Goal: Task Accomplishment & Management: Manage account settings

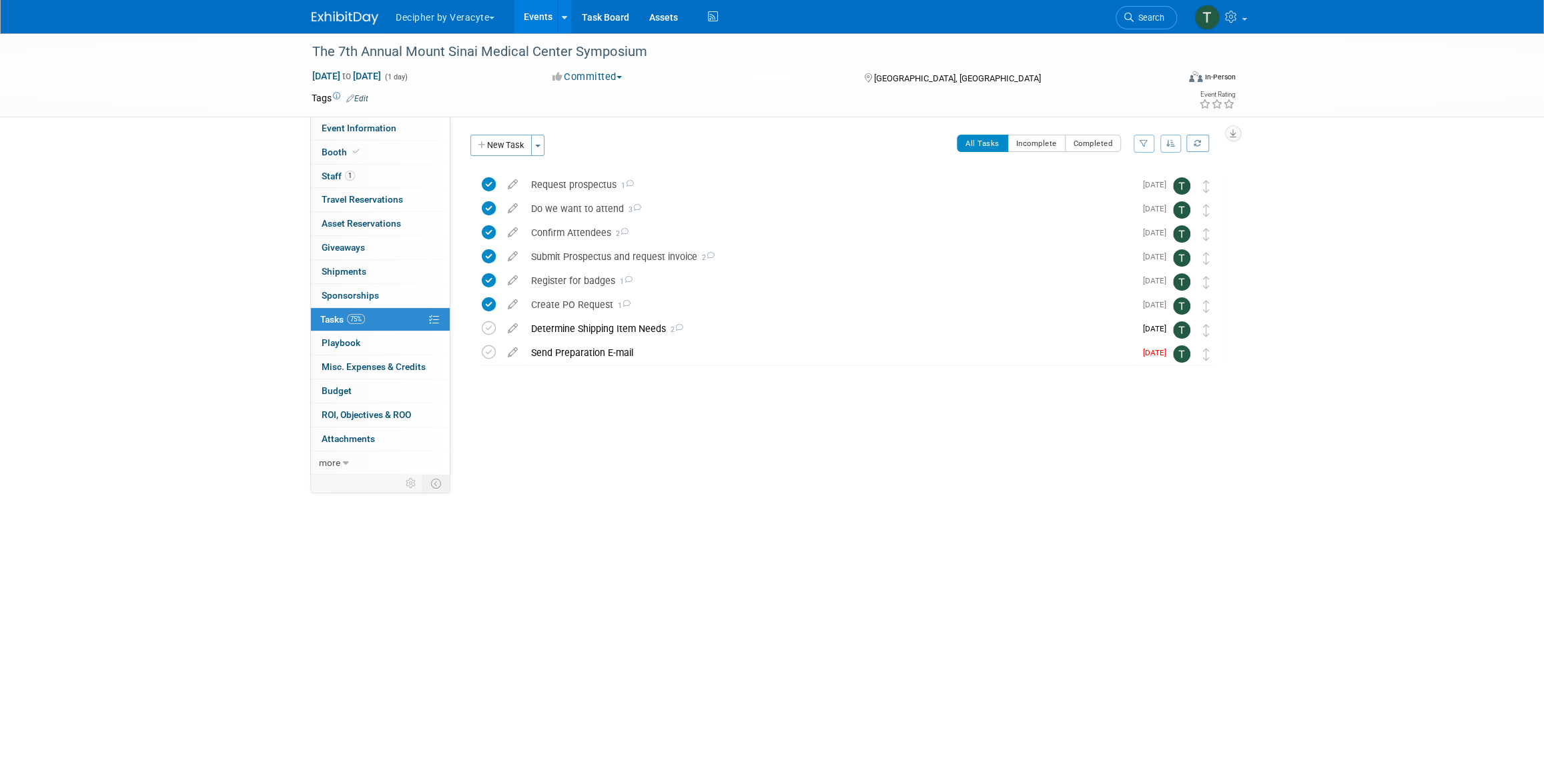
click at [531, 14] on link "Events" at bounding box center [538, 16] width 49 height 33
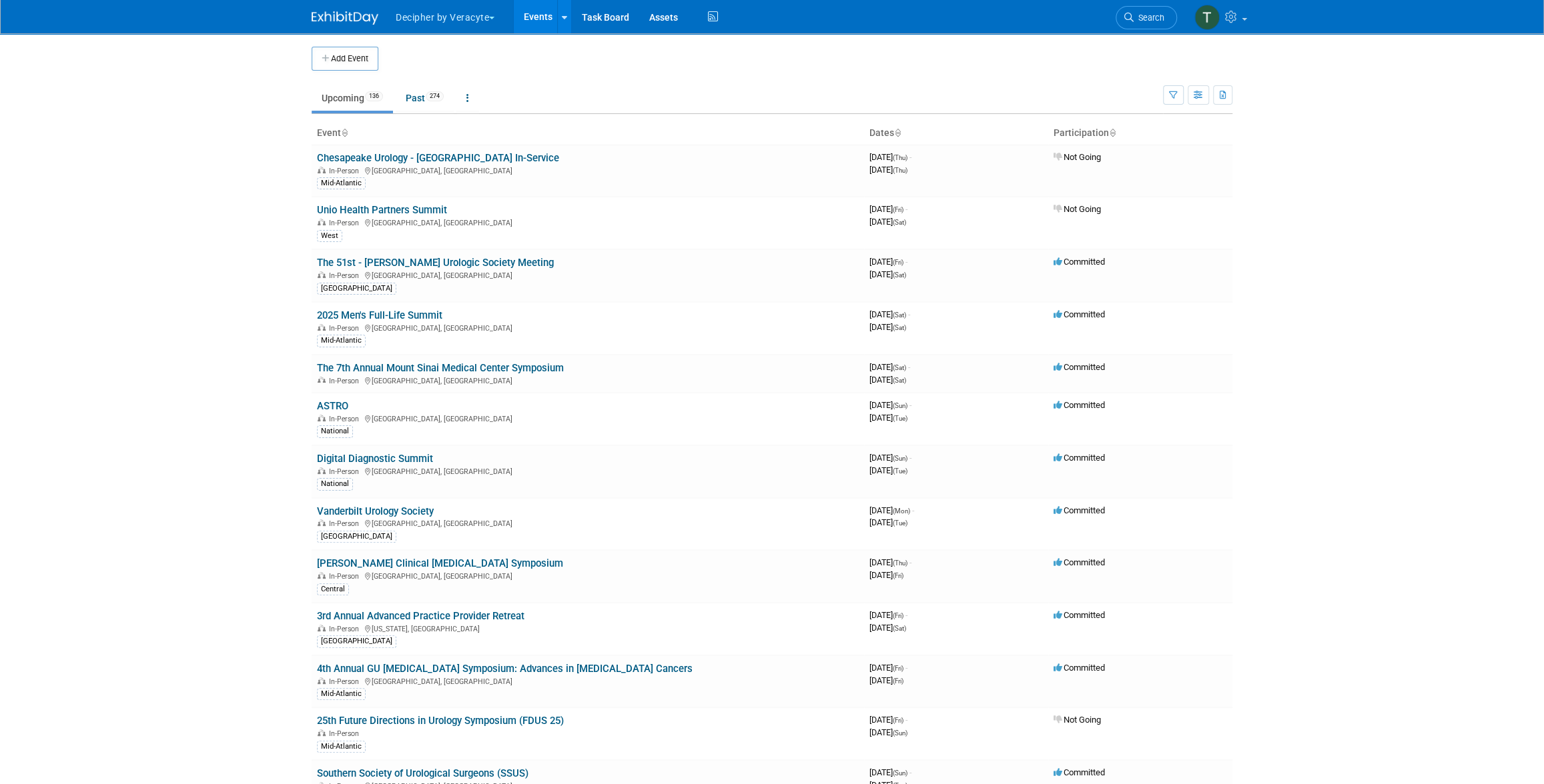
click at [572, 67] on td at bounding box center [783, 58] width 809 height 24
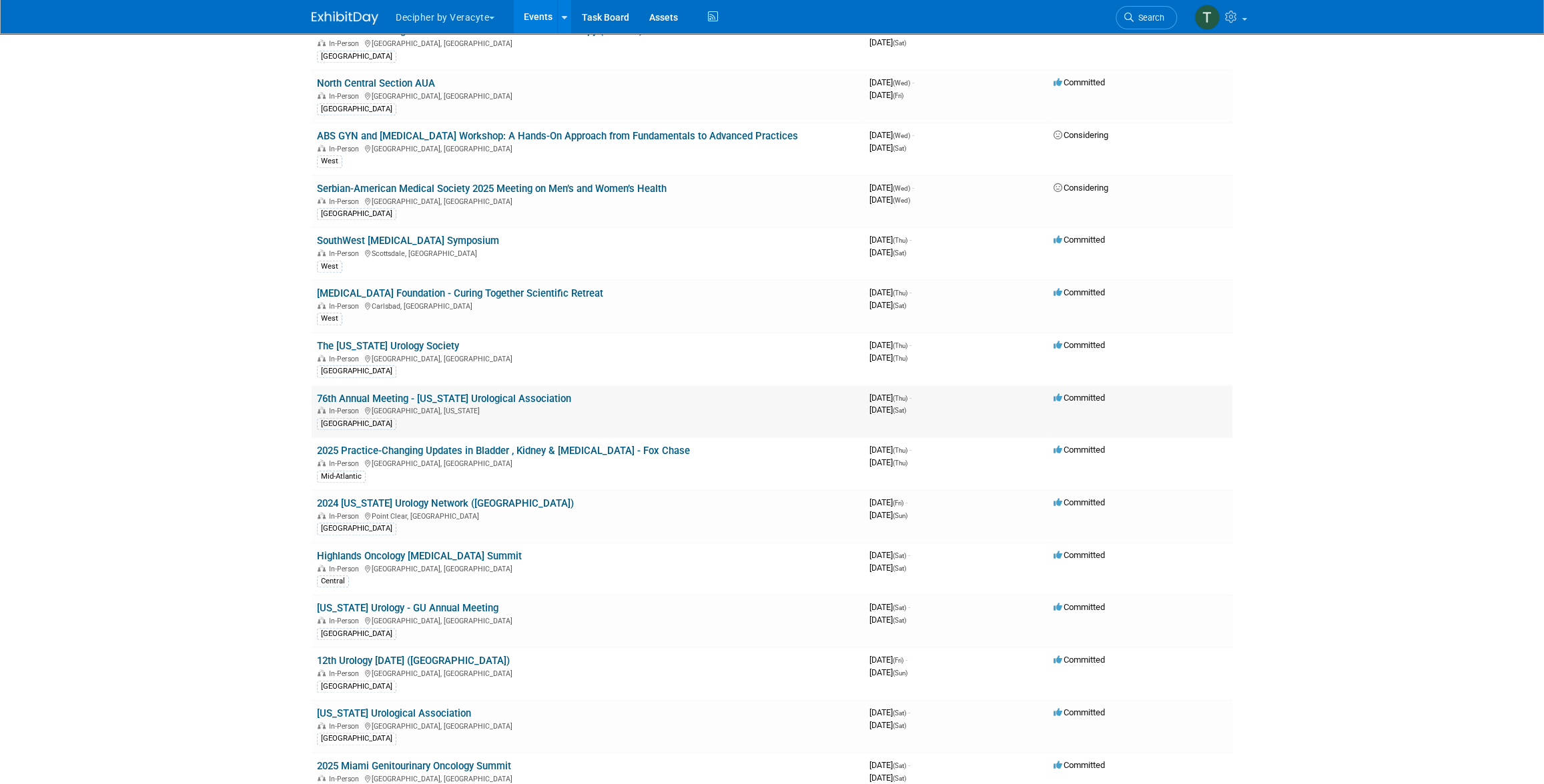
click at [514, 396] on link "76th Annual Meeting - Puerto Rico Urological Association" at bounding box center [444, 399] width 254 height 12
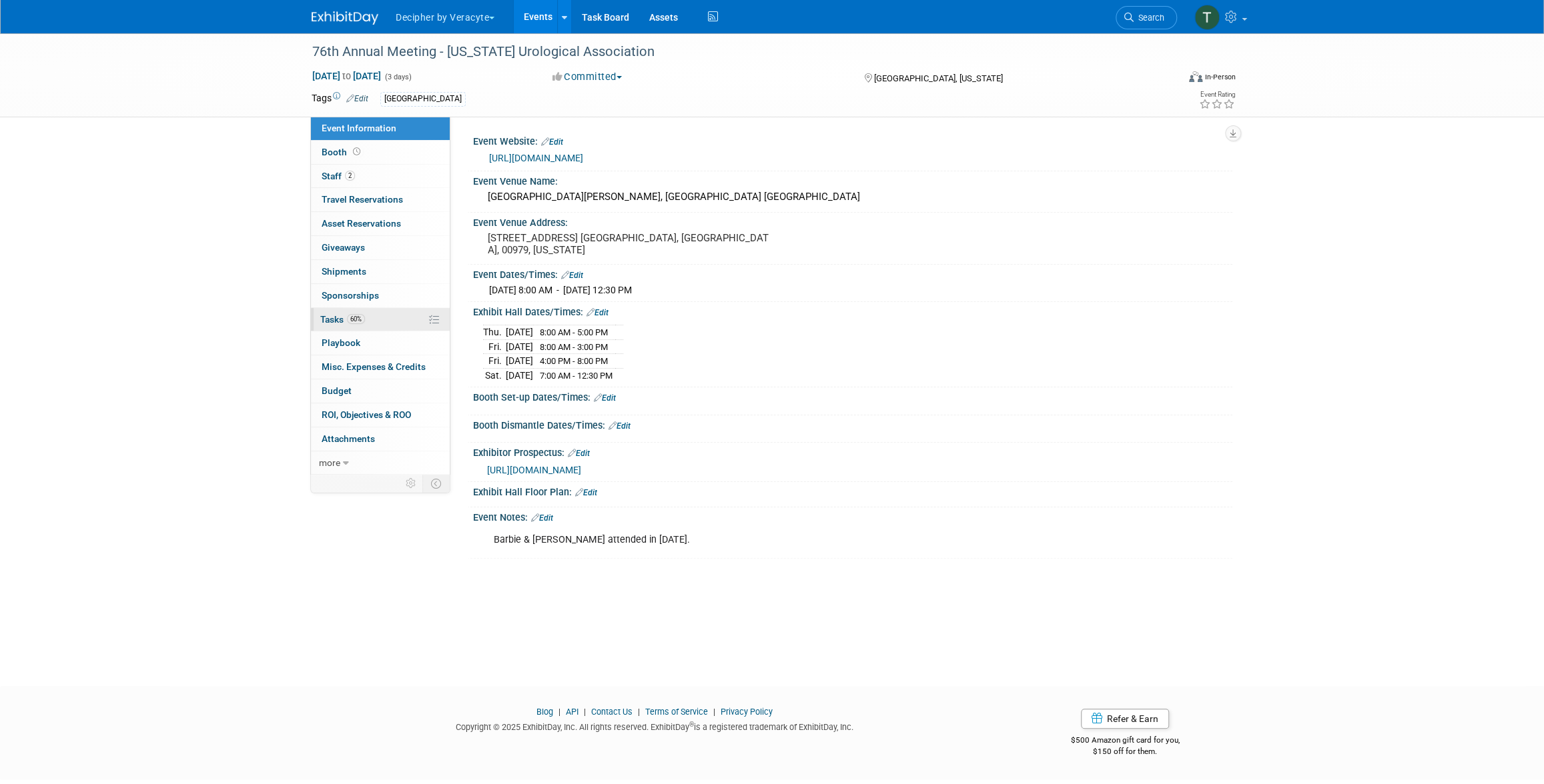
click at [386, 319] on link "60% Tasks 60%" at bounding box center [380, 319] width 139 height 23
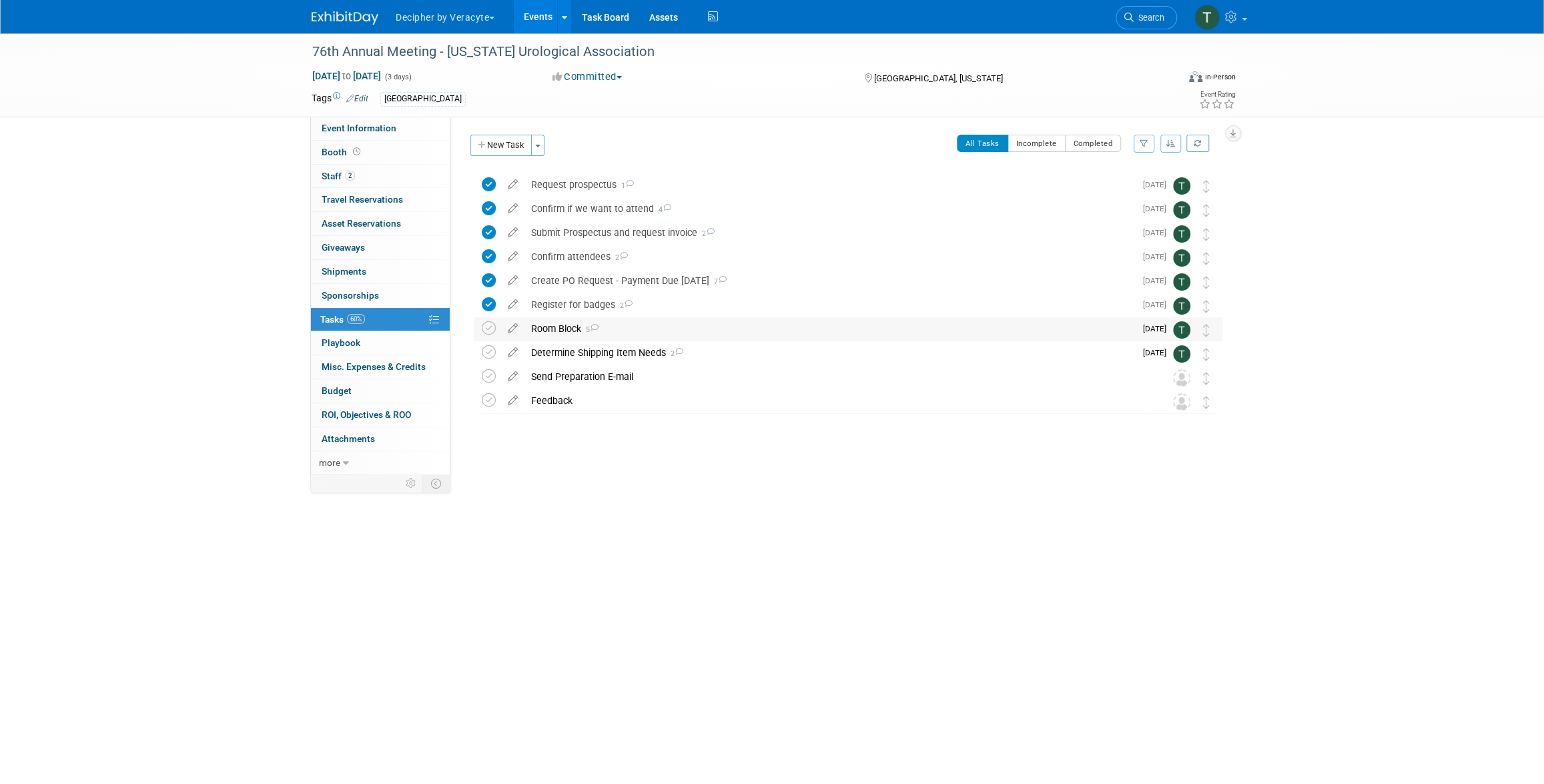
click at [560, 327] on div "Room Block 5" at bounding box center [829, 329] width 610 height 23
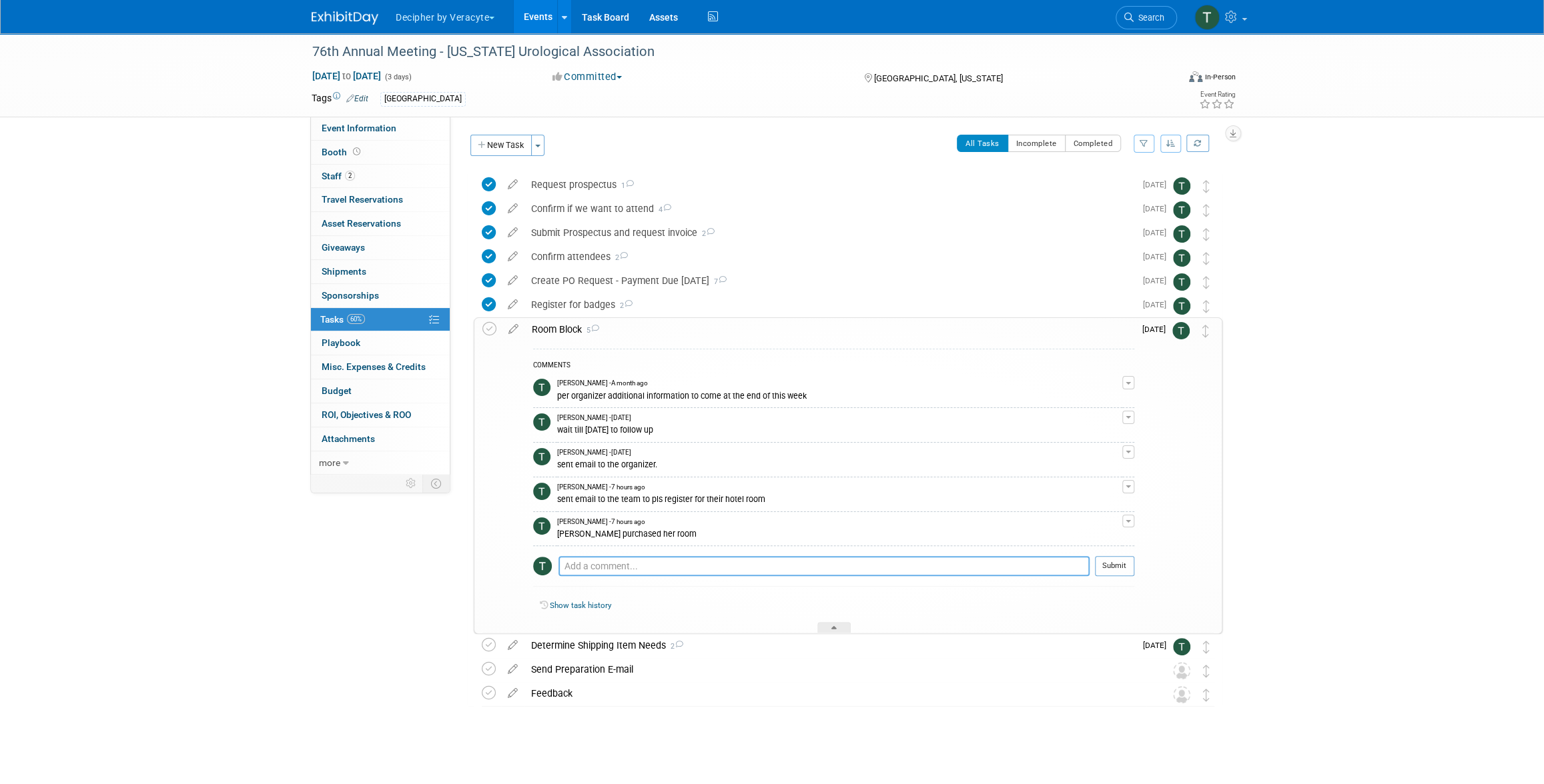
click at [632, 562] on textarea at bounding box center [824, 566] width 531 height 20
type textarea "Barbie booked her room"
click at [1091, 564] on td "Submit" at bounding box center [1111, 571] width 44 height 30
click at [1097, 566] on button "Submit" at bounding box center [1114, 566] width 39 height 20
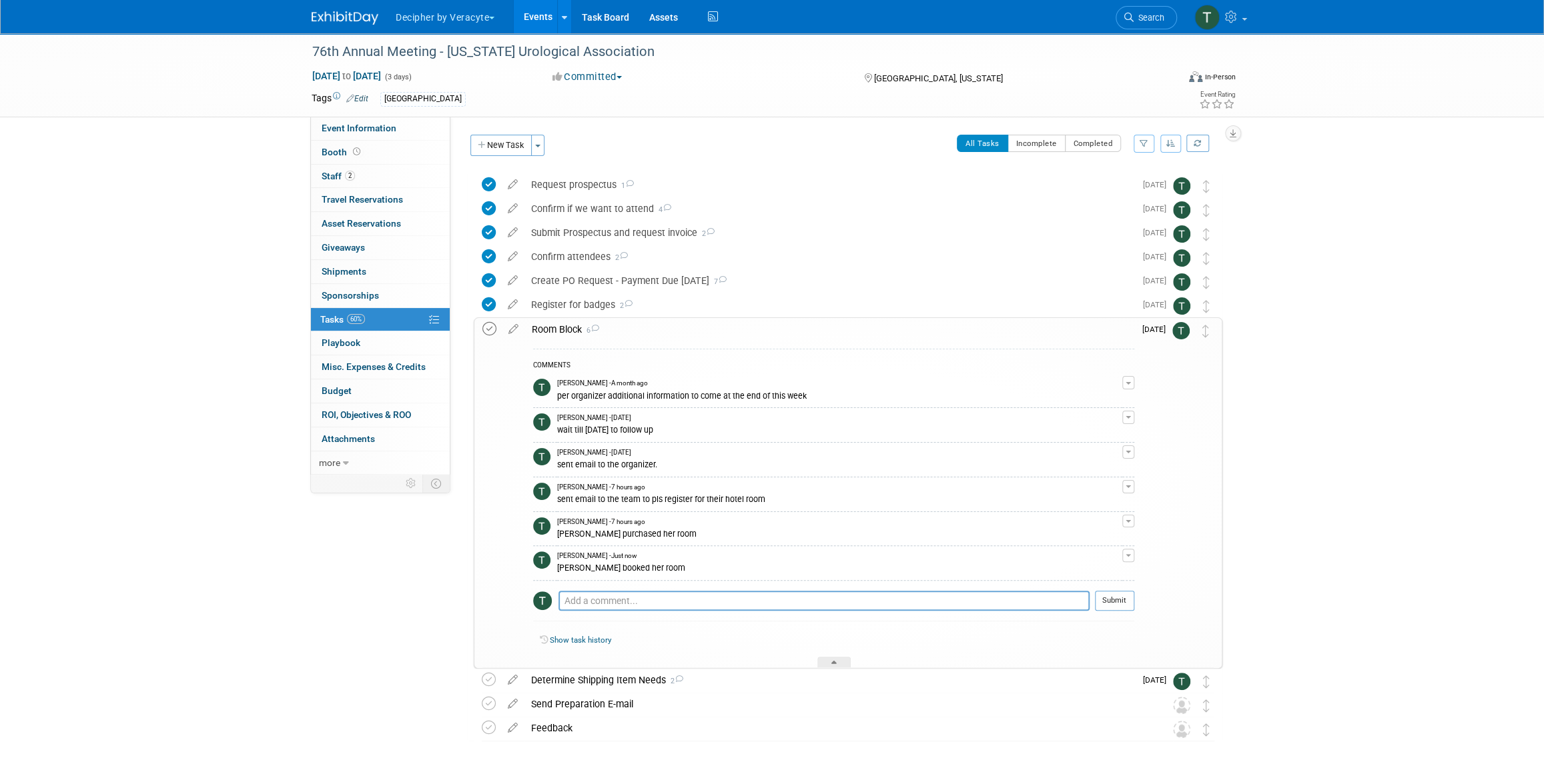
click at [486, 335] on icon at bounding box center [489, 329] width 14 height 14
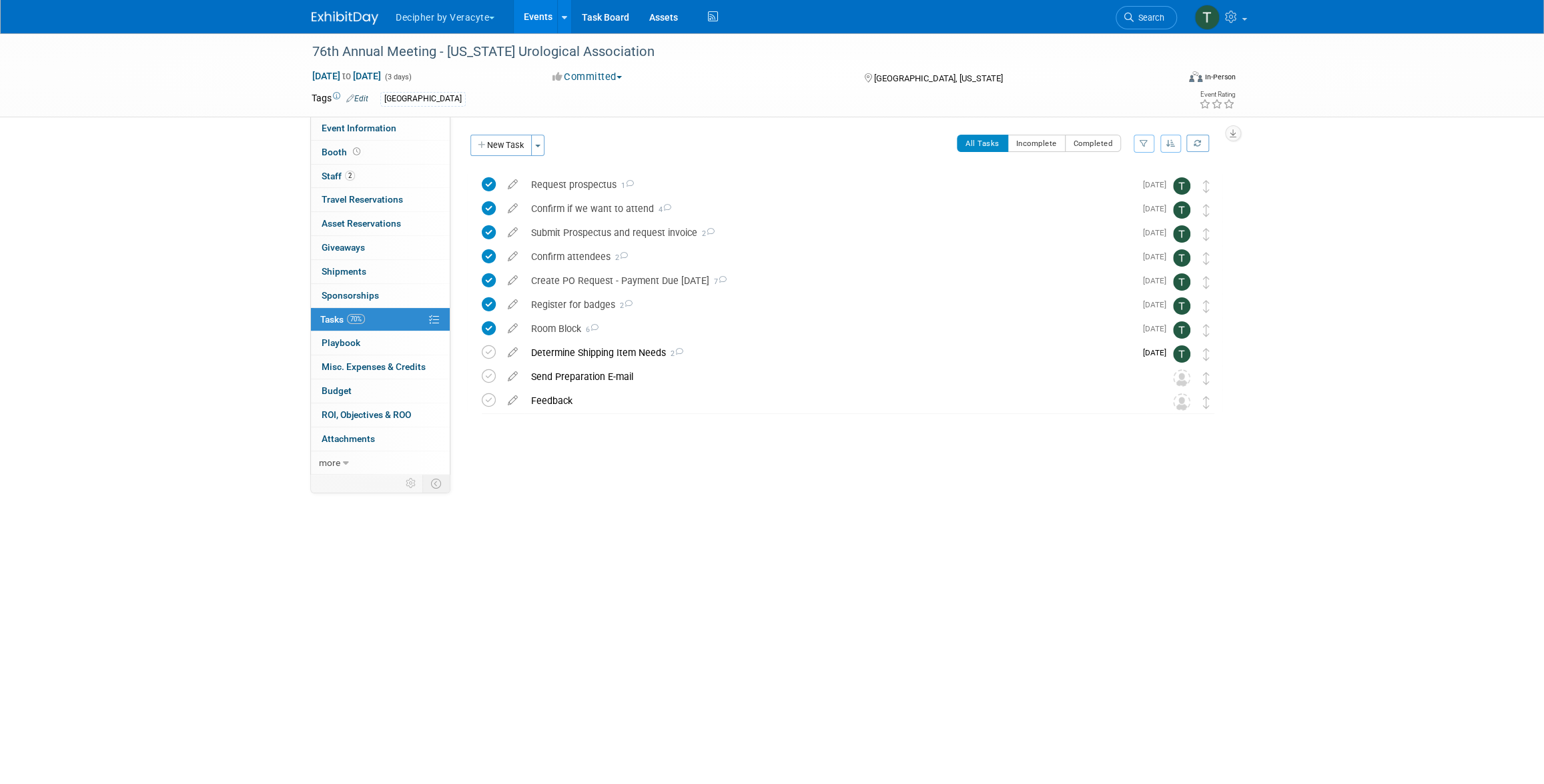
click at [517, 10] on link "Events" at bounding box center [538, 16] width 49 height 33
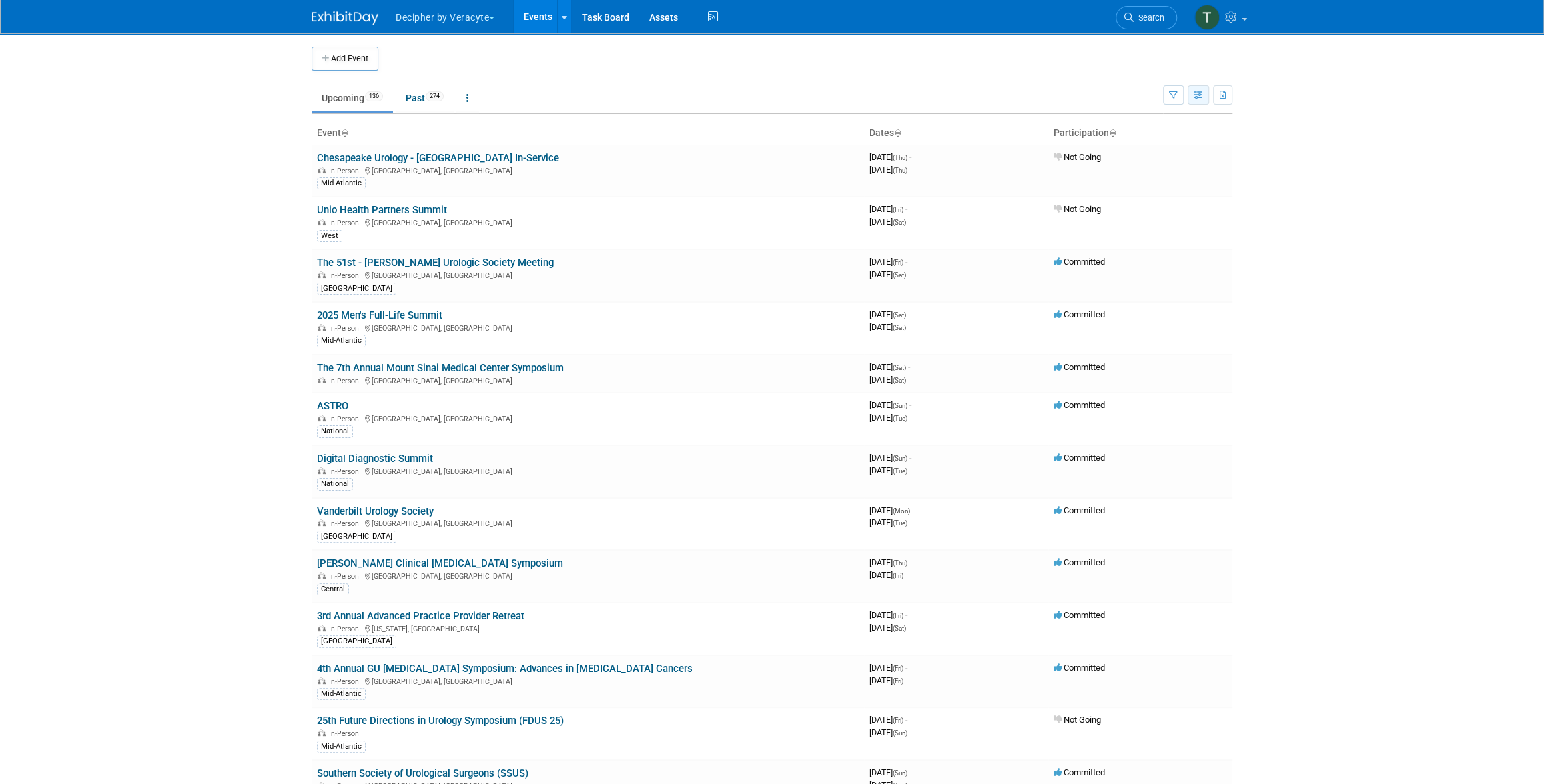
click at [1195, 99] on button "button" at bounding box center [1198, 94] width 21 height 19
click at [1151, 185] on link "Calendar View" at bounding box center [1142, 182] width 112 height 19
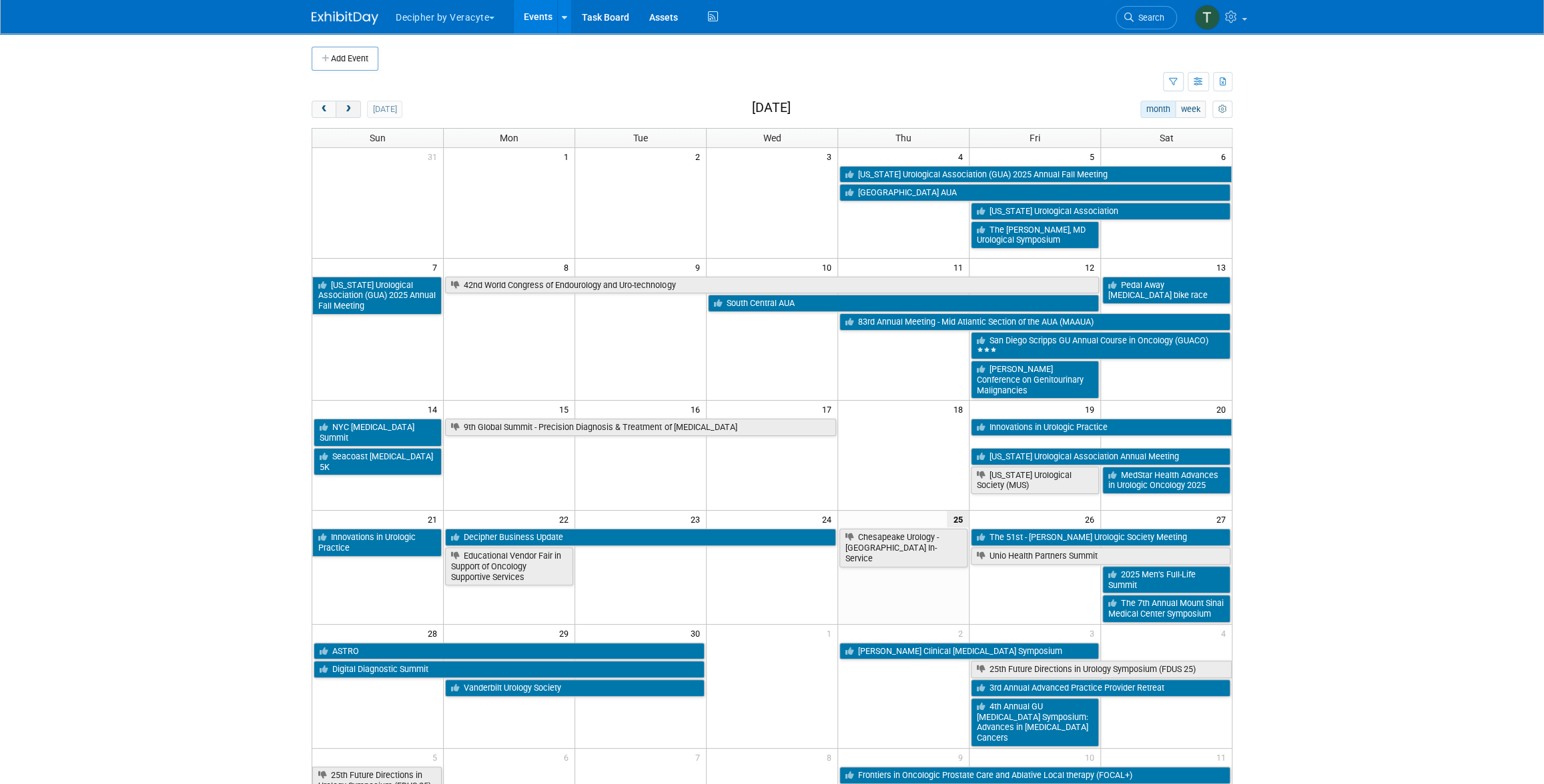
click at [353, 112] on button "next" at bounding box center [347, 109] width 25 height 18
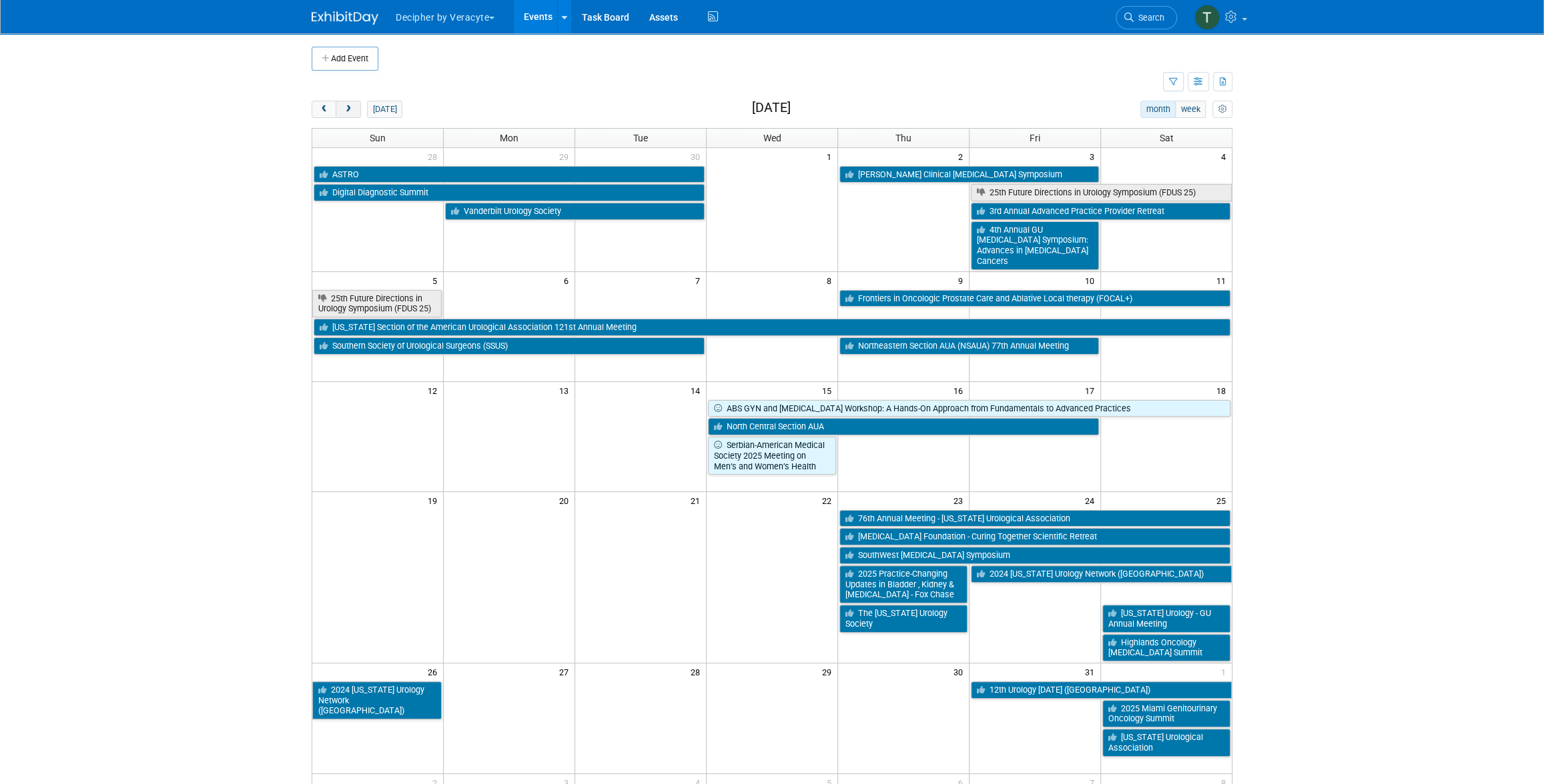
click at [353, 112] on button "next" at bounding box center [347, 109] width 25 height 18
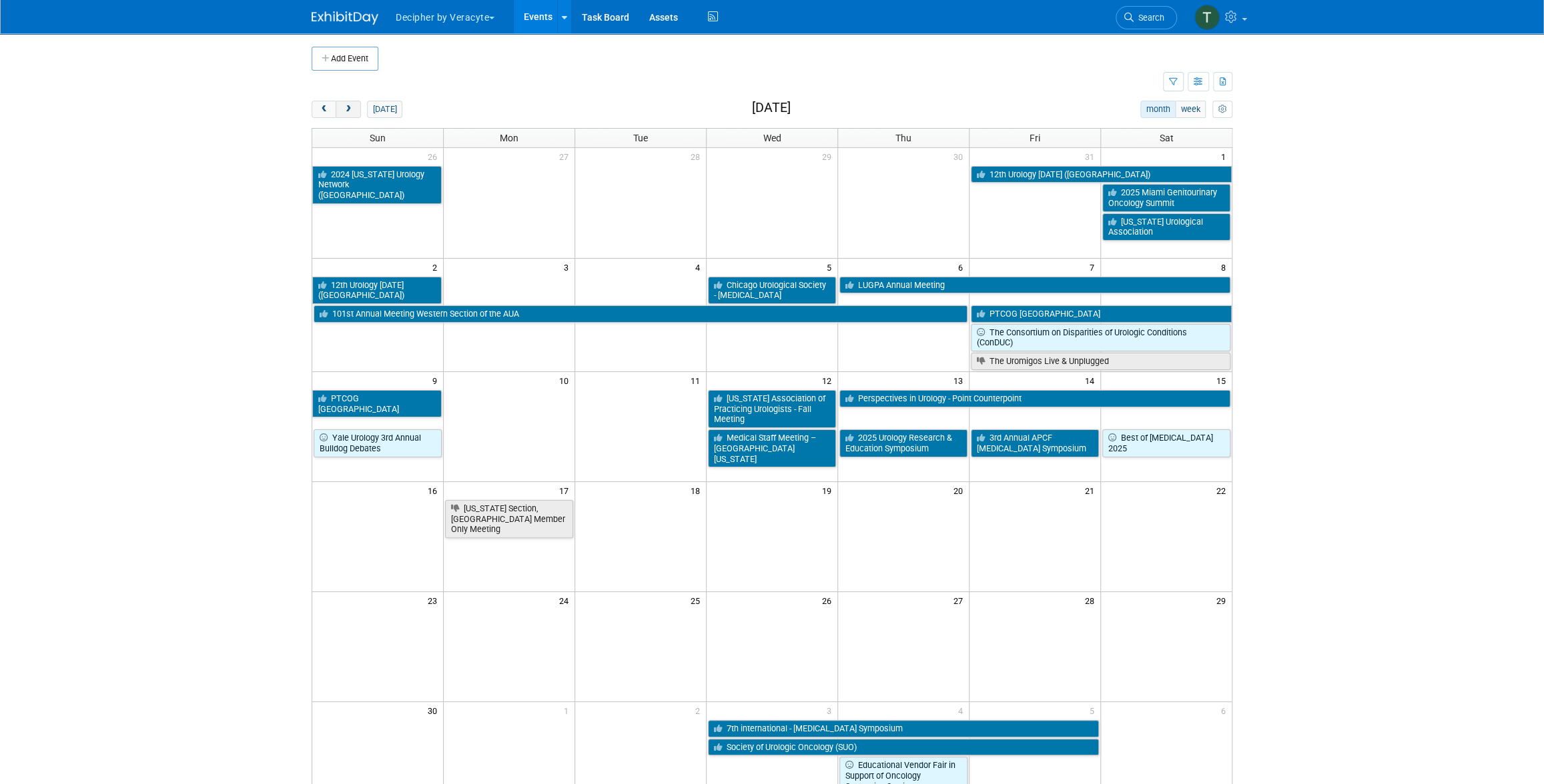
click at [353, 112] on button "next" at bounding box center [347, 109] width 25 height 18
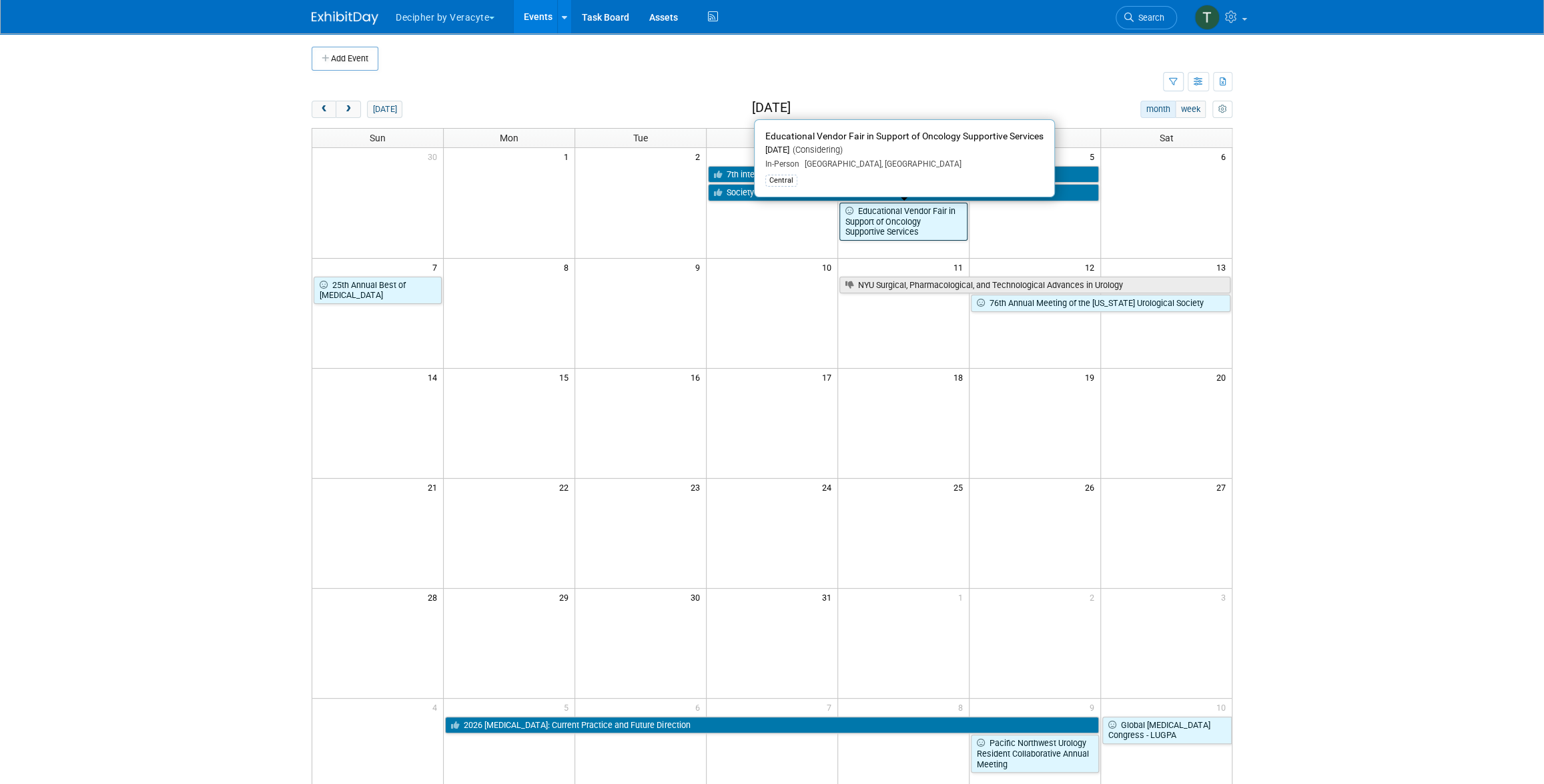
click at [925, 227] on link "Educational Vendor Fair in Support of Oncology Supportive Services" at bounding box center [903, 222] width 128 height 38
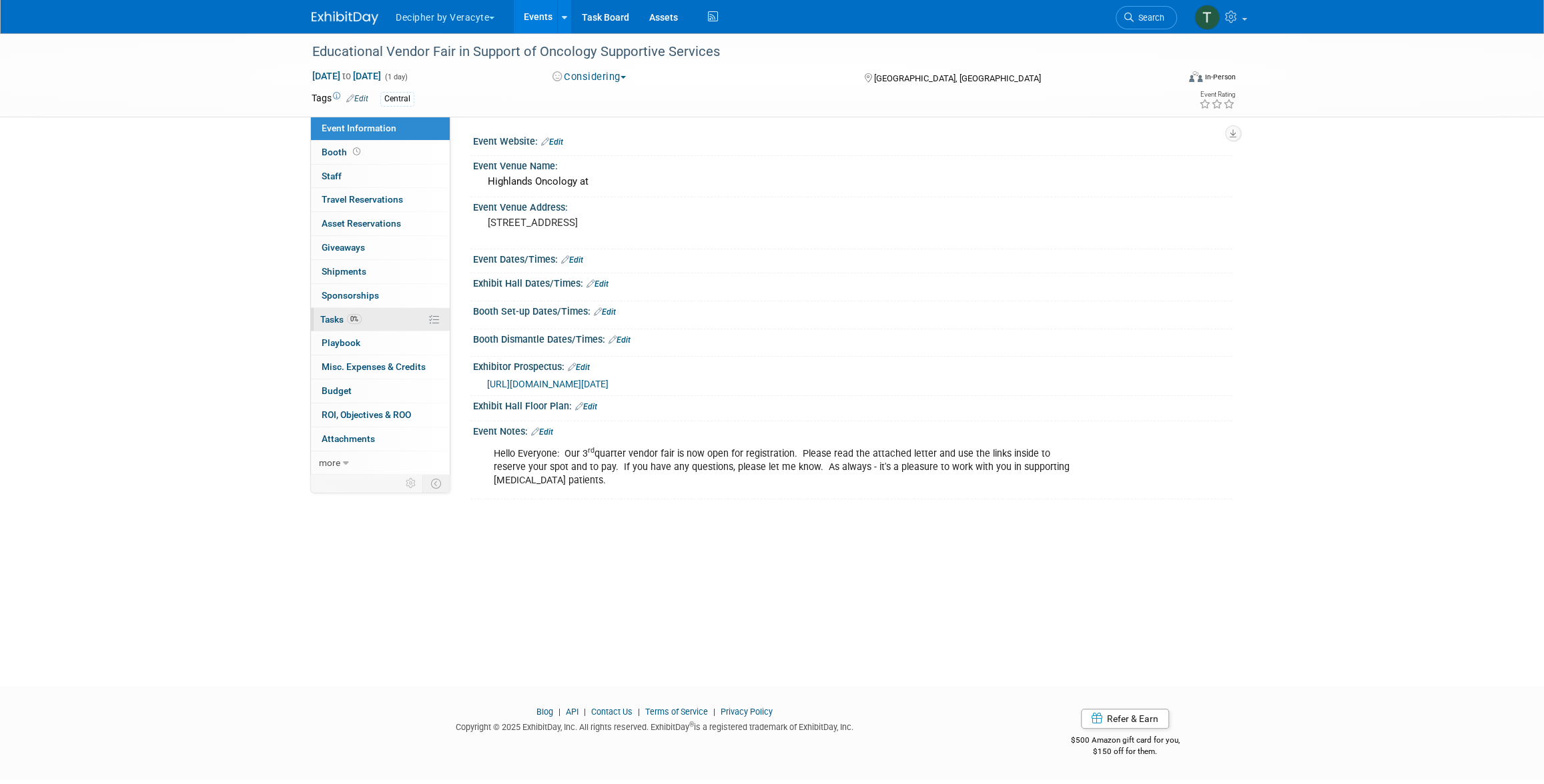
click at [383, 313] on link "0% Tasks 0%" at bounding box center [380, 319] width 139 height 23
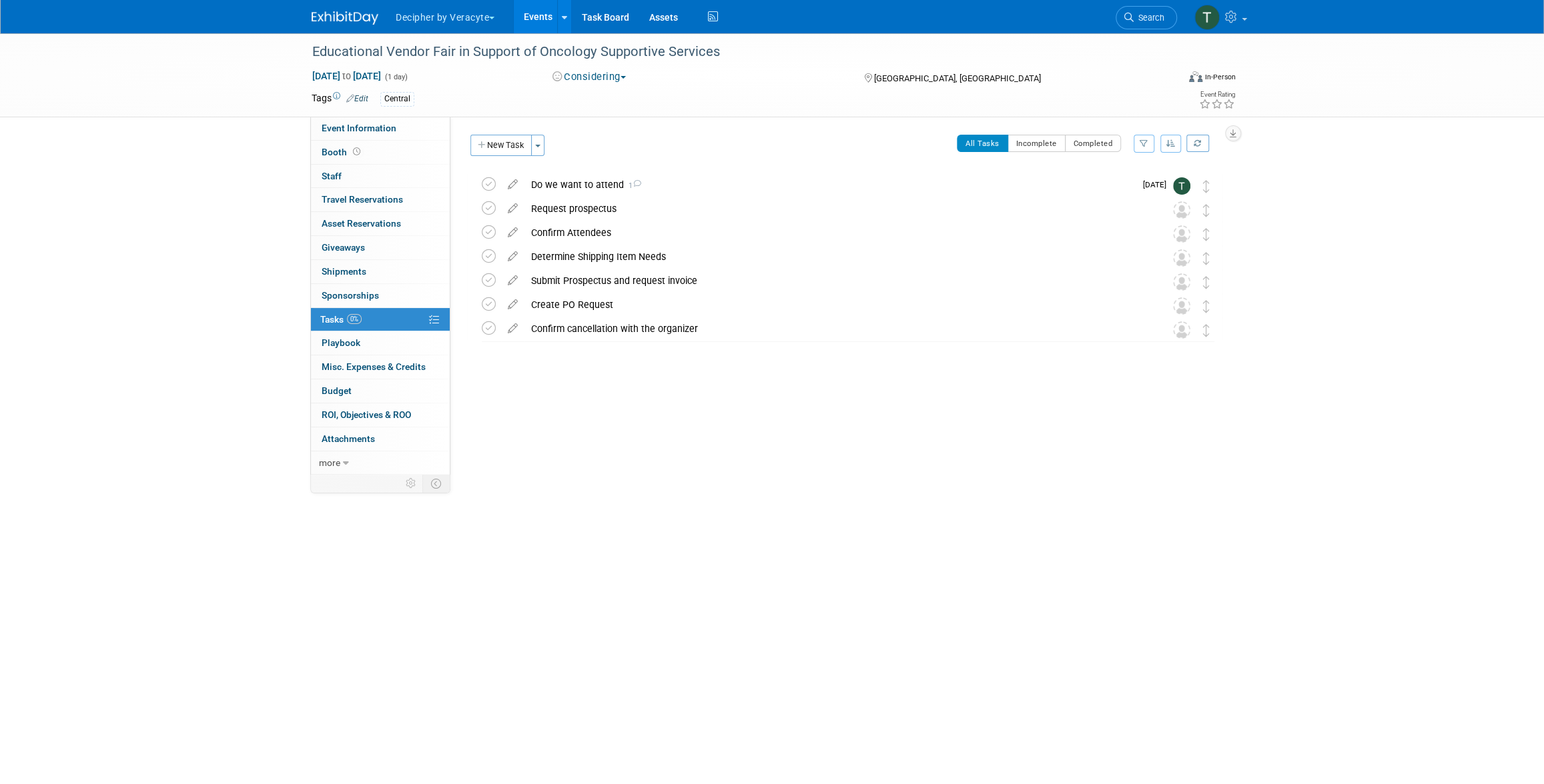
click at [490, 20] on button "Decipher by Veracyte" at bounding box center [452, 15] width 117 height 30
click at [533, 20] on link "Events" at bounding box center [538, 16] width 49 height 33
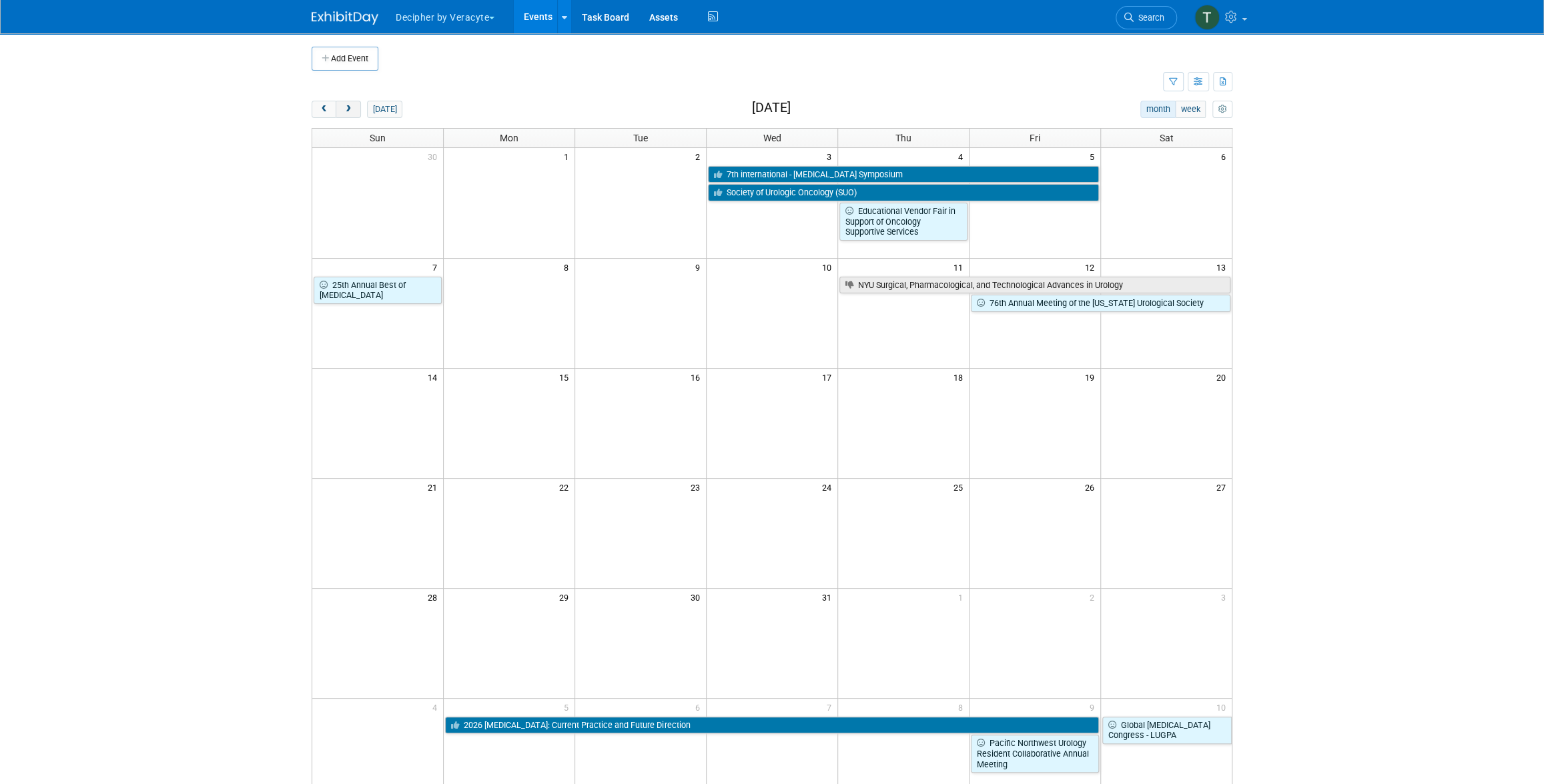
click at [340, 112] on button "next" at bounding box center [347, 109] width 25 height 18
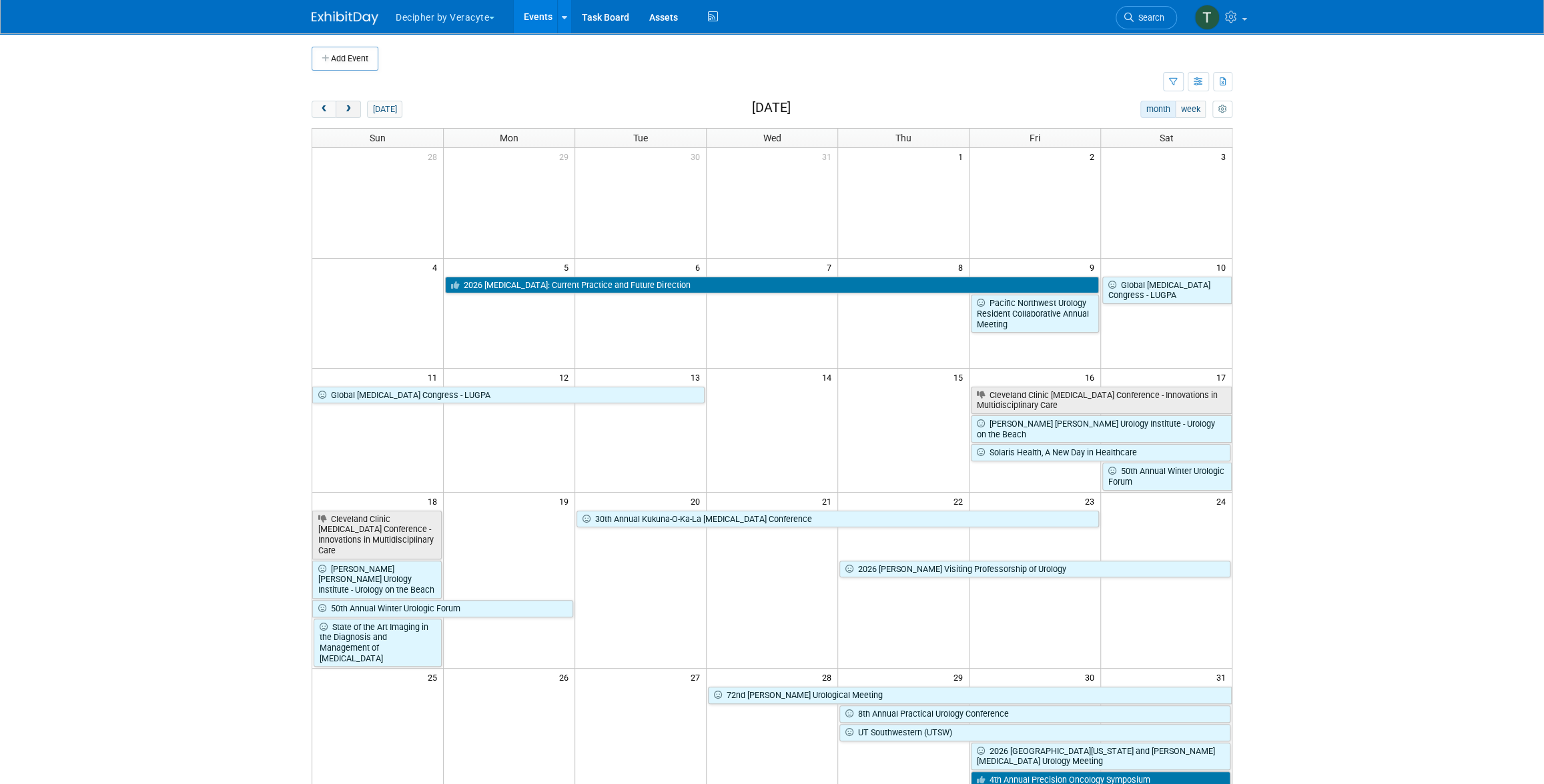
click at [340, 112] on button "next" at bounding box center [347, 109] width 25 height 18
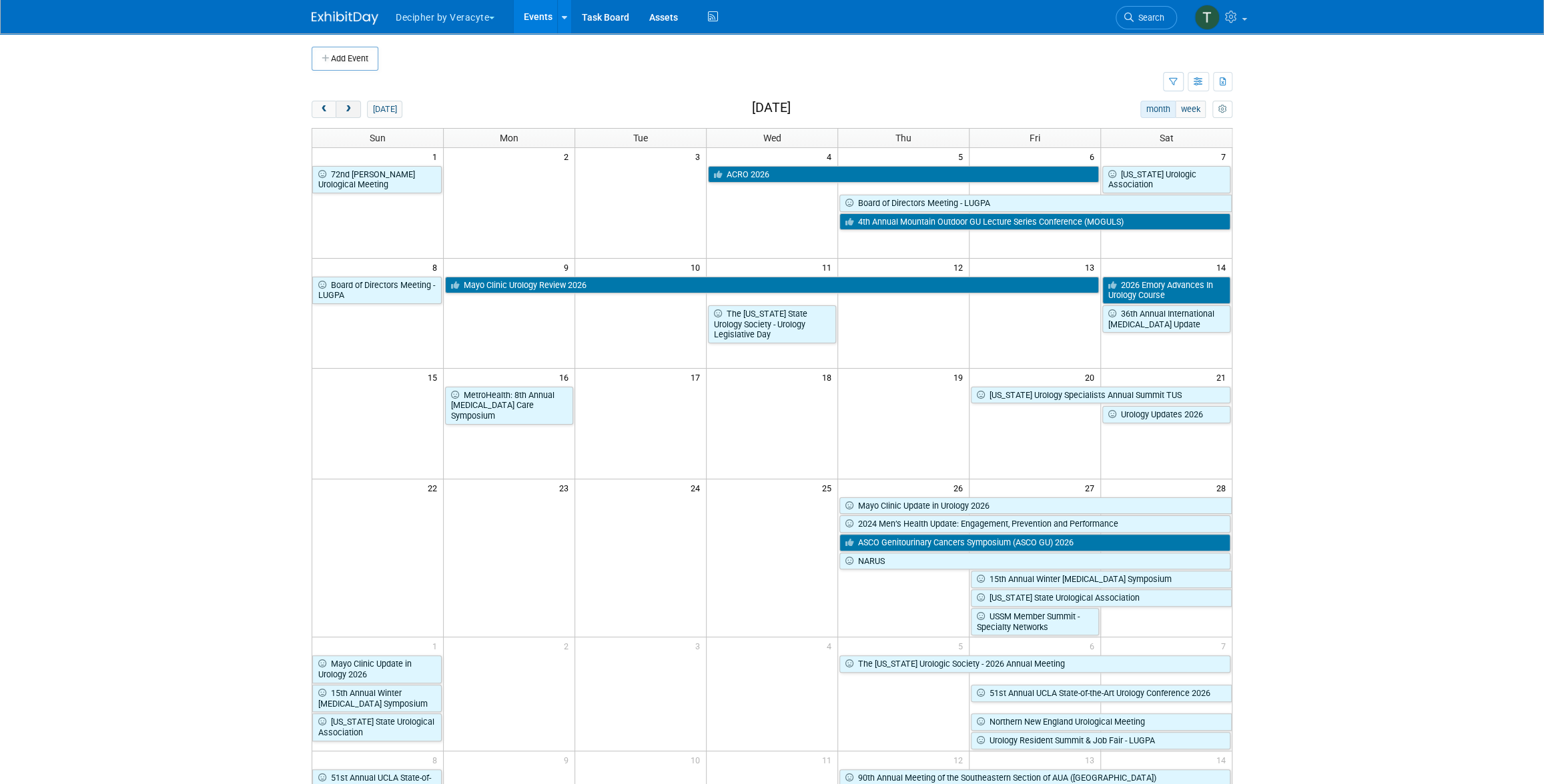
click at [340, 112] on button "next" at bounding box center [347, 109] width 25 height 18
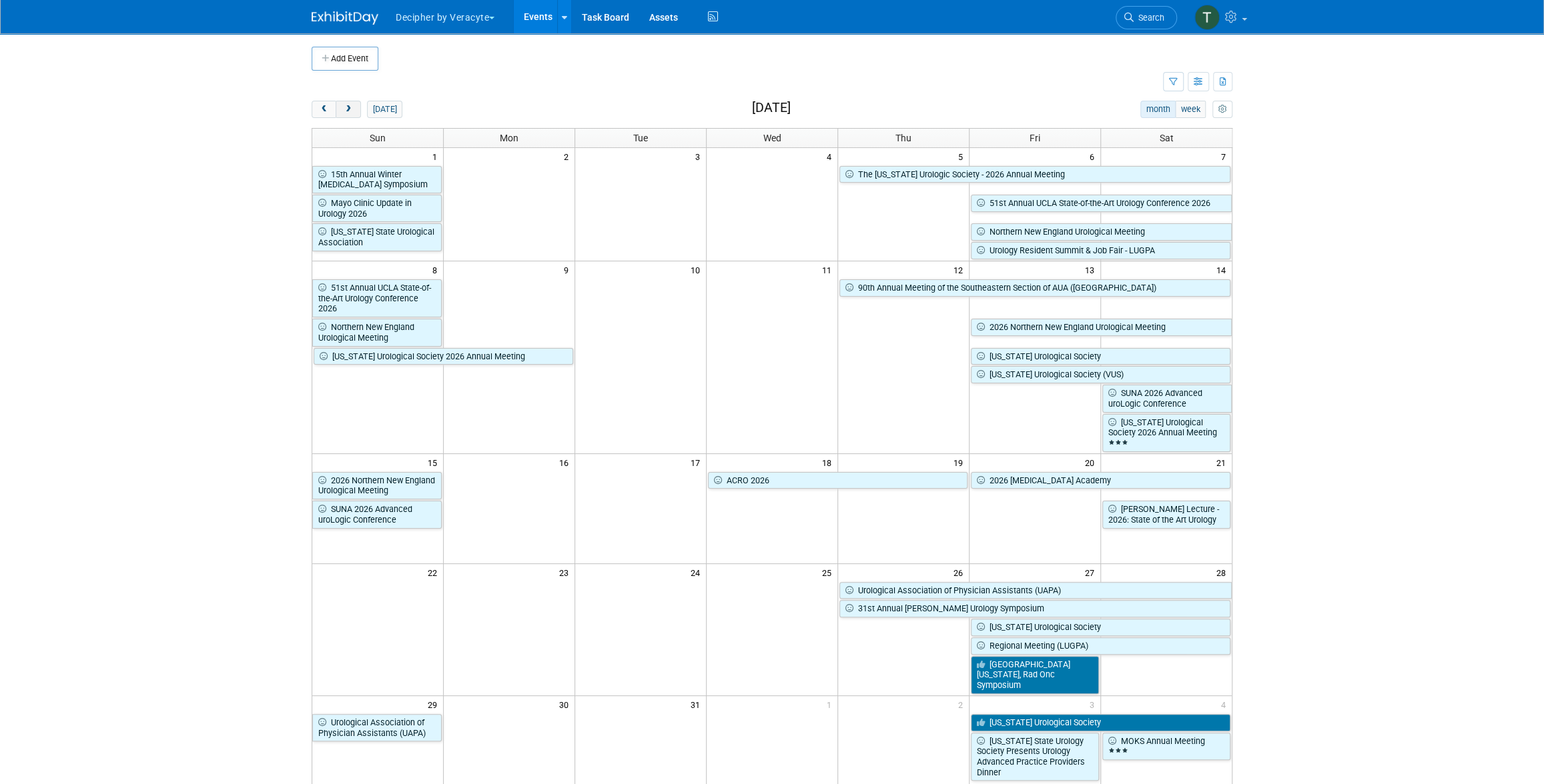
click at [340, 112] on button "next" at bounding box center [347, 109] width 25 height 18
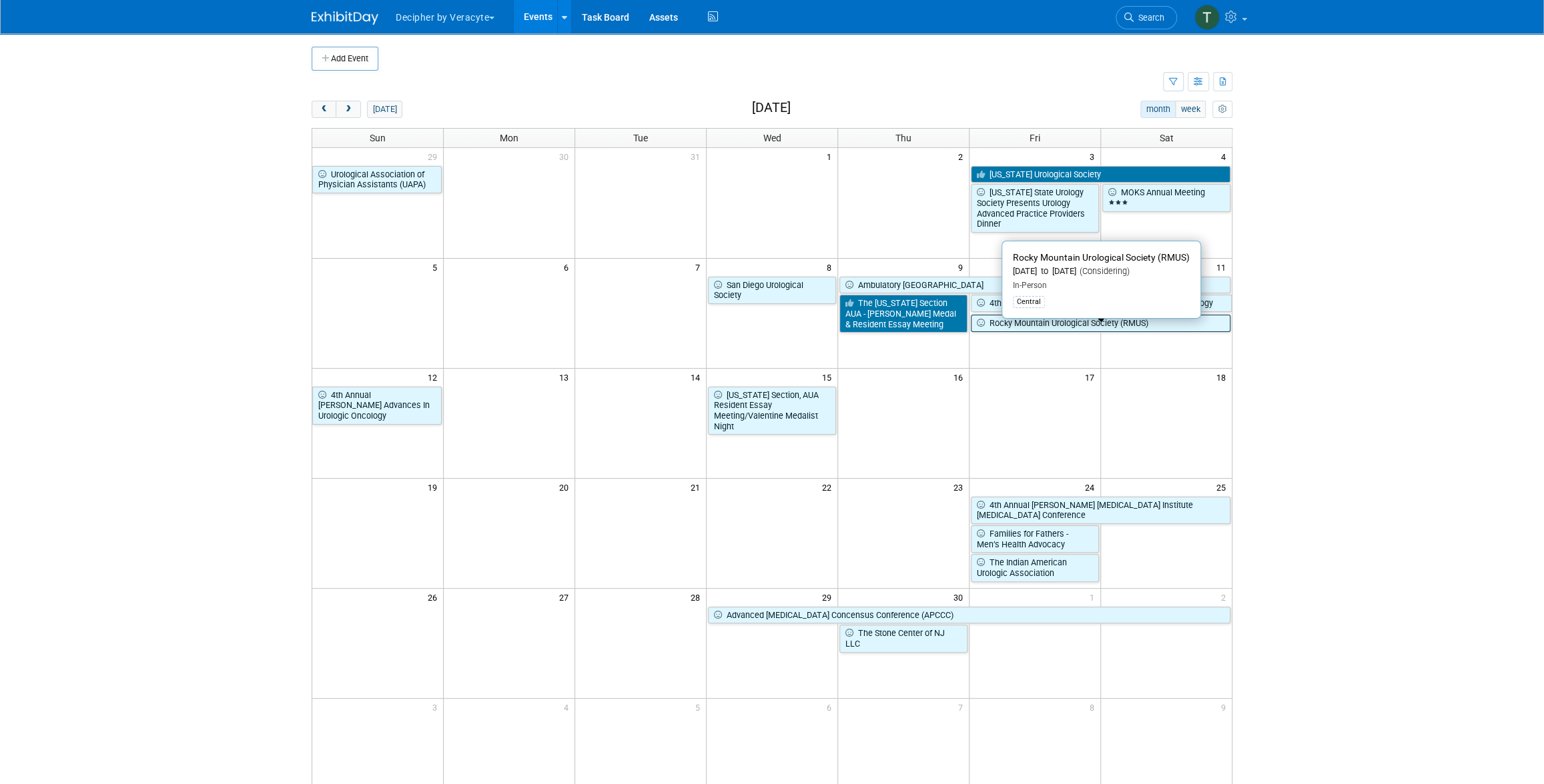
click at [1060, 331] on link "Rocky Mountain Urological Society (RMUS)" at bounding box center [1100, 323] width 259 height 18
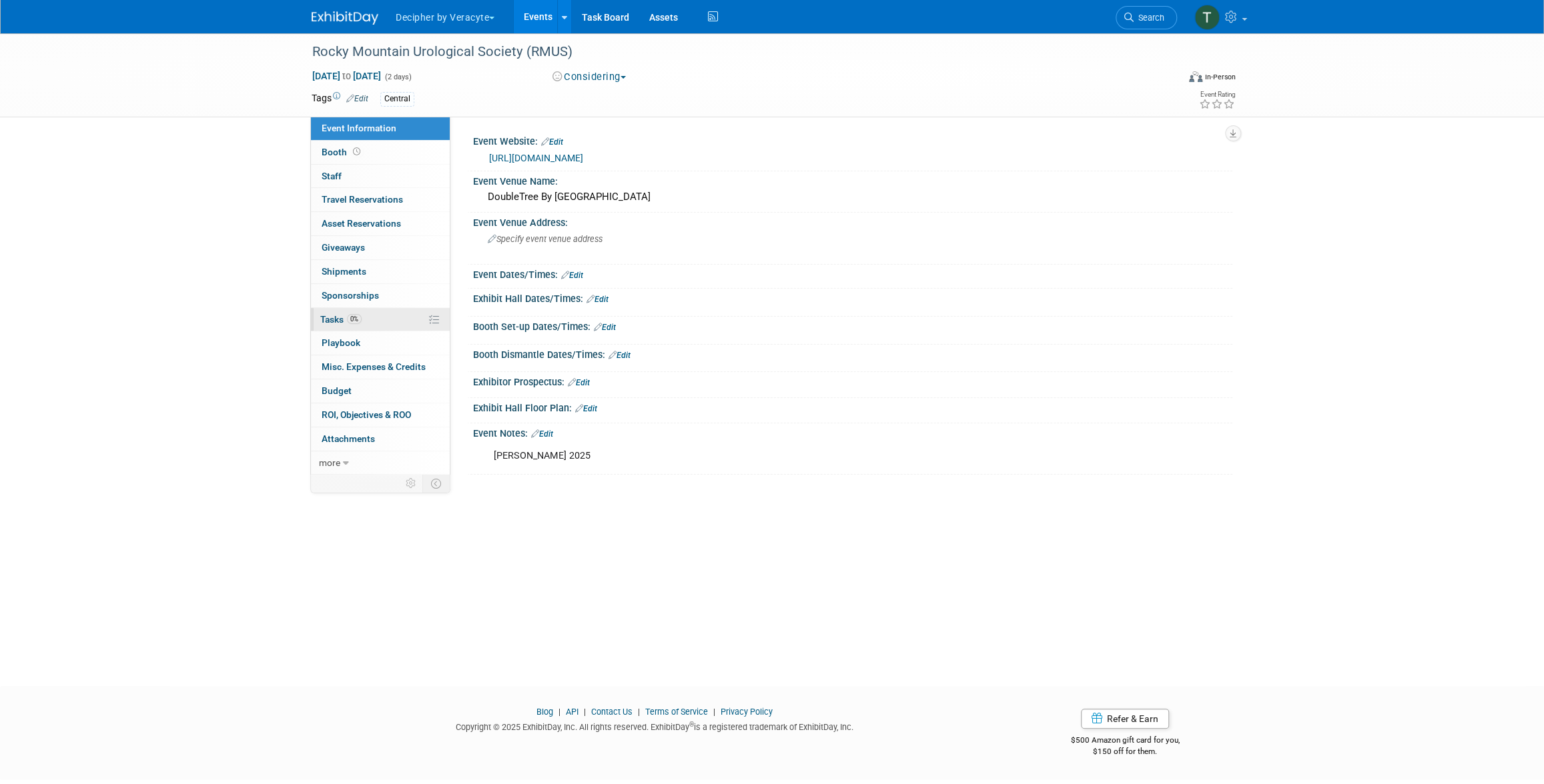
click at [374, 323] on link "0% Tasks 0%" at bounding box center [380, 319] width 139 height 23
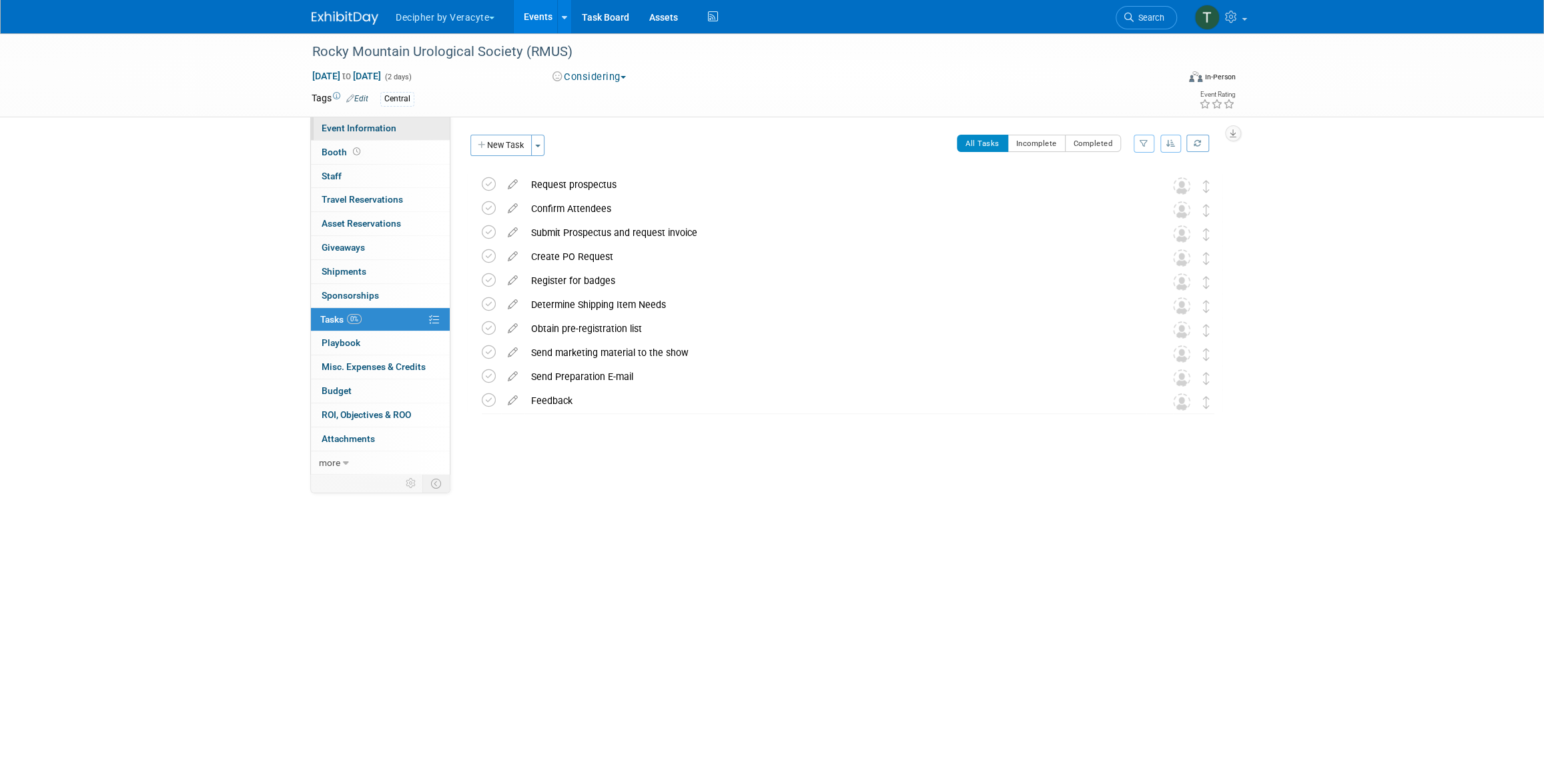
click at [412, 122] on link "Event Information" at bounding box center [380, 128] width 139 height 23
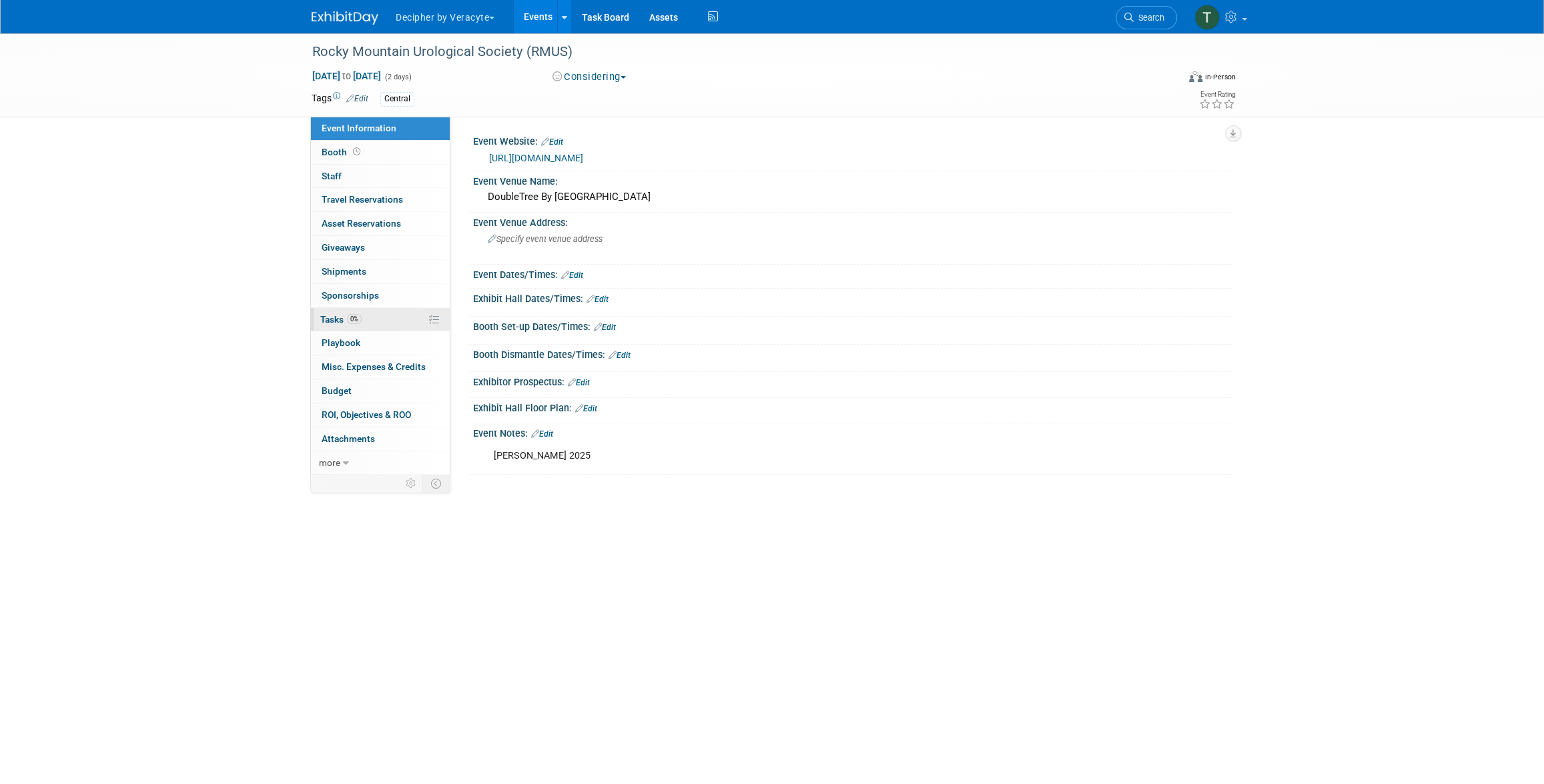
click at [338, 310] on link "0% Tasks 0%" at bounding box center [380, 319] width 139 height 23
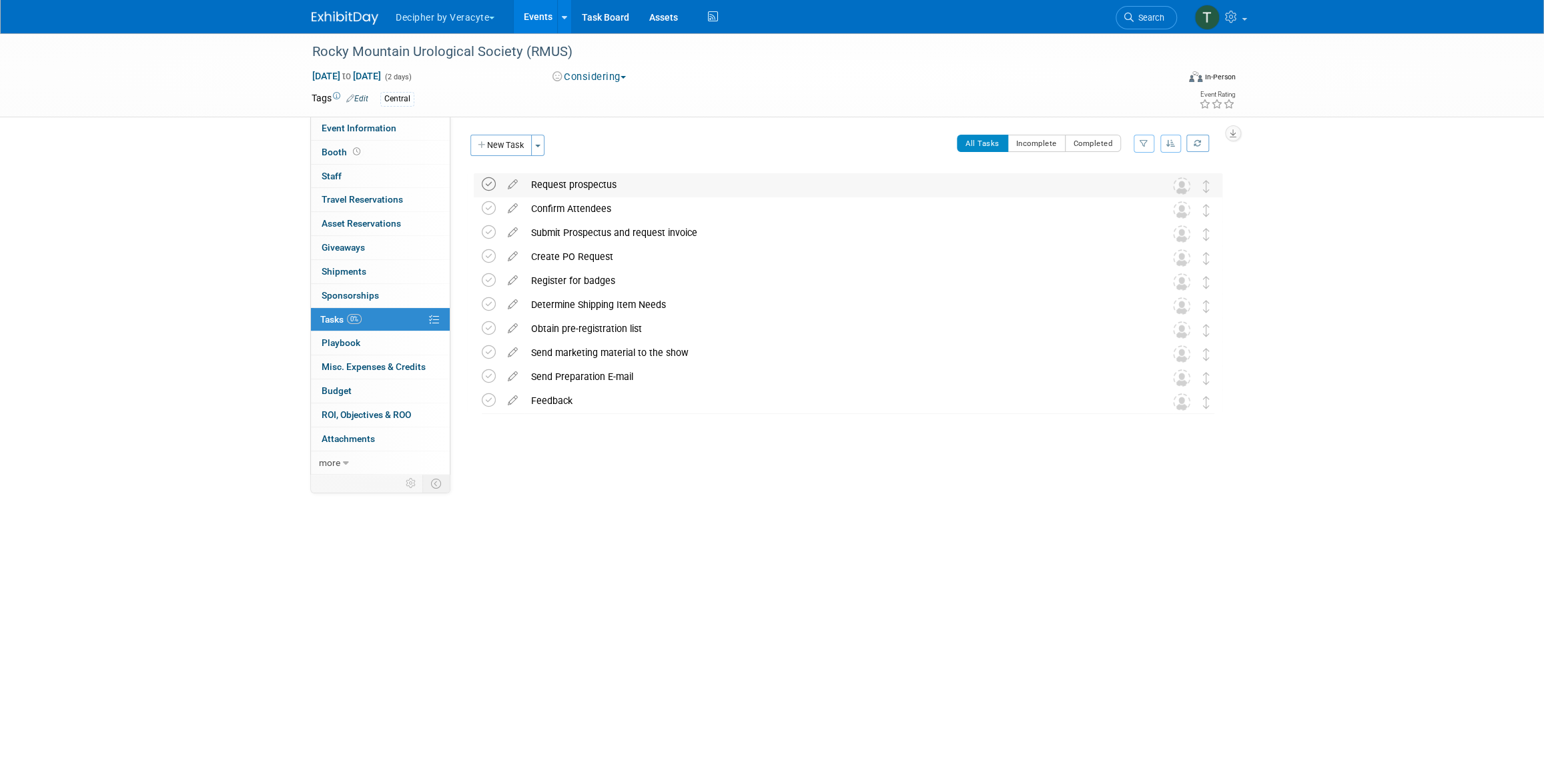
click at [493, 183] on icon at bounding box center [488, 185] width 14 height 14
click at [569, 185] on div "Request prospectus" at bounding box center [835, 185] width 622 height 23
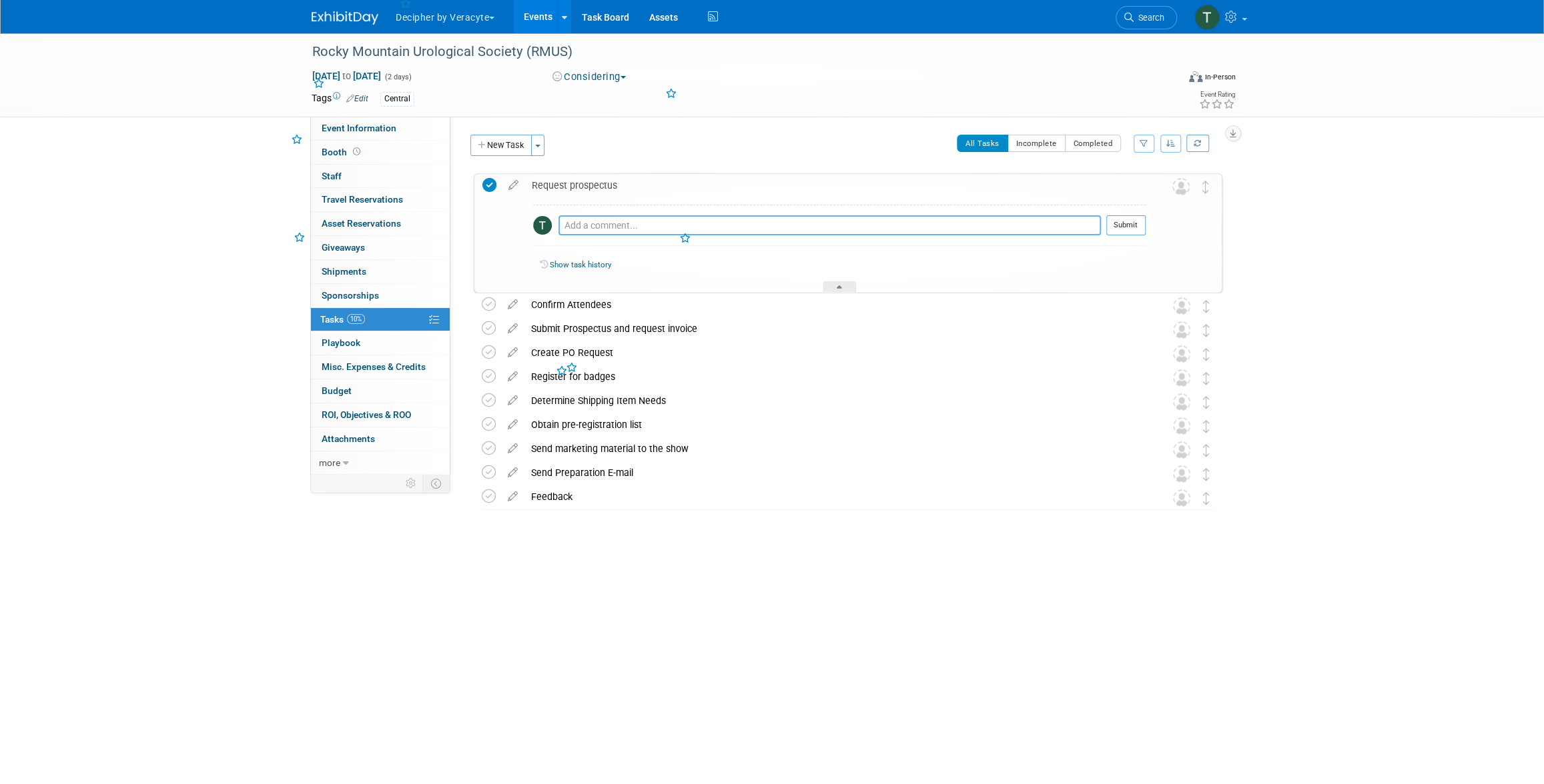
click at [609, 223] on textarea at bounding box center [829, 225] width 543 height 20
type textarea "this was obtained."
click at [1127, 238] on div at bounding box center [1126, 240] width 39 height 10
click at [1125, 221] on button "Submit" at bounding box center [1126, 225] width 39 height 20
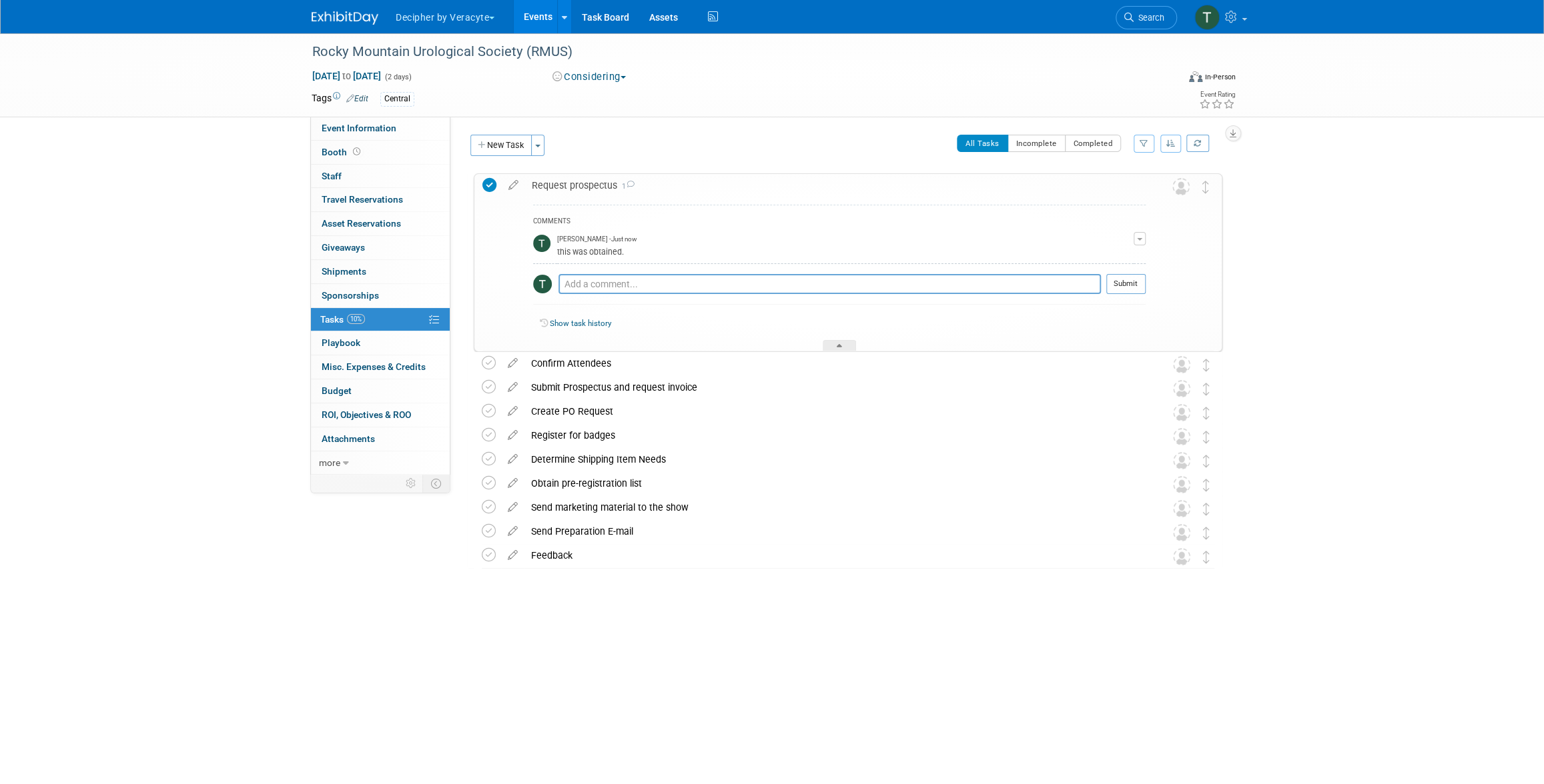
click at [567, 178] on div "Request prospectus 1" at bounding box center [835, 185] width 620 height 23
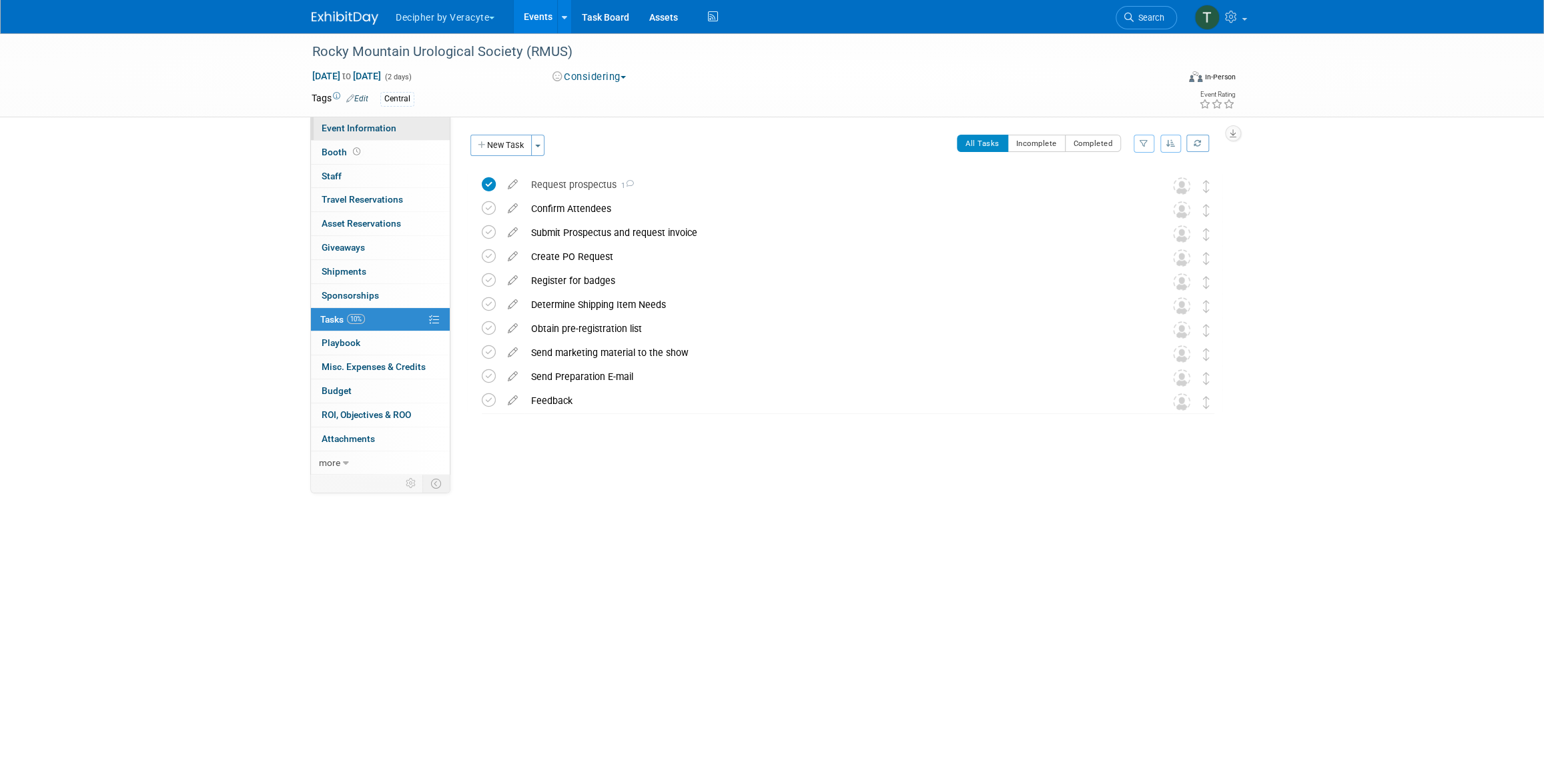
click at [409, 120] on link "Event Information" at bounding box center [380, 128] width 139 height 23
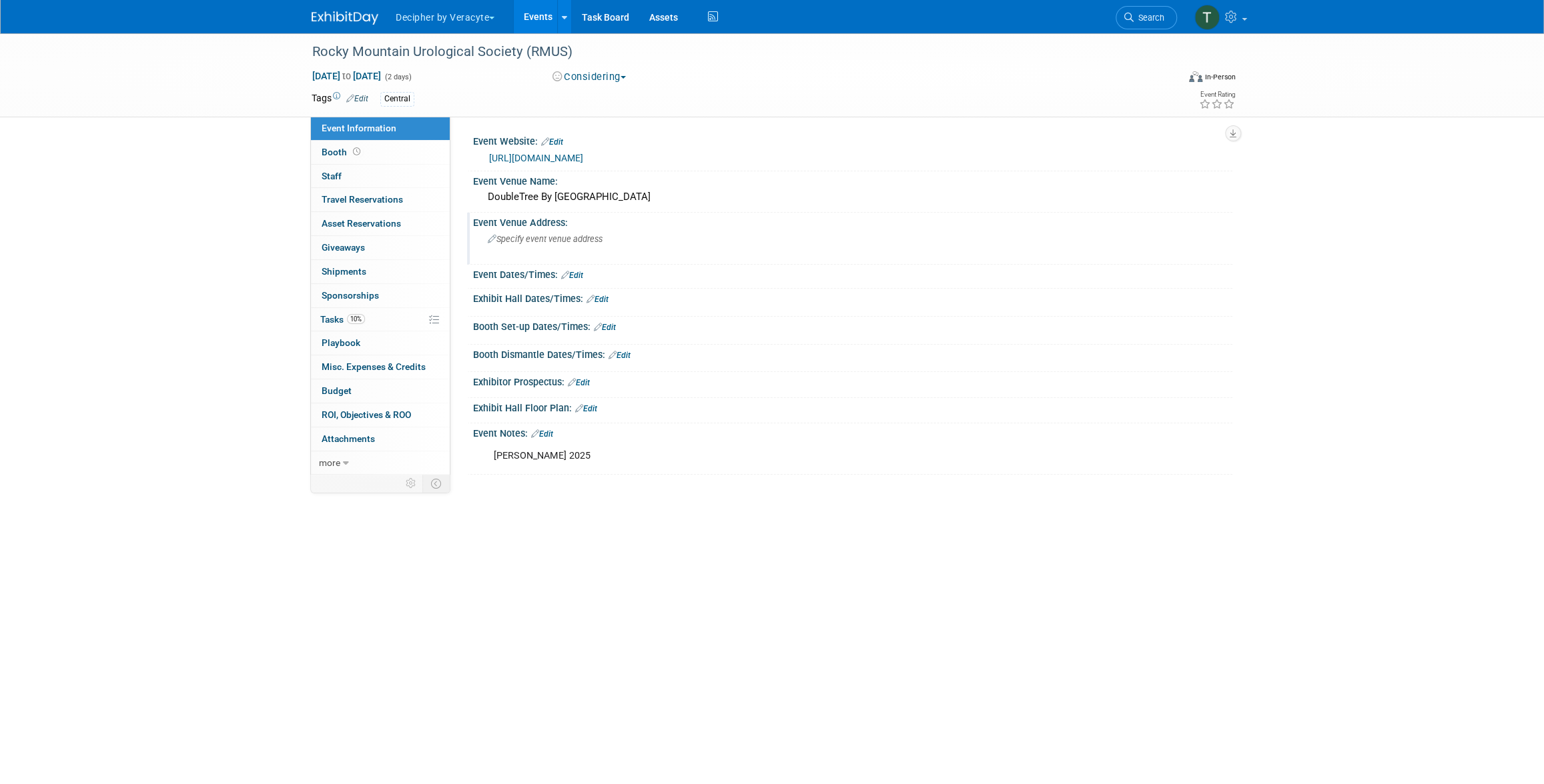
click at [539, 244] on div "Specify event venue address" at bounding box center [631, 244] width 296 height 31
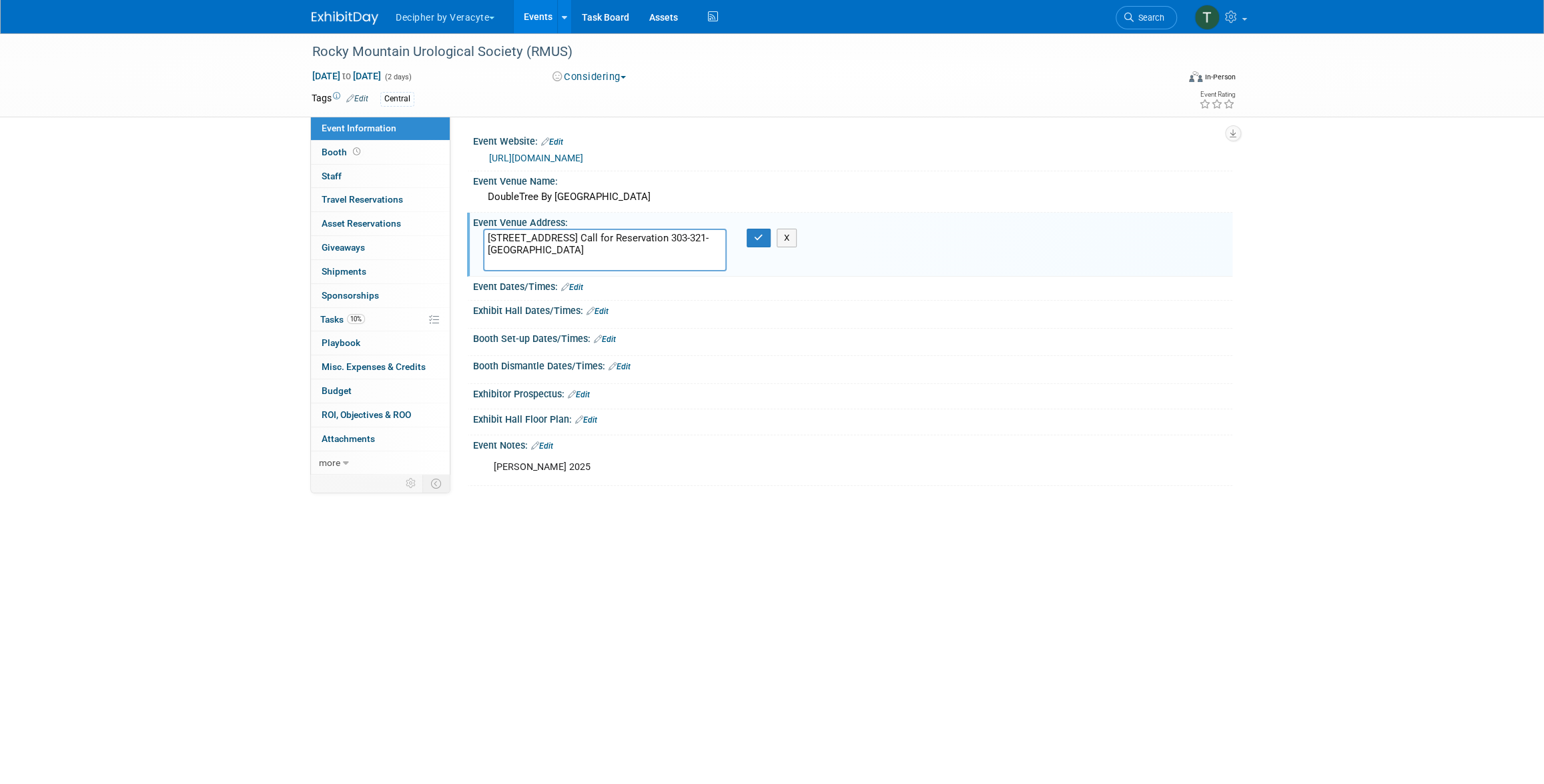
drag, startPoint x: 574, startPoint y: 235, endPoint x: 593, endPoint y: 244, distance: 21.0
click at [593, 244] on textarea "3203 Quebec Street Call for Reservation 303-321-3333 Denver, CO 80207" at bounding box center [605, 250] width 244 height 43
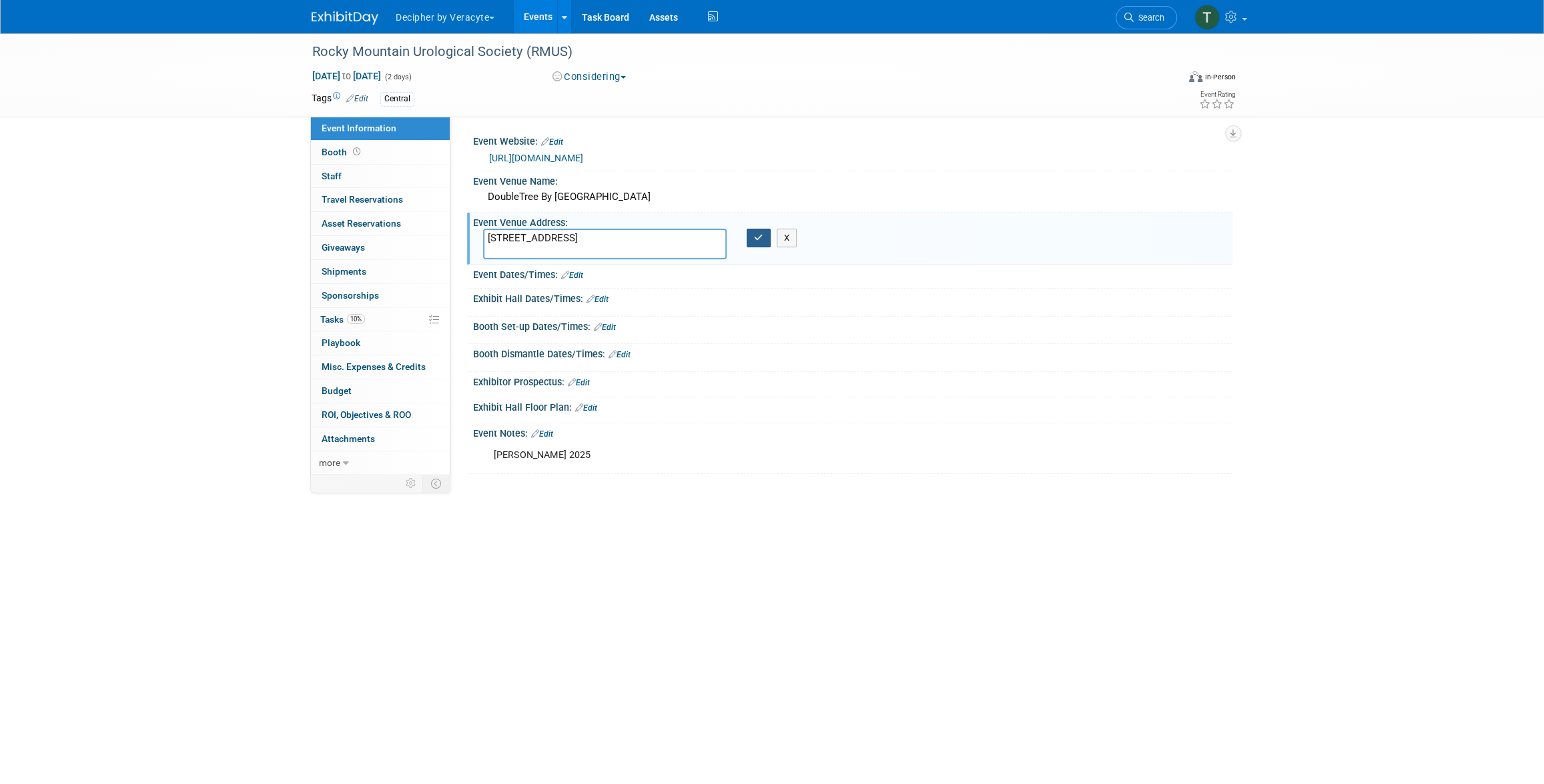
type textarea "3203 Quebec Street Denver, CO 80207"
click at [757, 242] on button "button" at bounding box center [758, 238] width 24 height 19
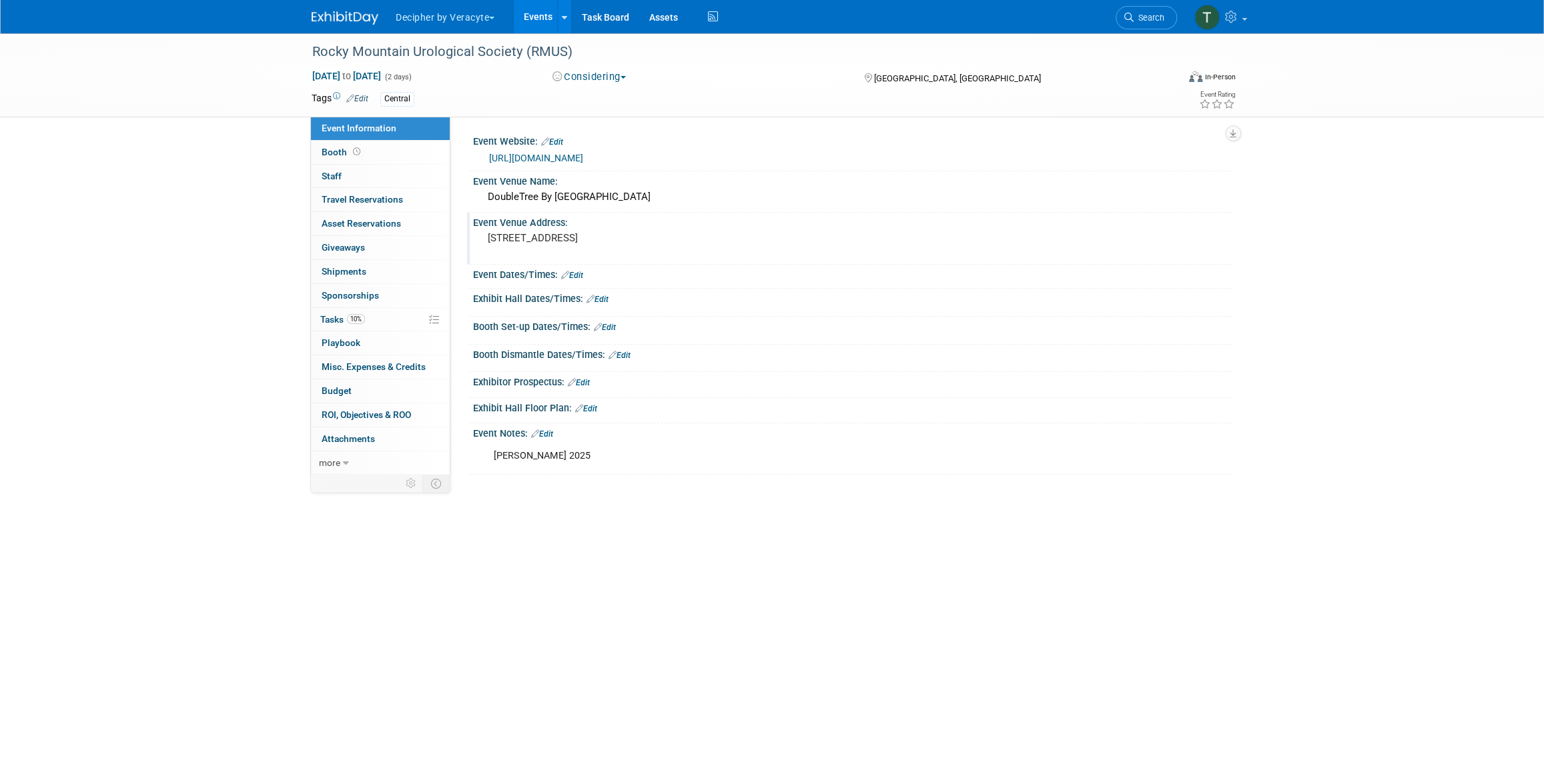
click at [606, 299] on link "Edit" at bounding box center [597, 299] width 22 height 9
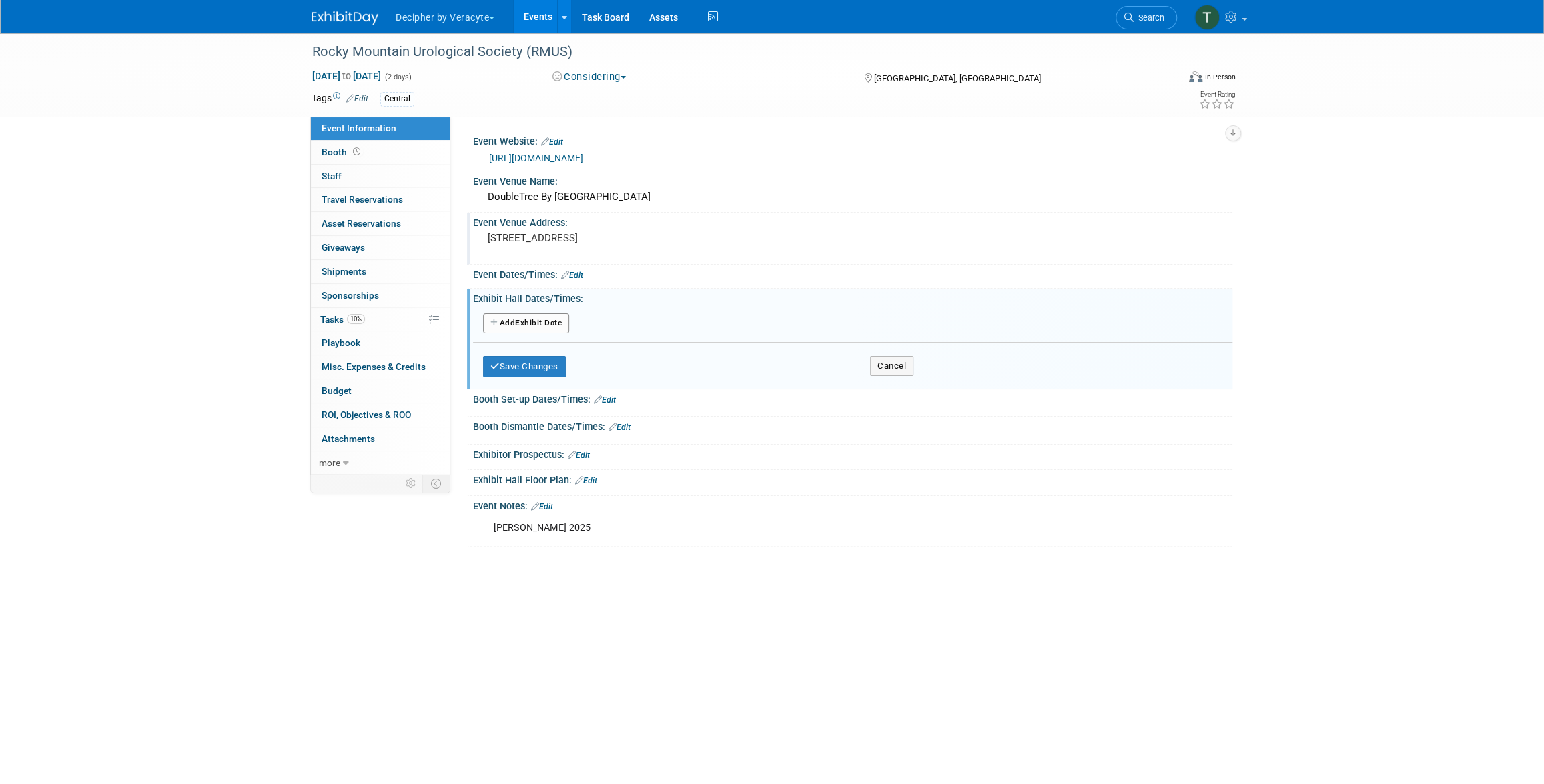
click at [533, 323] on button "Add Another Exhibit Date" at bounding box center [526, 323] width 86 height 20
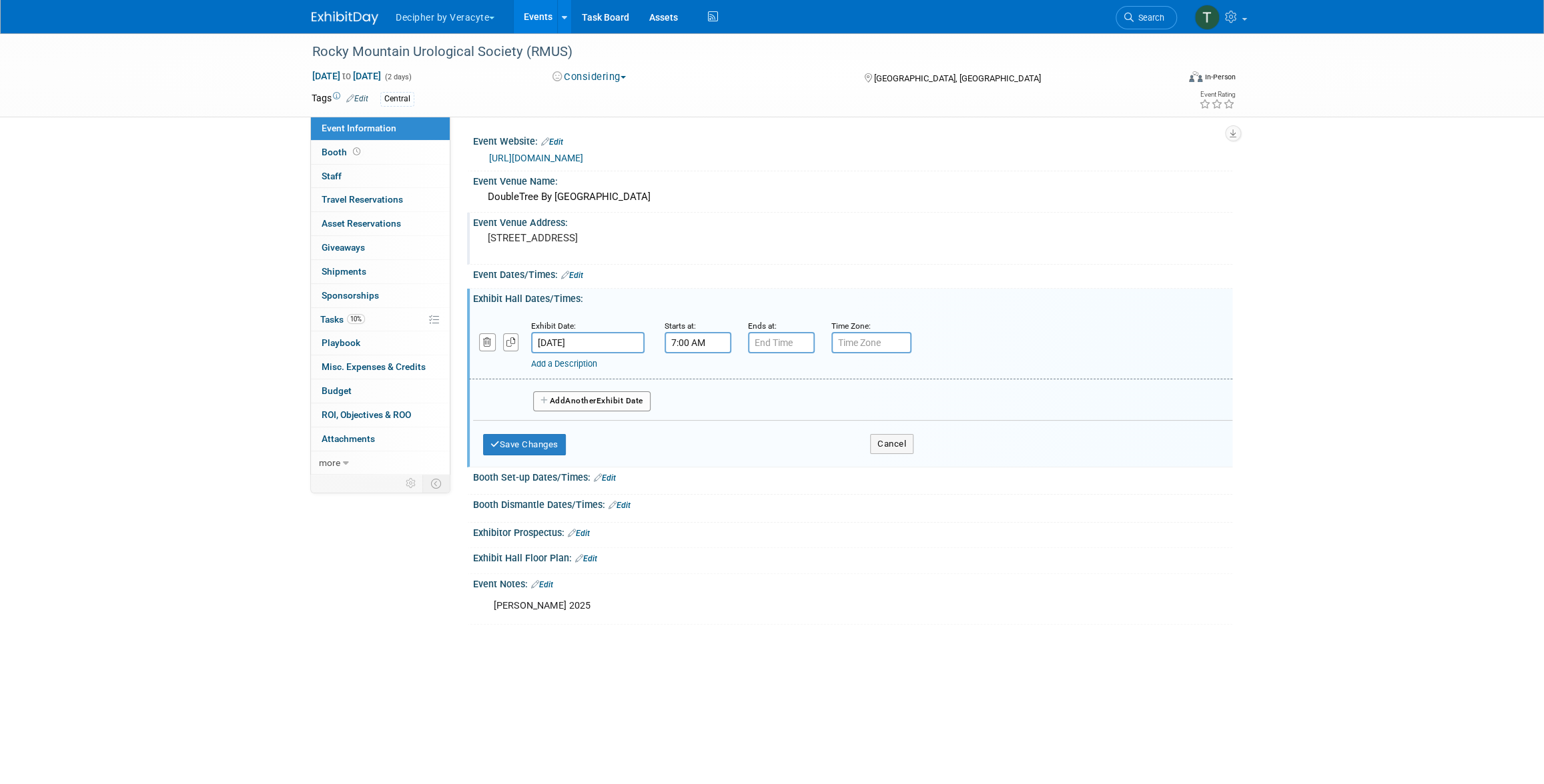
click at [684, 344] on input "7:00 AM" at bounding box center [698, 342] width 67 height 21
click at [696, 376] on span at bounding box center [695, 375] width 23 height 23
type input "10:00 AM"
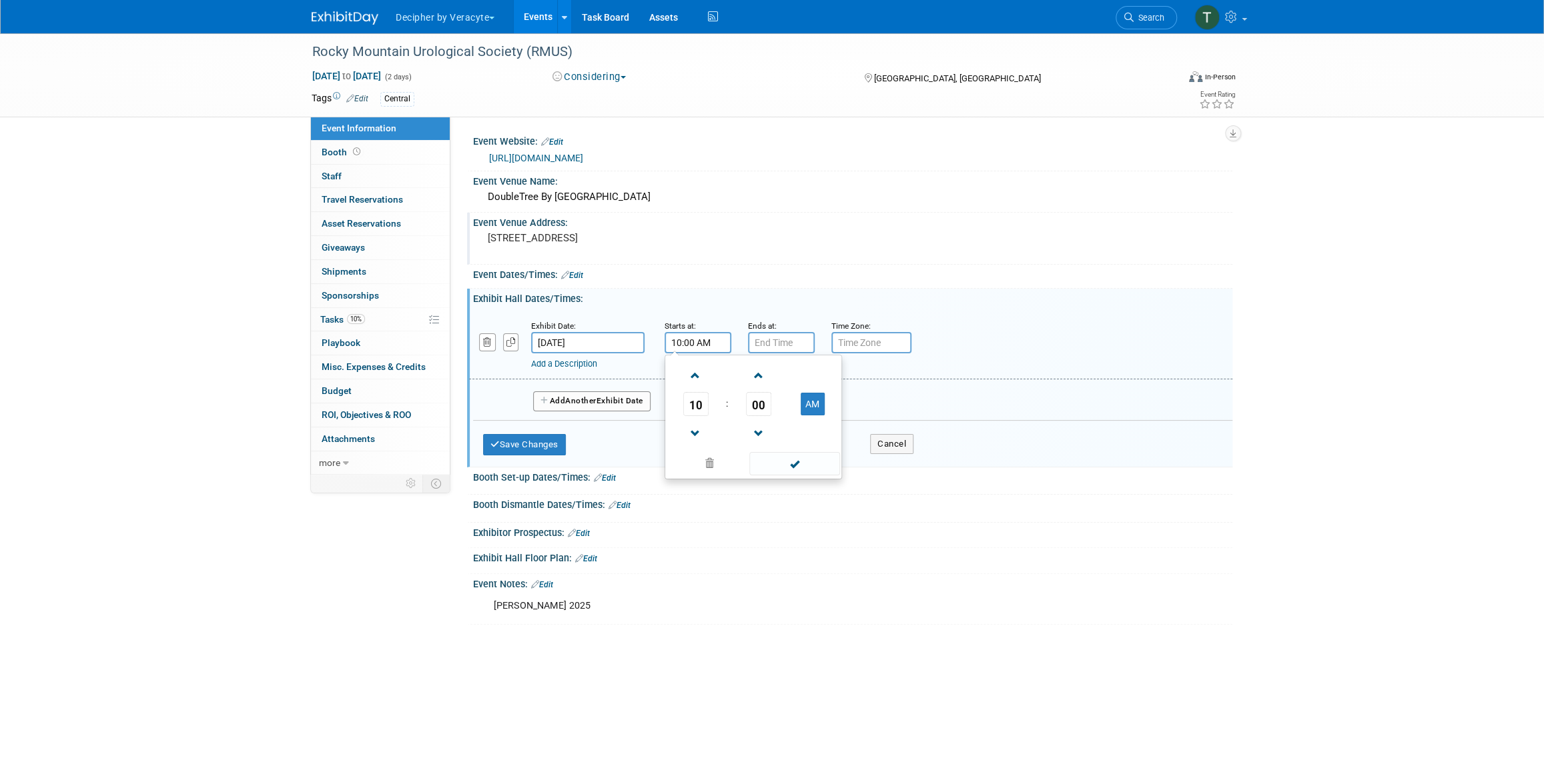
click at [779, 356] on div "10 : 00 AM 12 01 02 03 04 05 06 07 08 09 10 11 00 05 10 15 20 25 30 35 40 45 50…" at bounding box center [753, 417] width 178 height 125
type input "7:00 PM"
click at [779, 348] on input "7:00 PM" at bounding box center [781, 342] width 67 height 21
click at [616, 392] on button "Add Another Exhibit Date" at bounding box center [591, 402] width 118 height 20
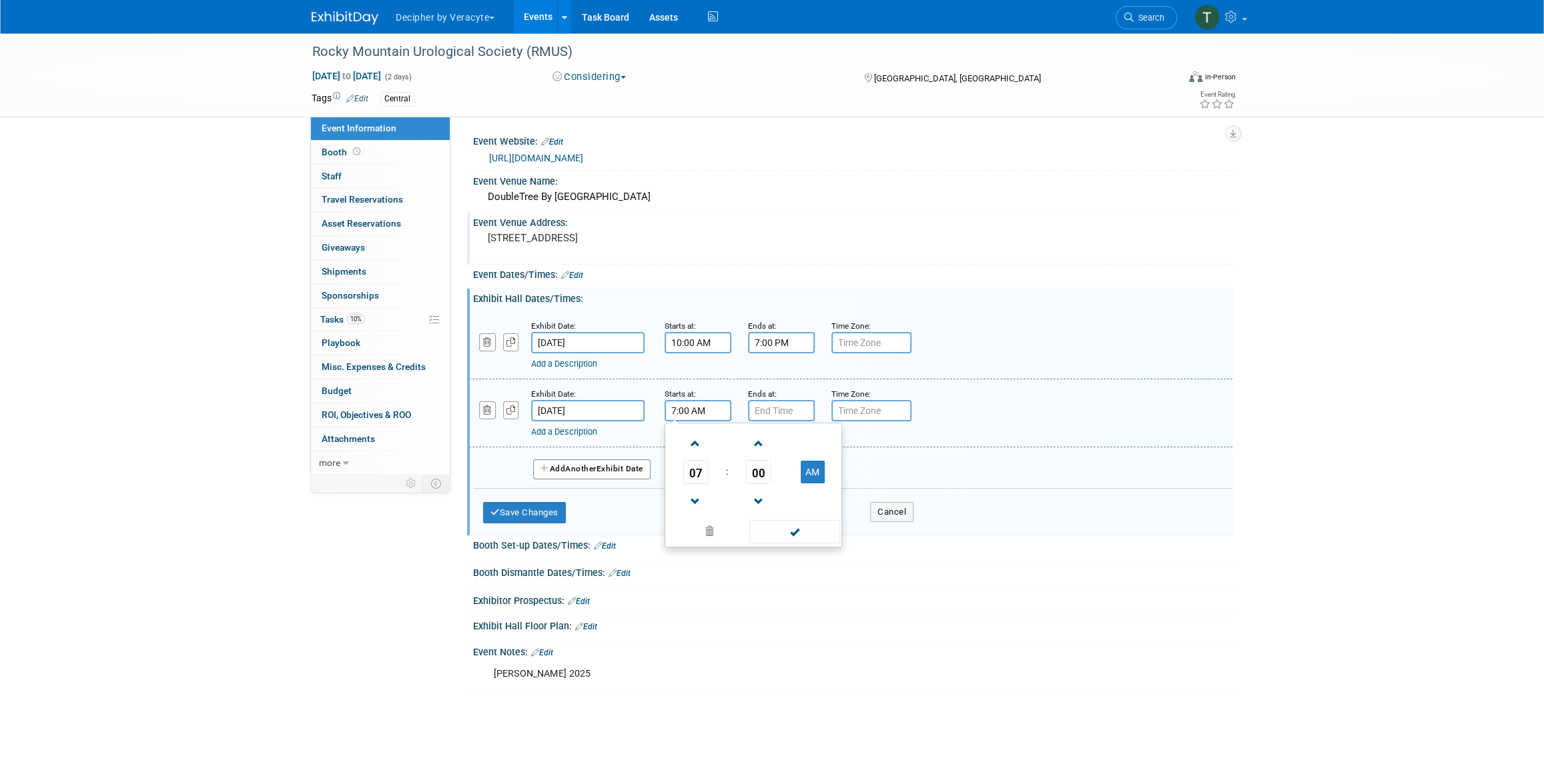
click at [697, 405] on input "7:00 AM" at bounding box center [698, 411] width 67 height 21
click at [760, 466] on span "00" at bounding box center [758, 472] width 25 height 24
drag, startPoint x: 779, startPoint y: 481, endPoint x: 779, endPoint y: 459, distance: 22.0
click at [779, 481] on td "30" at bounding box center [774, 480] width 43 height 36
type input "7:30 AM"
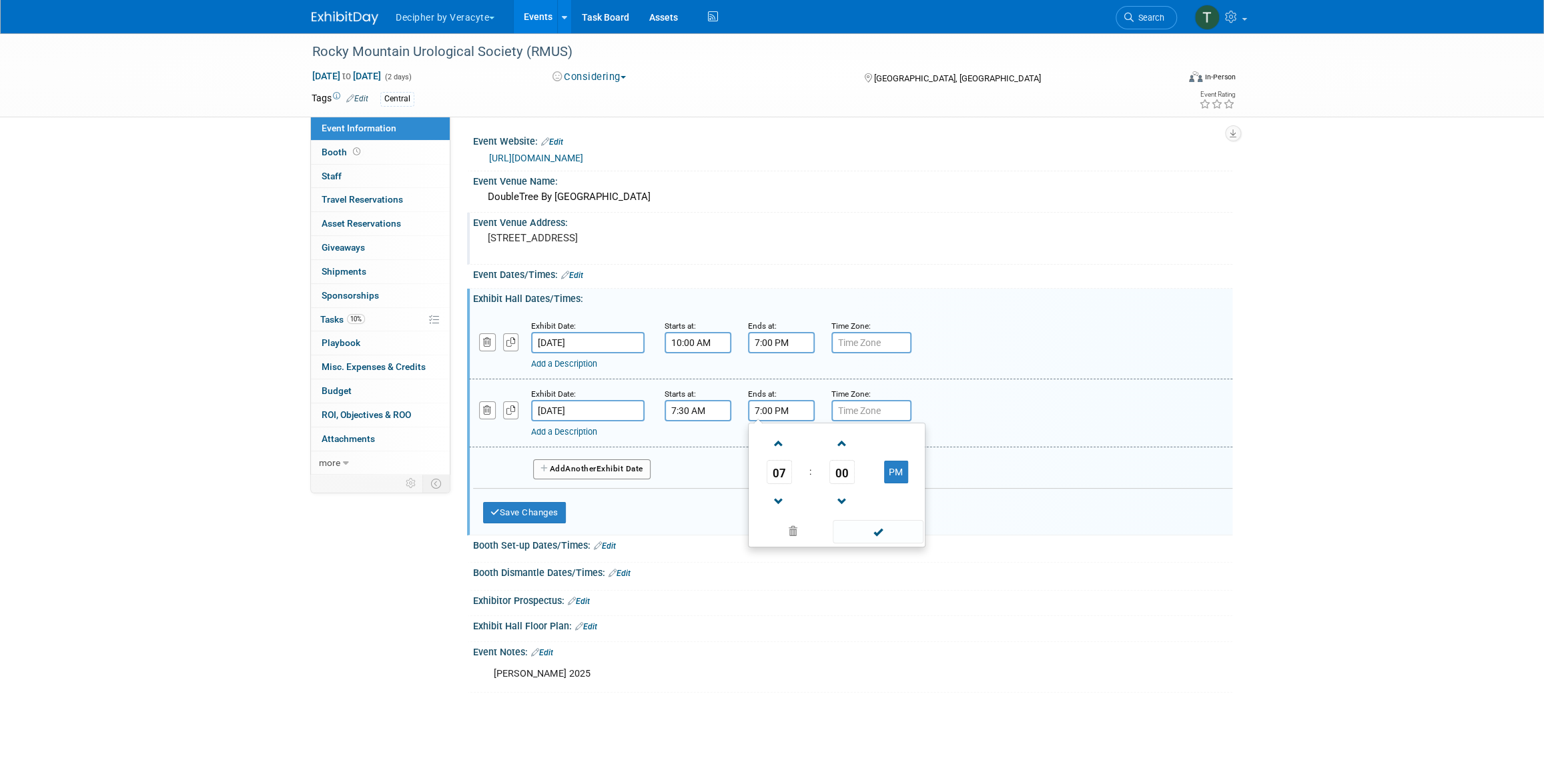
click at [769, 410] on input "7:00 PM" at bounding box center [781, 411] width 67 height 21
click at [782, 447] on span at bounding box center [779, 443] width 23 height 23
click at [844, 475] on span "00" at bounding box center [842, 472] width 25 height 24
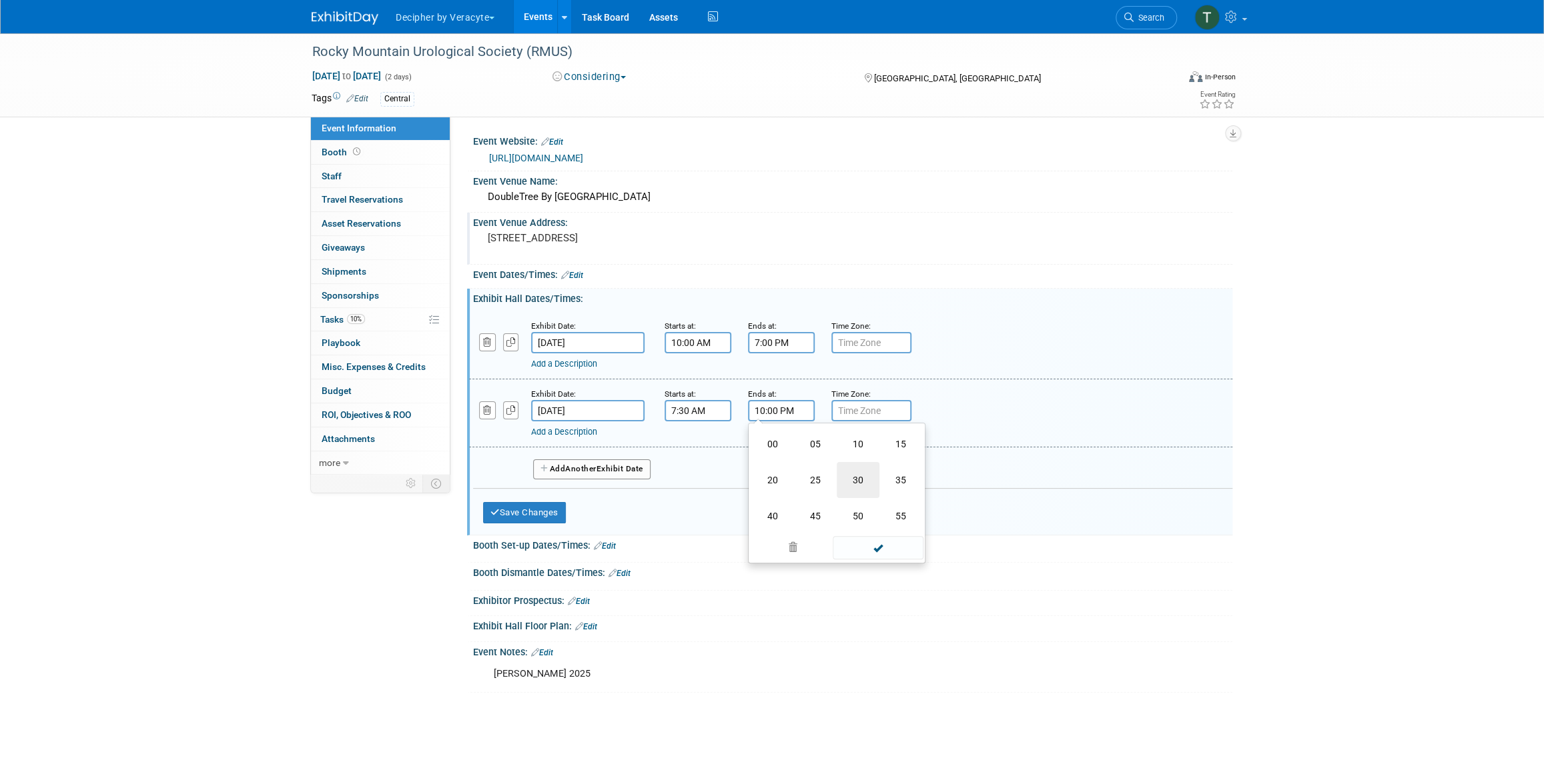
click at [853, 487] on td "30" at bounding box center [858, 480] width 43 height 36
click at [890, 472] on button "PM" at bounding box center [896, 472] width 24 height 23
type input "10:30 AM"
click at [548, 521] on button "Save Changes" at bounding box center [524, 513] width 82 height 21
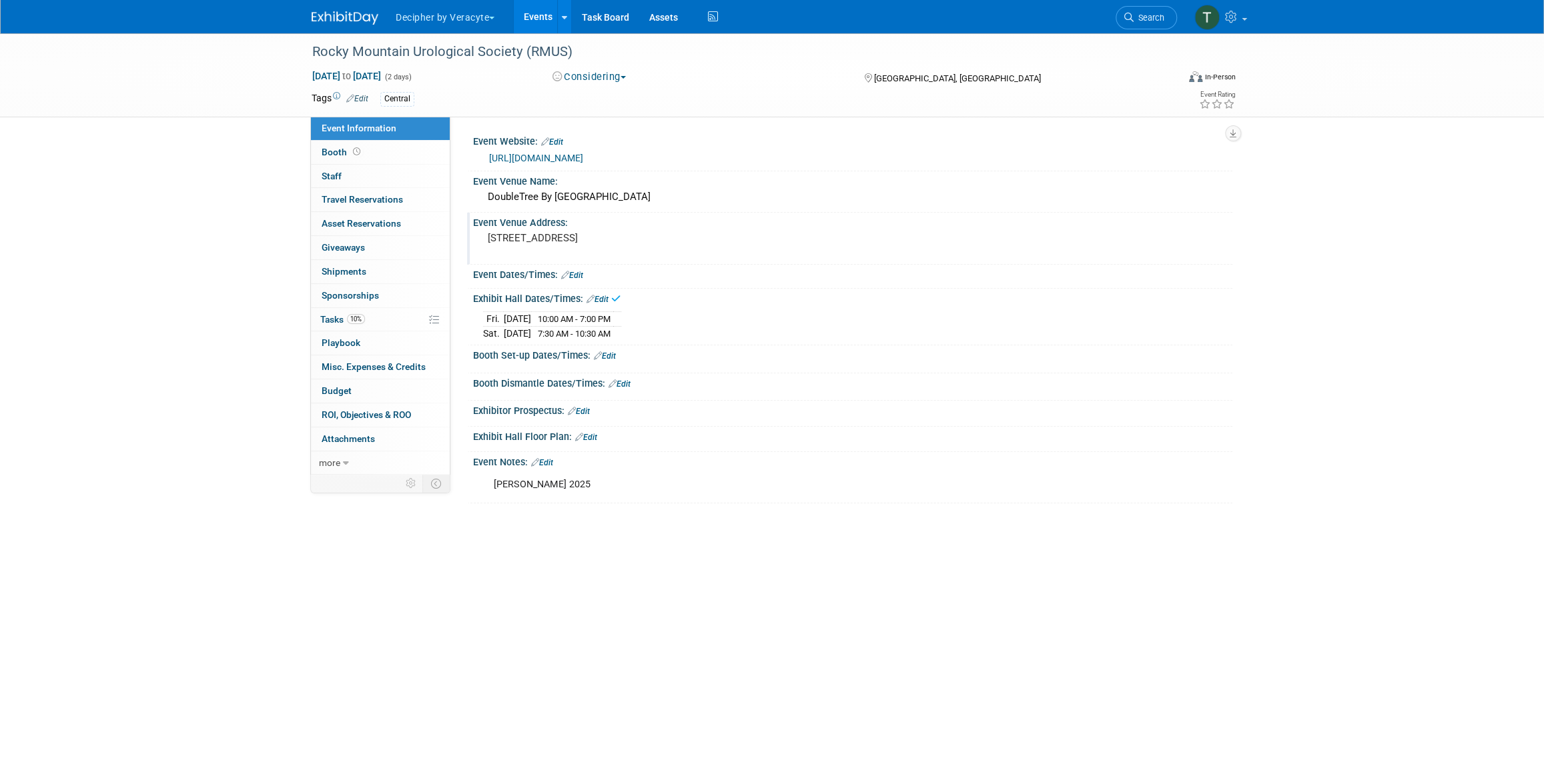
click at [614, 355] on link "Edit" at bounding box center [605, 356] width 22 height 9
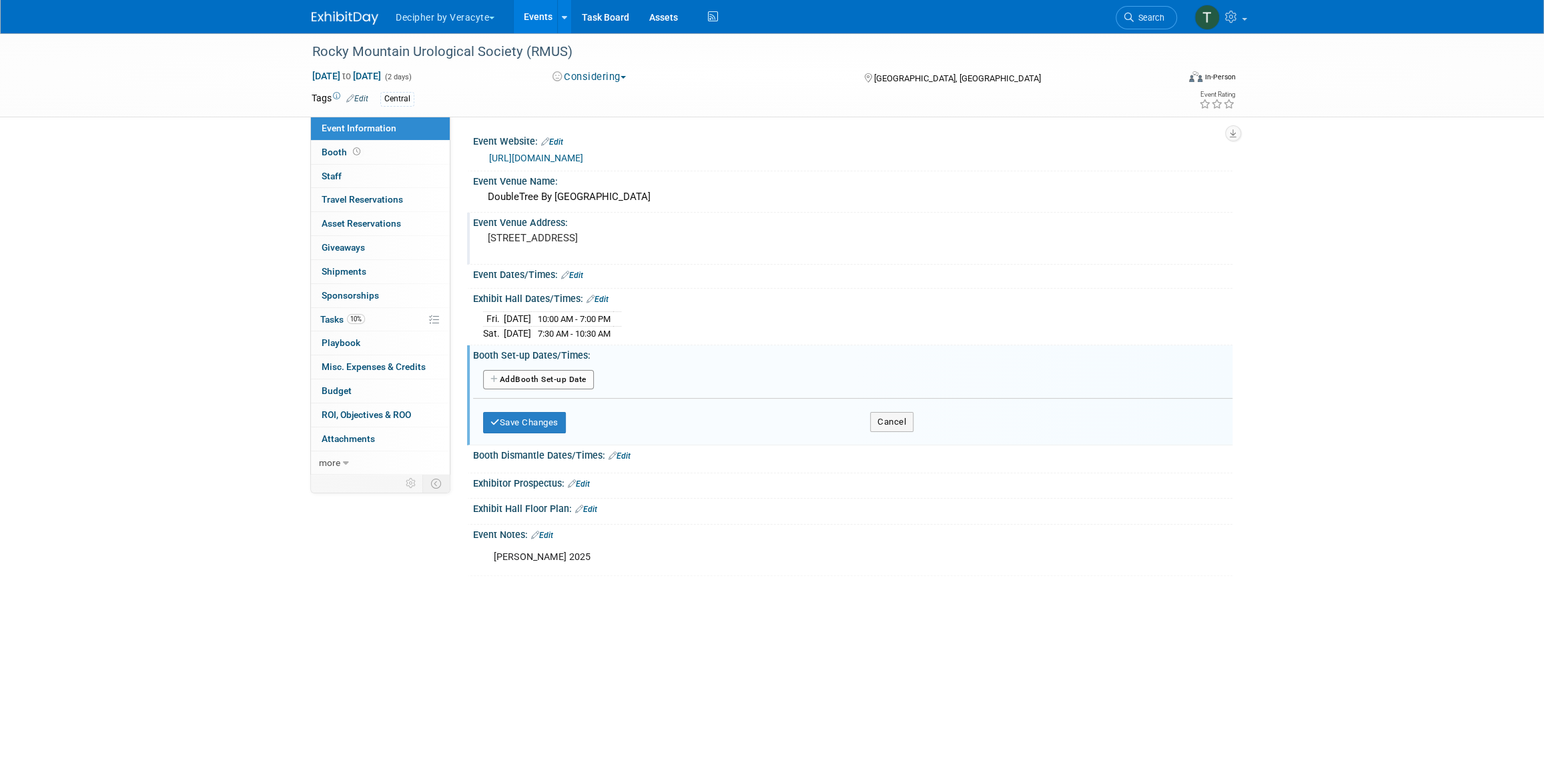
click at [541, 371] on button "Add Another Booth Set-up Date" at bounding box center [538, 380] width 111 height 20
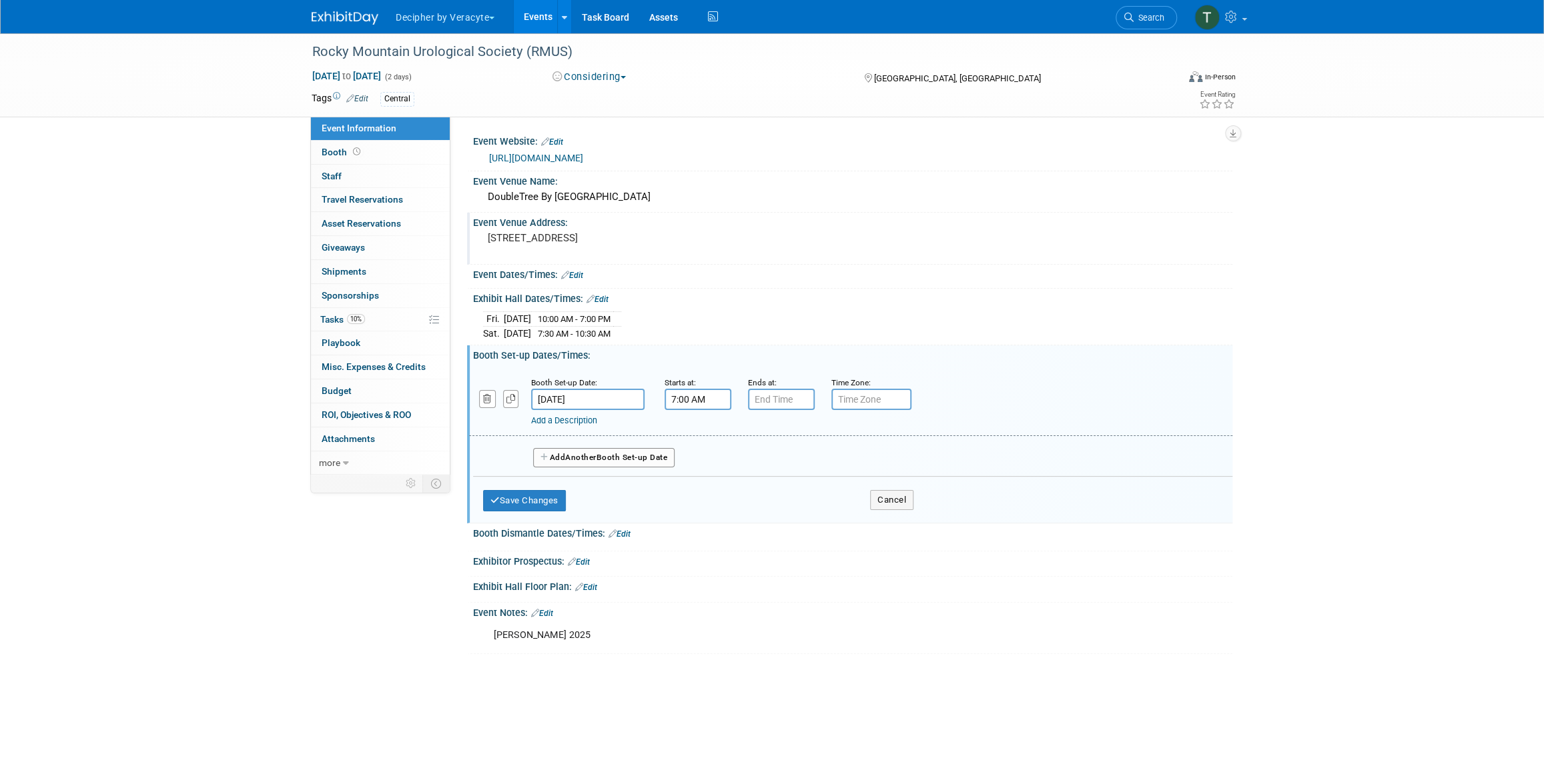
click at [704, 397] on input "7:00 AM" at bounding box center [698, 399] width 67 height 21
drag, startPoint x: 702, startPoint y: 433, endPoint x: 715, endPoint y: 430, distance: 13.3
click at [701, 432] on span at bounding box center [695, 431] width 23 height 23
type input "8:00 AM"
click at [780, 404] on input "7:00 PM" at bounding box center [781, 399] width 67 height 21
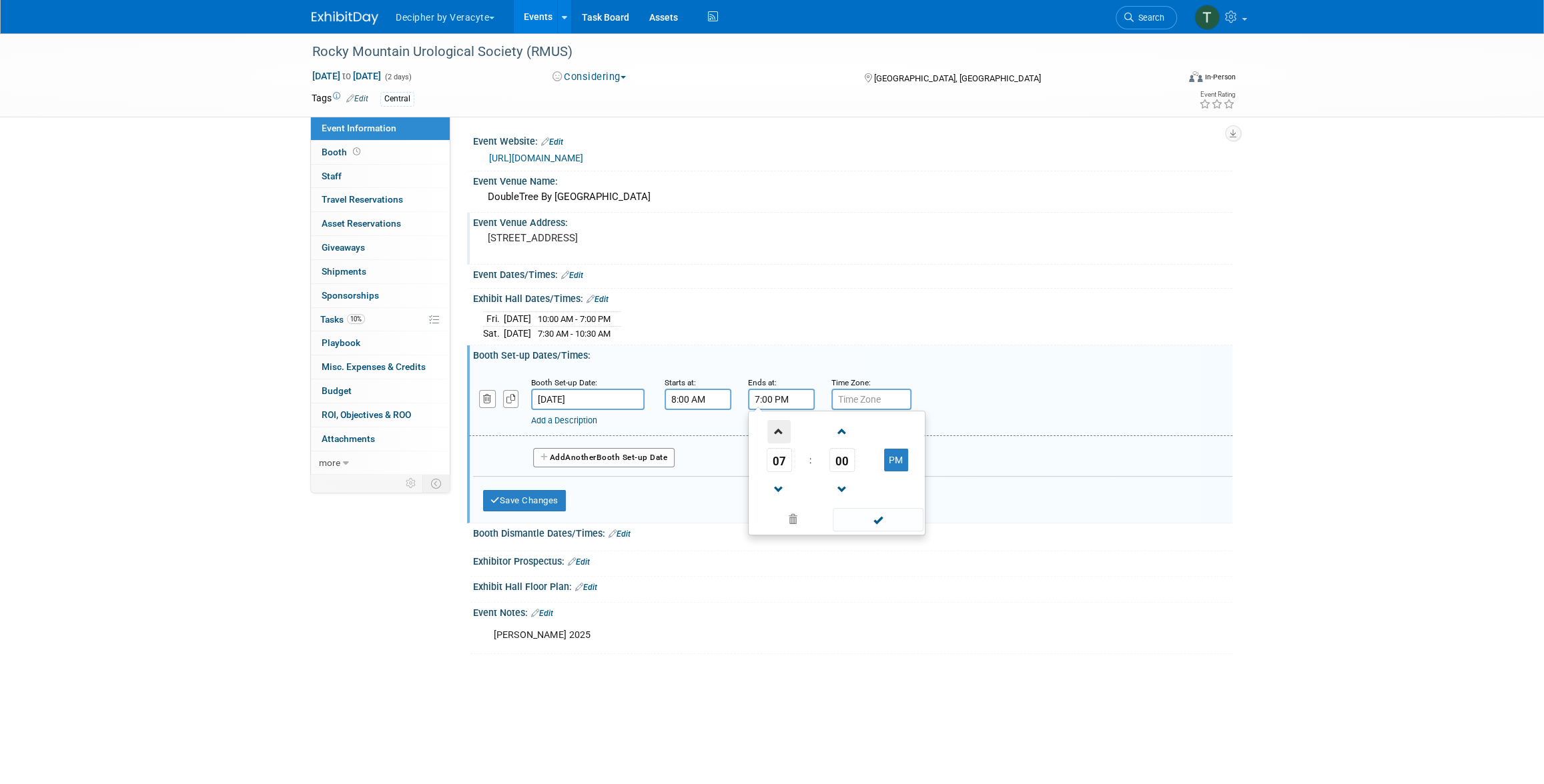
click at [772, 437] on span at bounding box center [779, 431] width 23 height 23
click at [875, 455] on td "PM" at bounding box center [895, 460] width 53 height 24
click at [885, 456] on button "PM" at bounding box center [896, 460] width 24 height 23
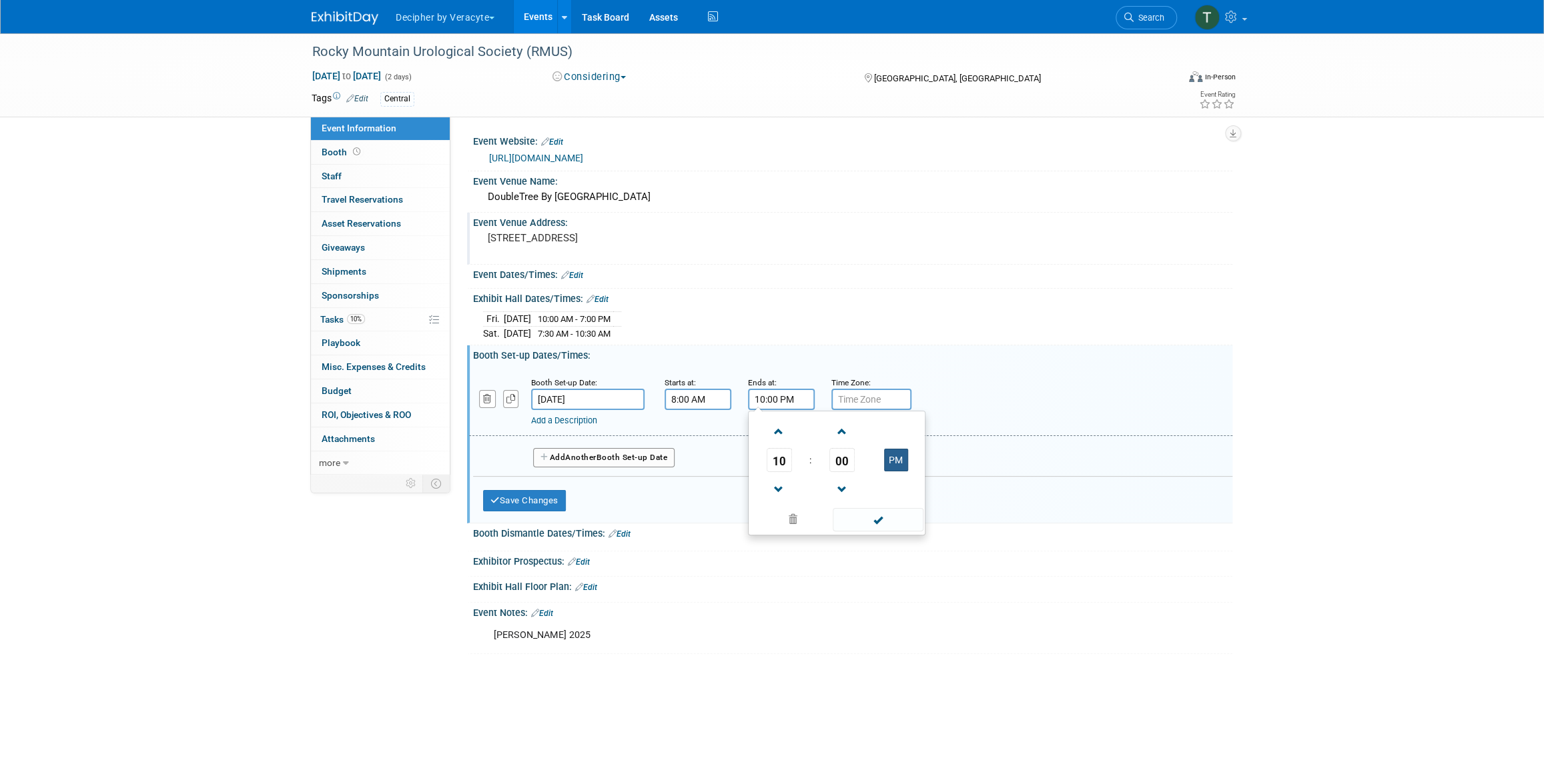
type input "10:00 AM"
click at [548, 508] on button "Save Changes" at bounding box center [524, 501] width 82 height 21
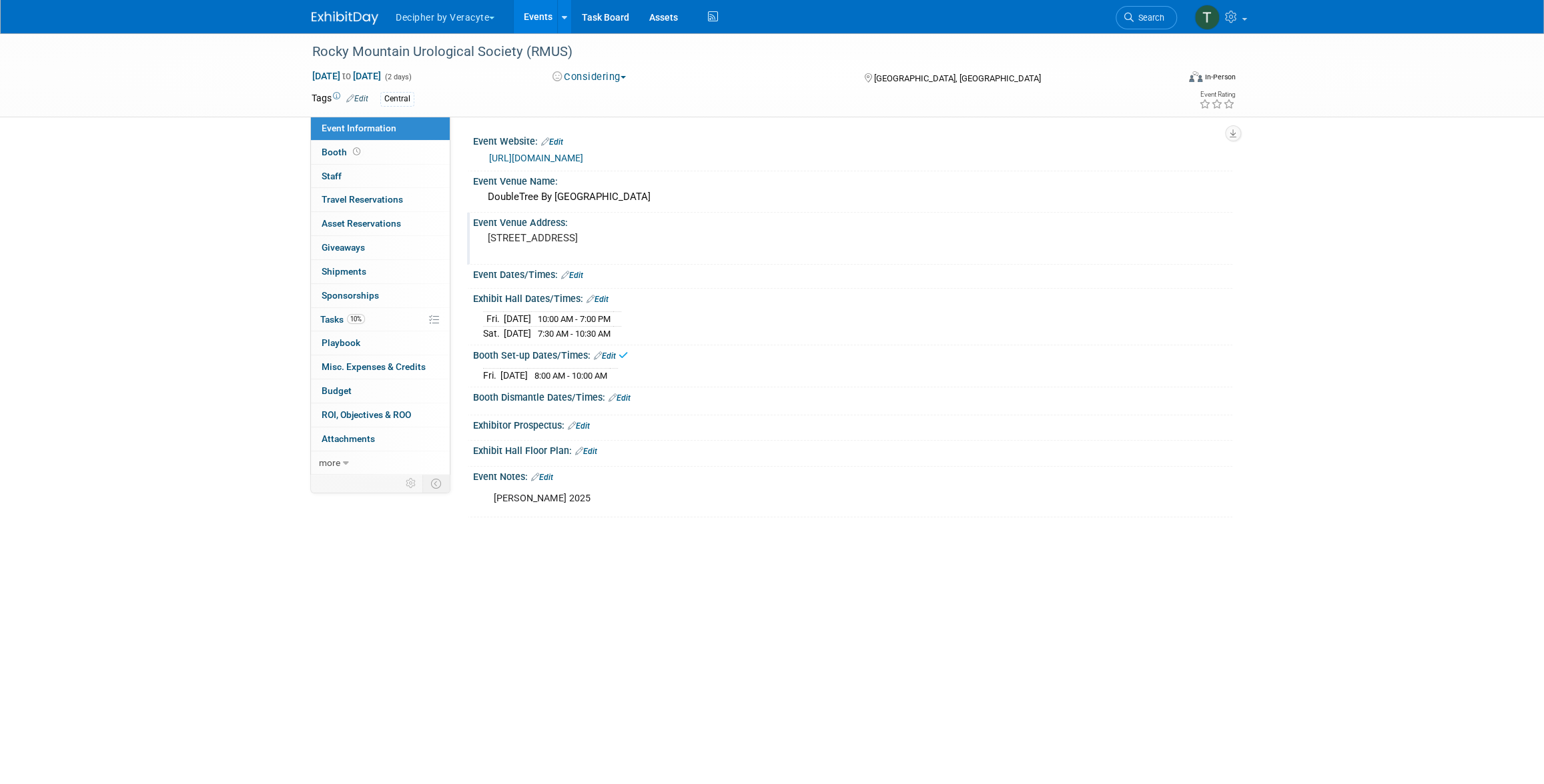
click at [623, 396] on link "Edit" at bounding box center [619, 398] width 22 height 9
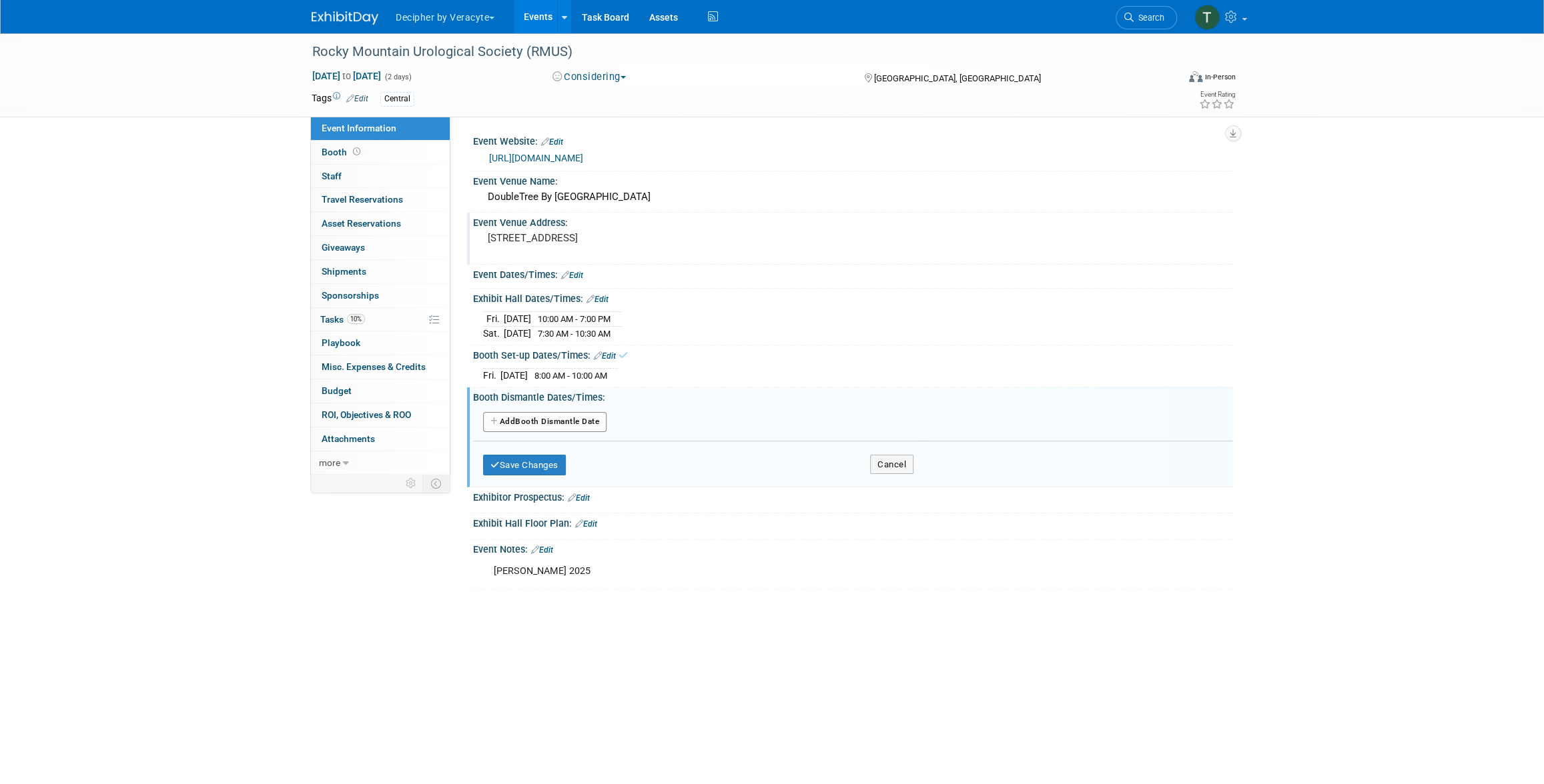
click at [572, 430] on div "Add Another Booth Dismantle Date" at bounding box center [852, 423] width 759 height 25
click at [575, 418] on button "Add Another Booth Dismantle Date" at bounding box center [544, 422] width 123 height 20
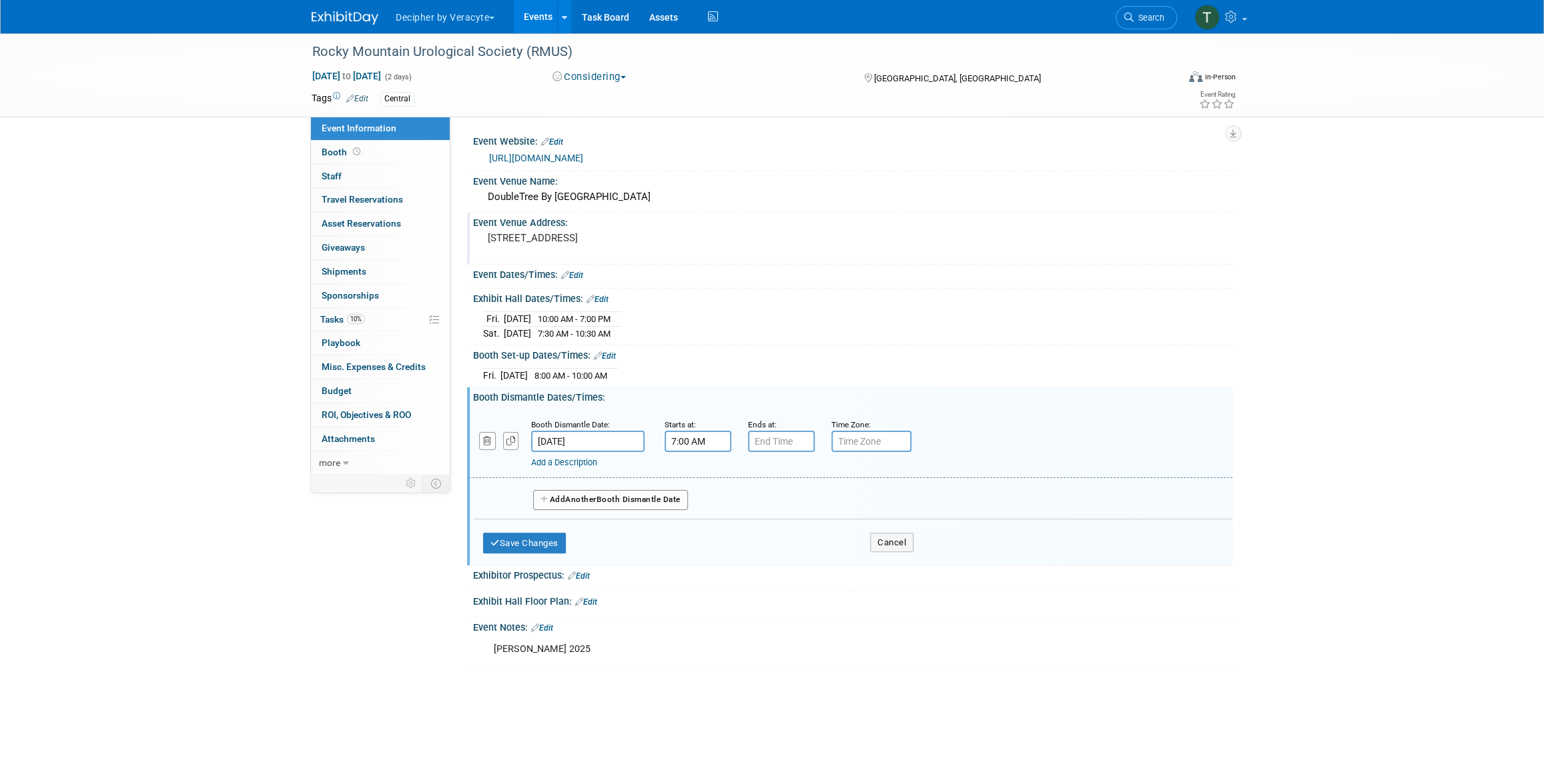
click at [694, 444] on input "7:00 AM" at bounding box center [698, 442] width 67 height 21
click at [694, 480] on span at bounding box center [695, 473] width 23 height 23
click at [760, 498] on span "00" at bounding box center [758, 502] width 25 height 24
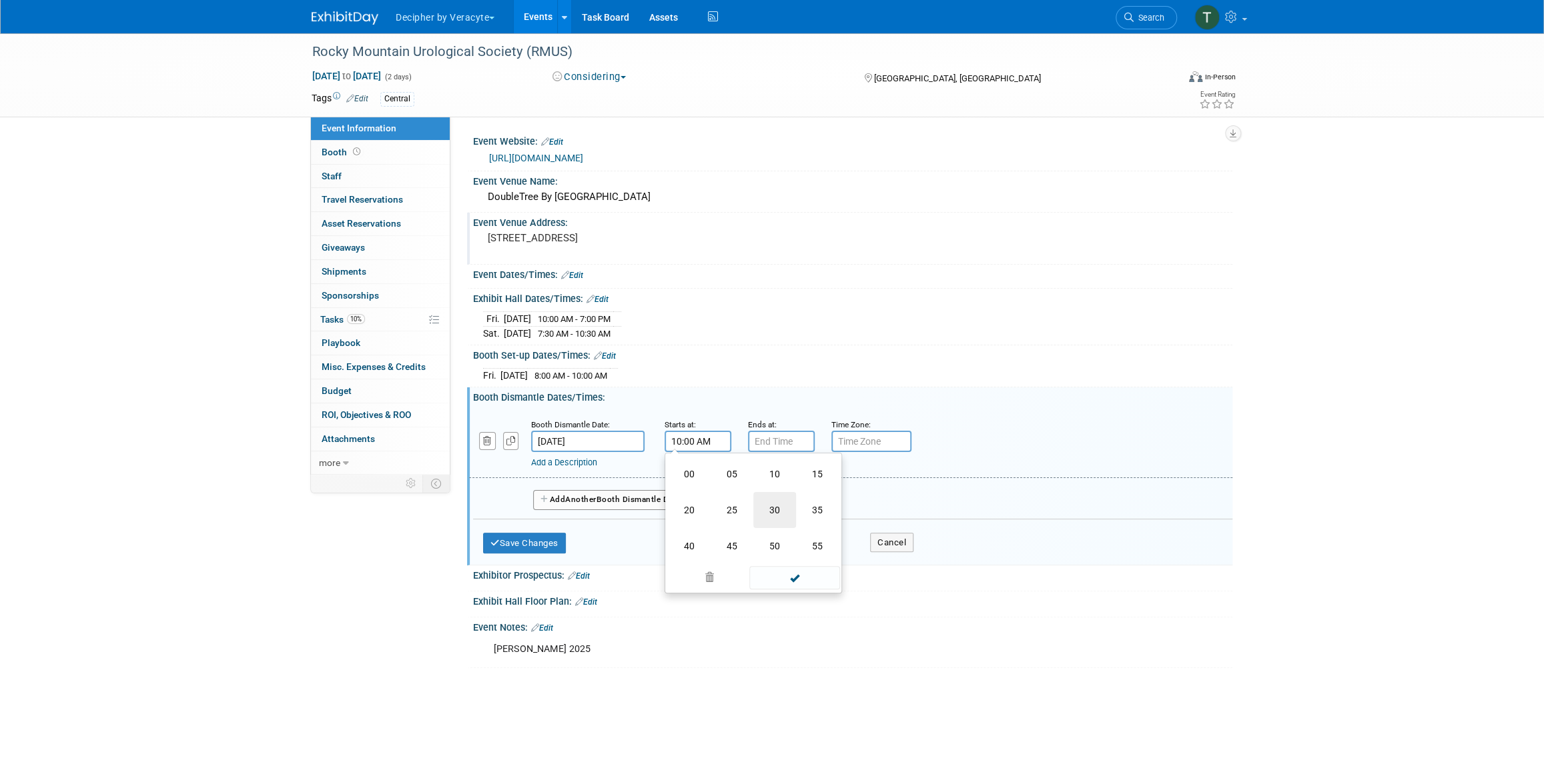
click at [762, 500] on td "30" at bounding box center [774, 510] width 43 height 36
type input "10:30 AM"
click at [507, 553] on div "Save Changes Cancel" at bounding box center [698, 540] width 431 height 42
click at [514, 535] on button "Save Changes" at bounding box center [524, 543] width 82 height 21
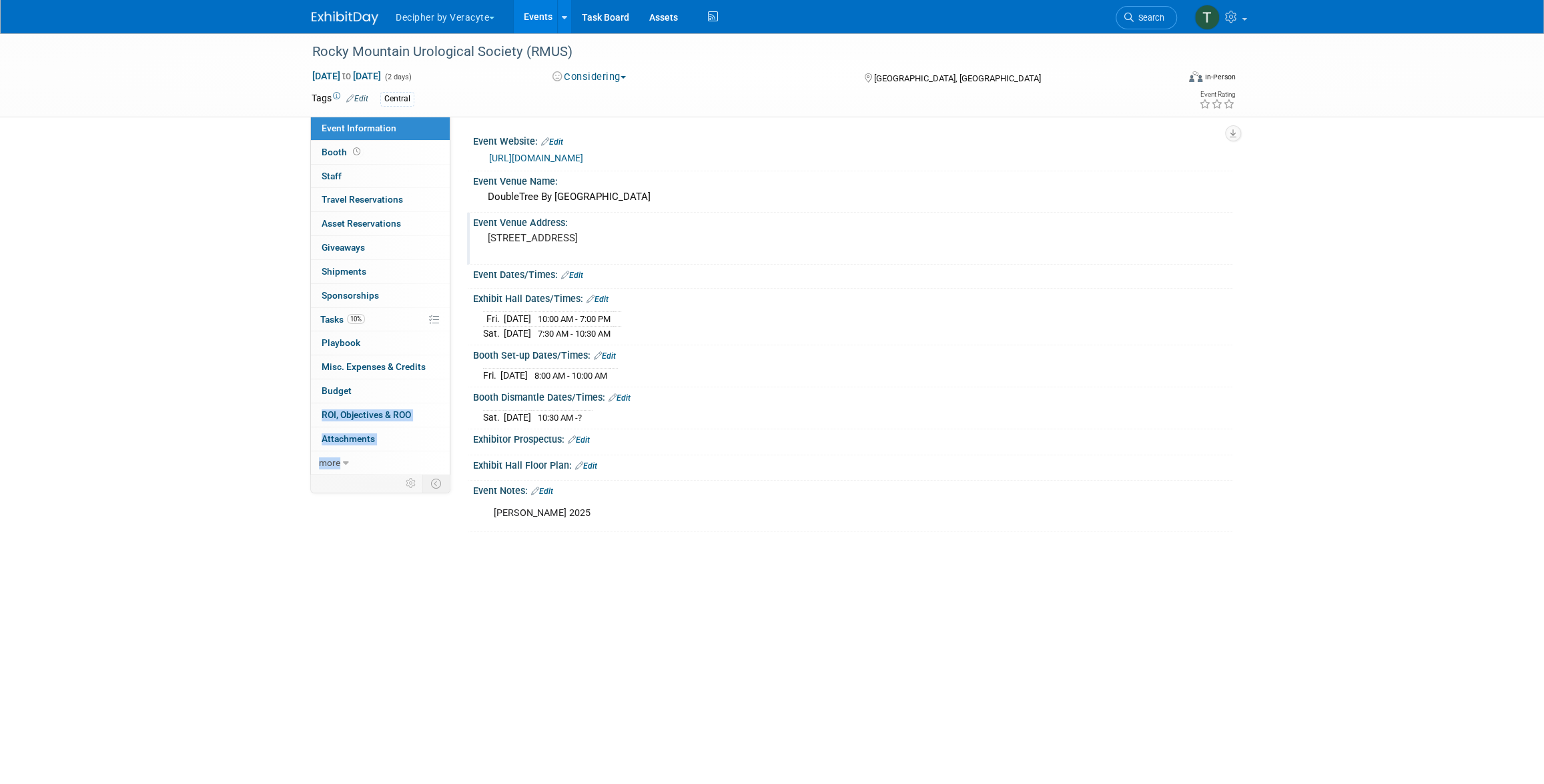
click at [450, 400] on div "Event Information Event Info Booth Booth 0 Staff 0 Staff 0 Travel Reservations …" at bounding box center [772, 282] width 941 height 499
click at [408, 394] on link "Budget" at bounding box center [380, 391] width 139 height 23
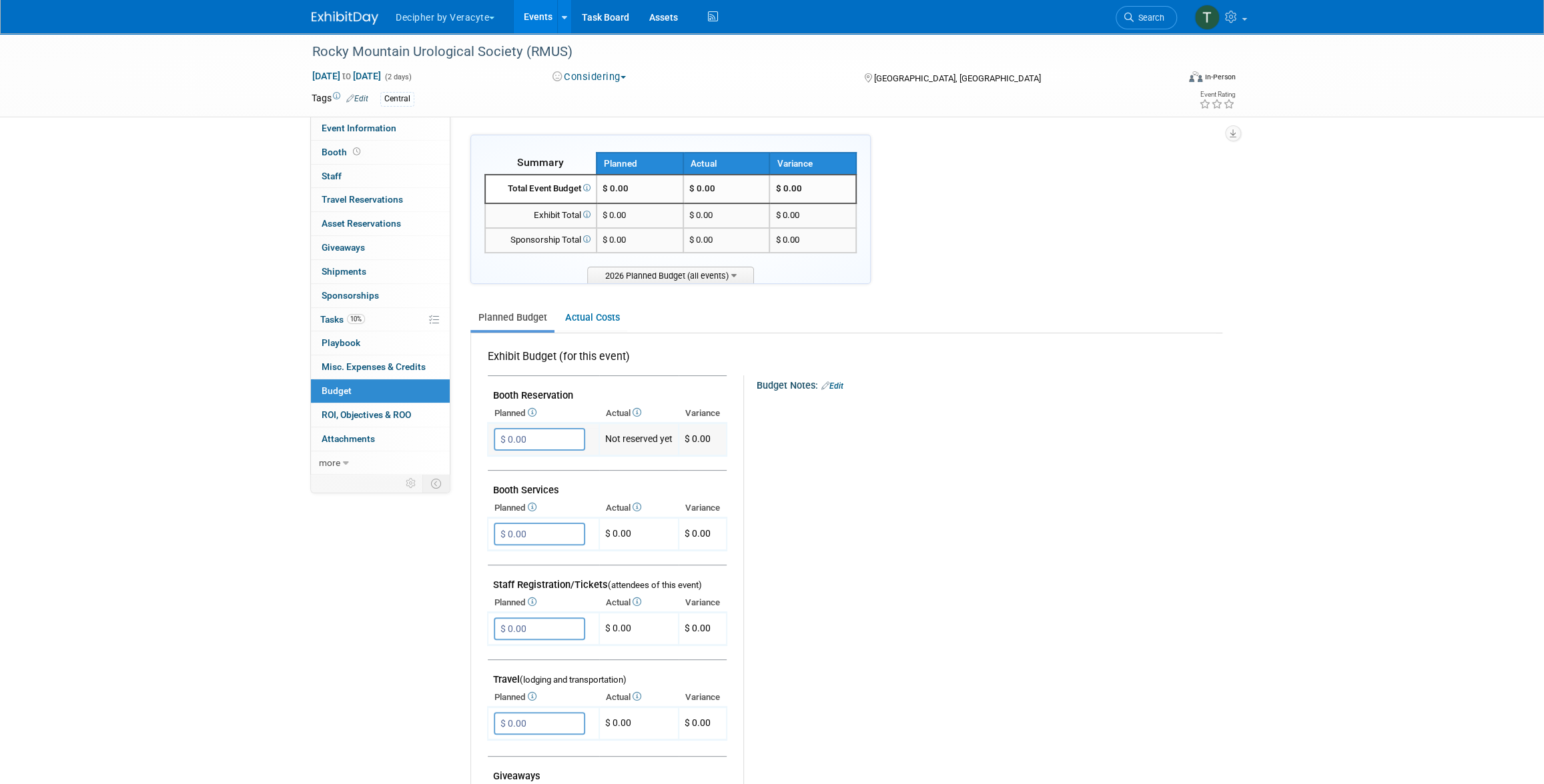
click at [526, 434] on input "$ 0.00" at bounding box center [540, 440] width 92 height 23
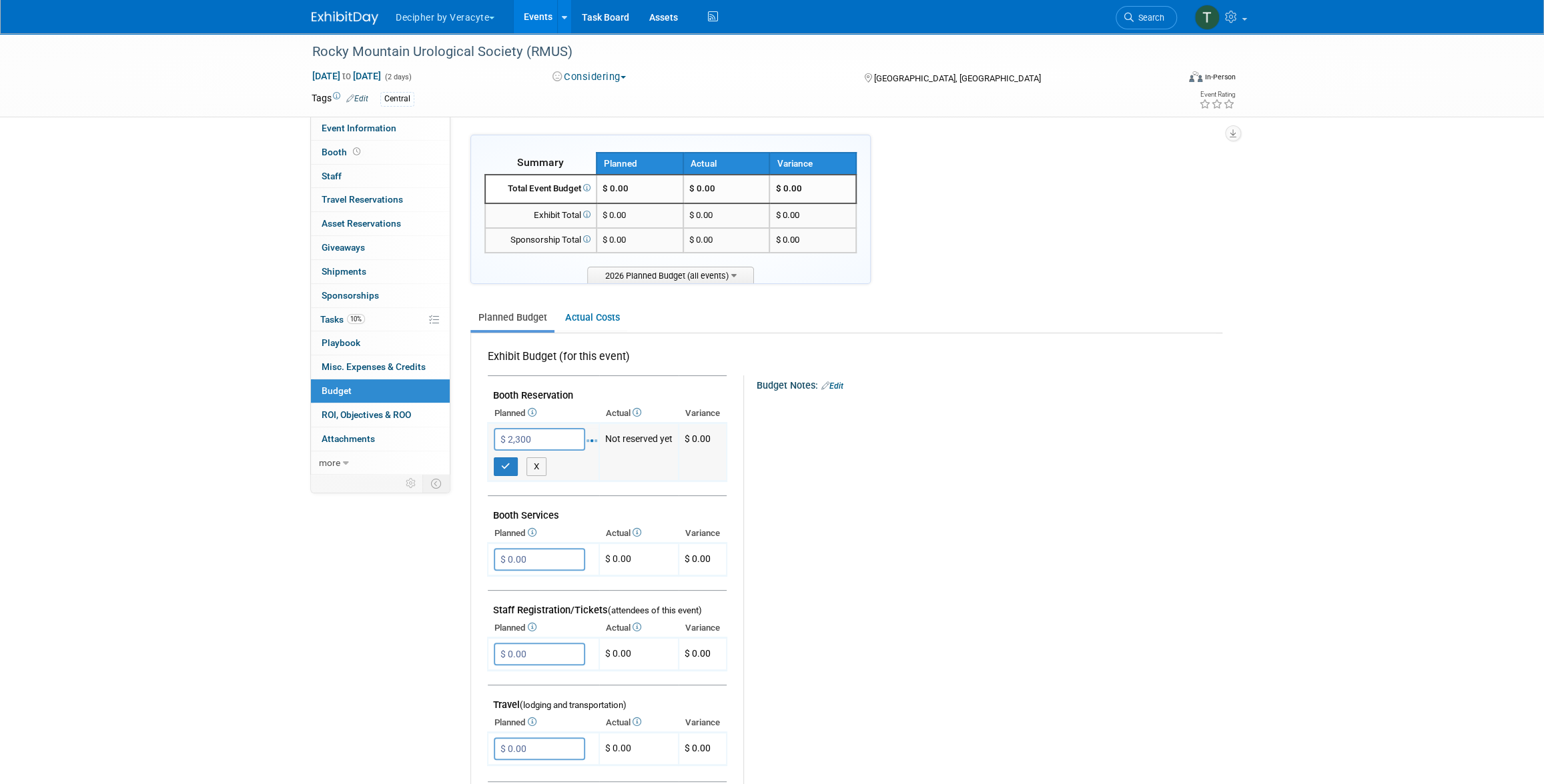
type input "$ 2,300.00"
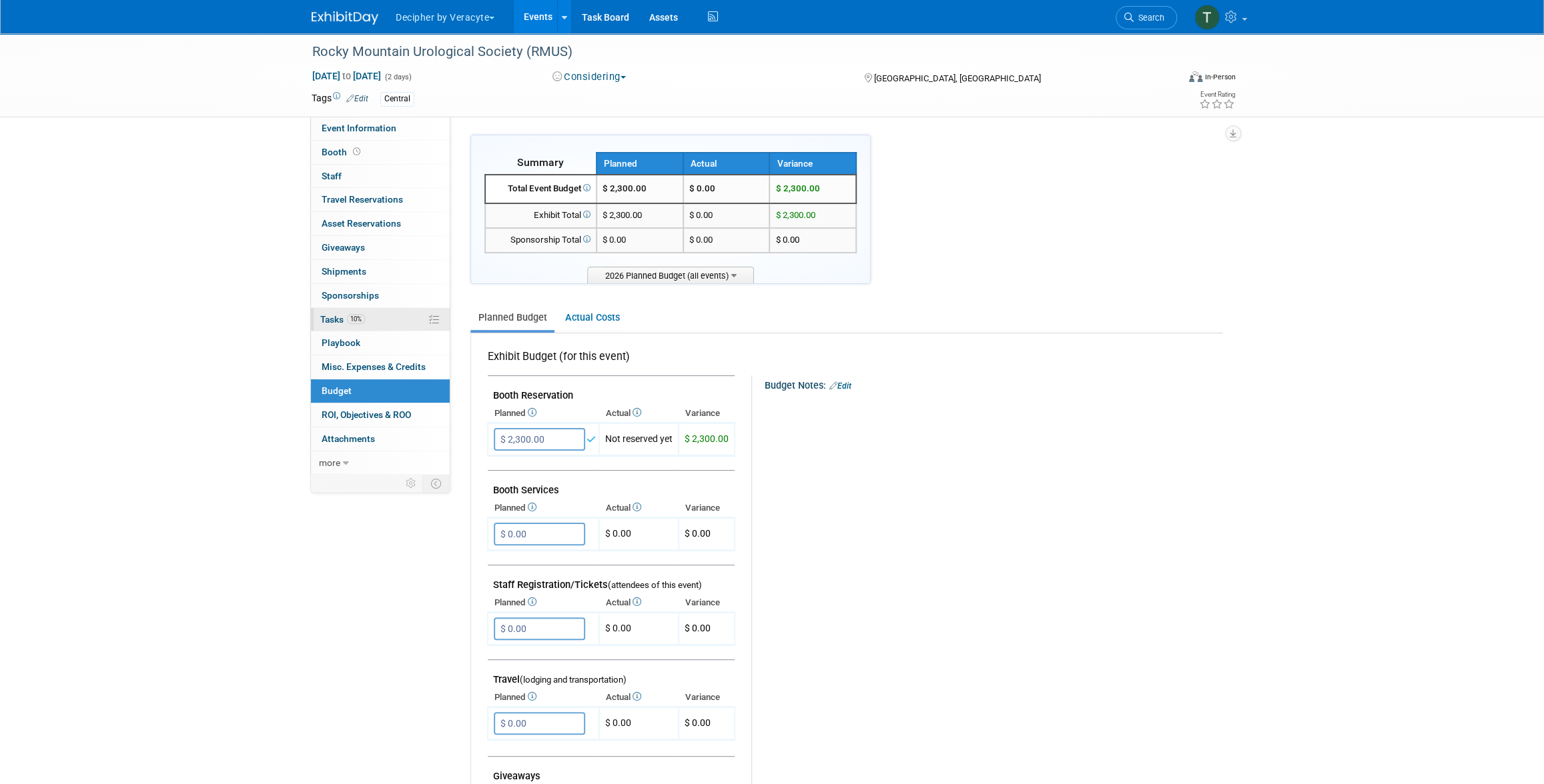
click at [387, 309] on link "10% Tasks 10%" at bounding box center [380, 319] width 139 height 23
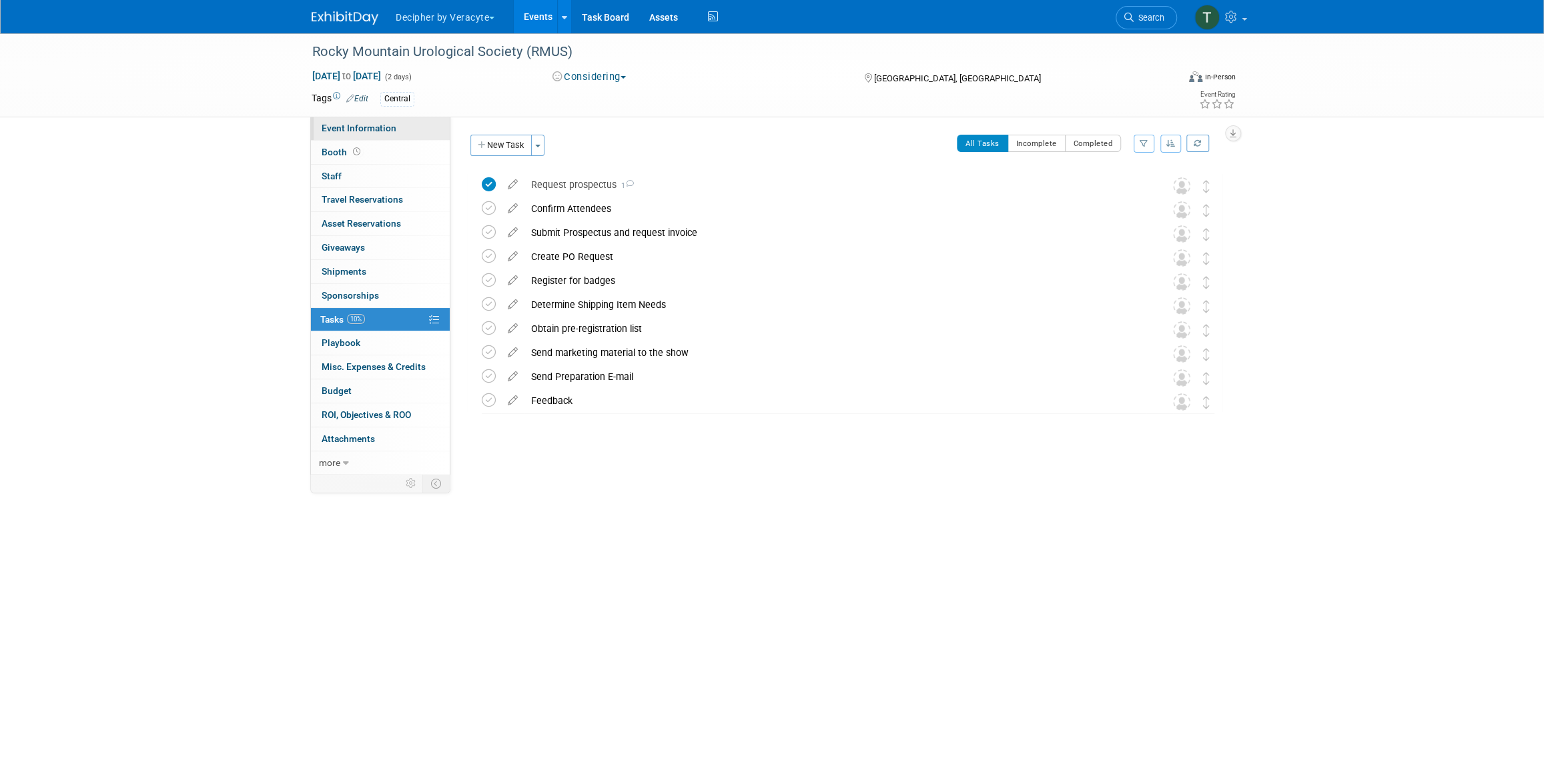
click at [421, 129] on link "Event Information" at bounding box center [380, 128] width 139 height 23
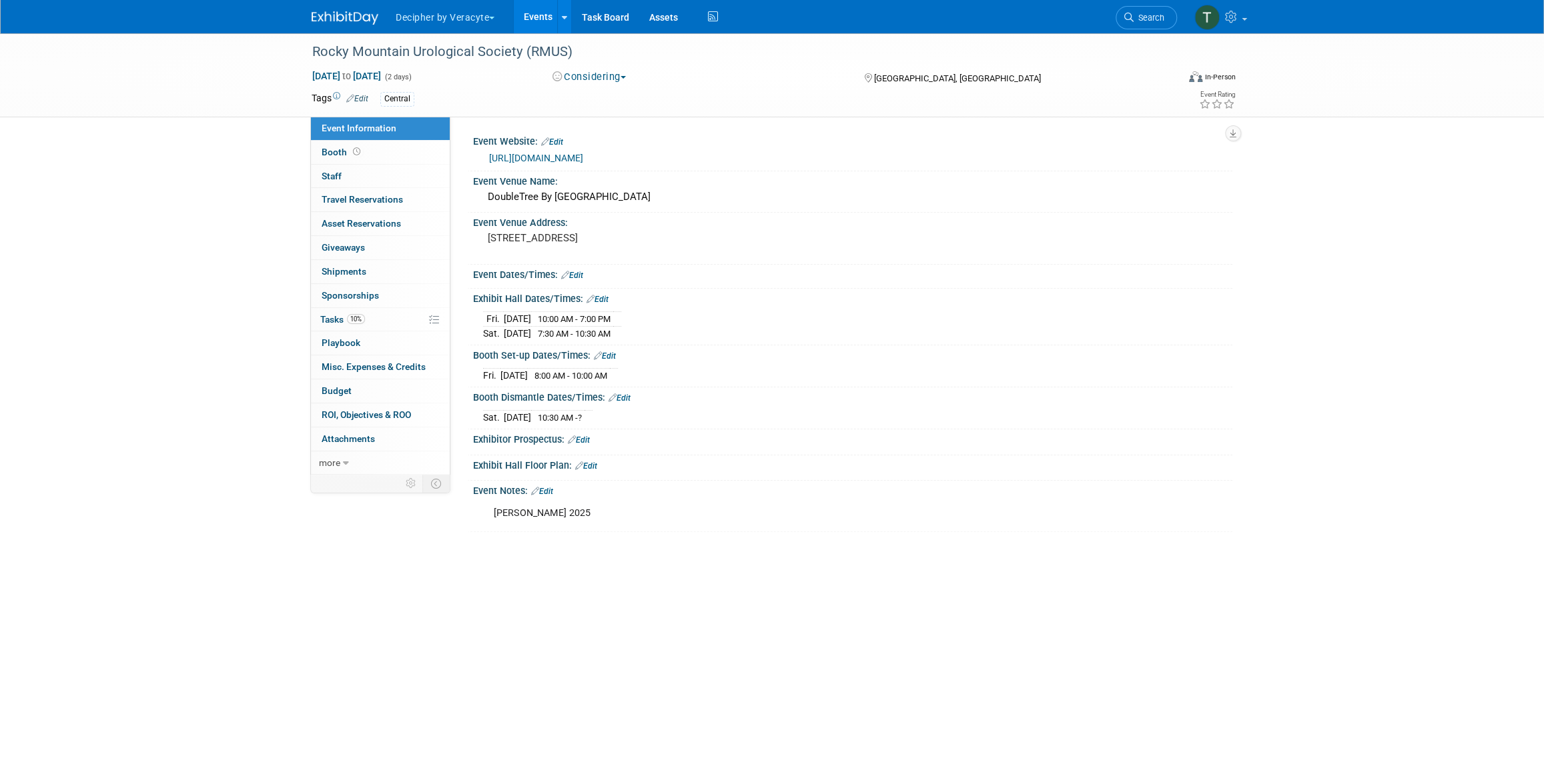
click at [582, 440] on link "Edit" at bounding box center [579, 440] width 22 height 9
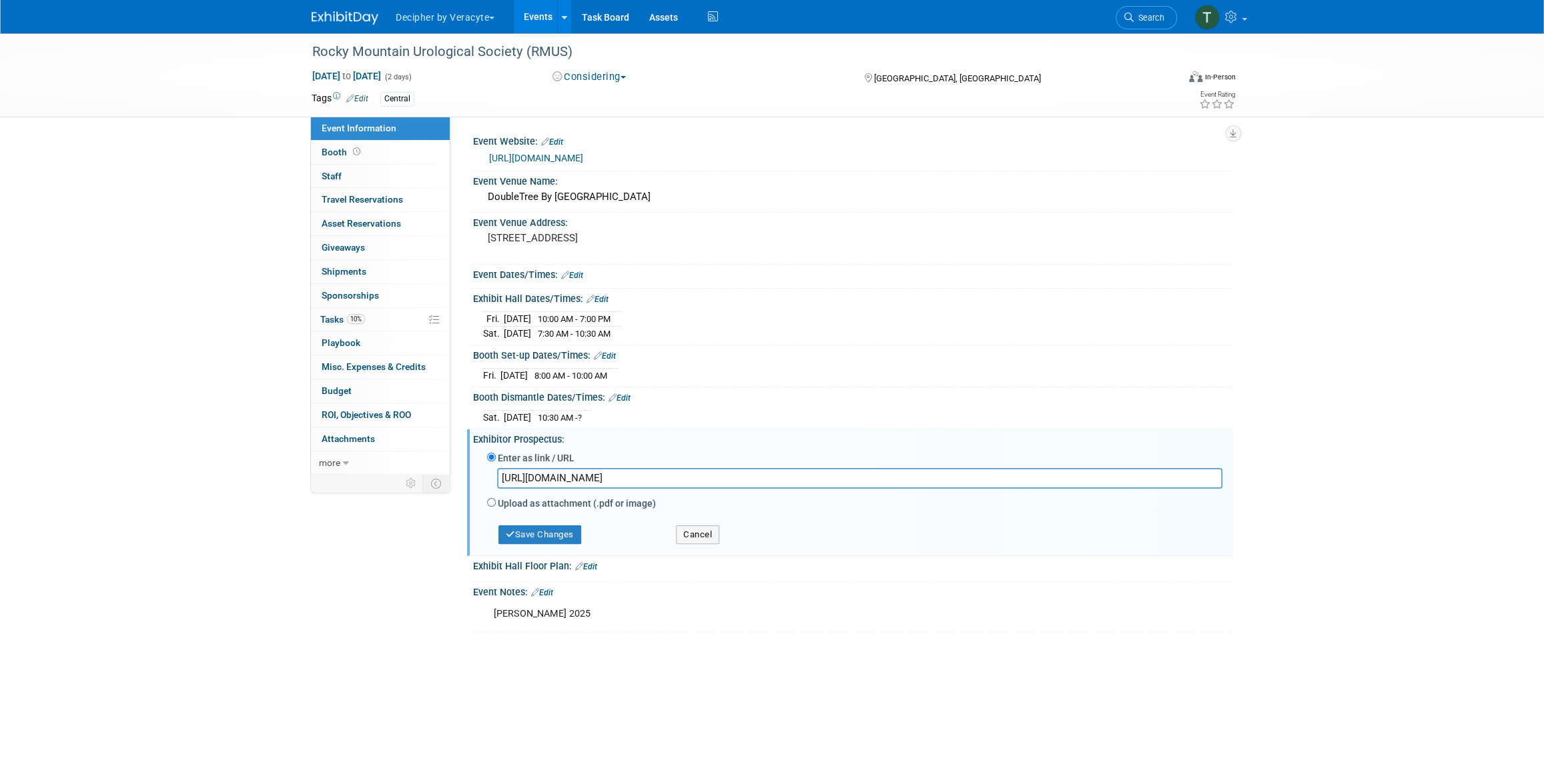
scroll to position [0, 626]
type input "https://veracyte365.sharepoint.com/:b:/r/sites/DecipherMKTG/Shared%20Documents/…"
click at [584, 524] on div "Save Changes" at bounding box center [572, 529] width 189 height 31
click at [579, 533] on button "Save Changes" at bounding box center [539, 535] width 82 height 19
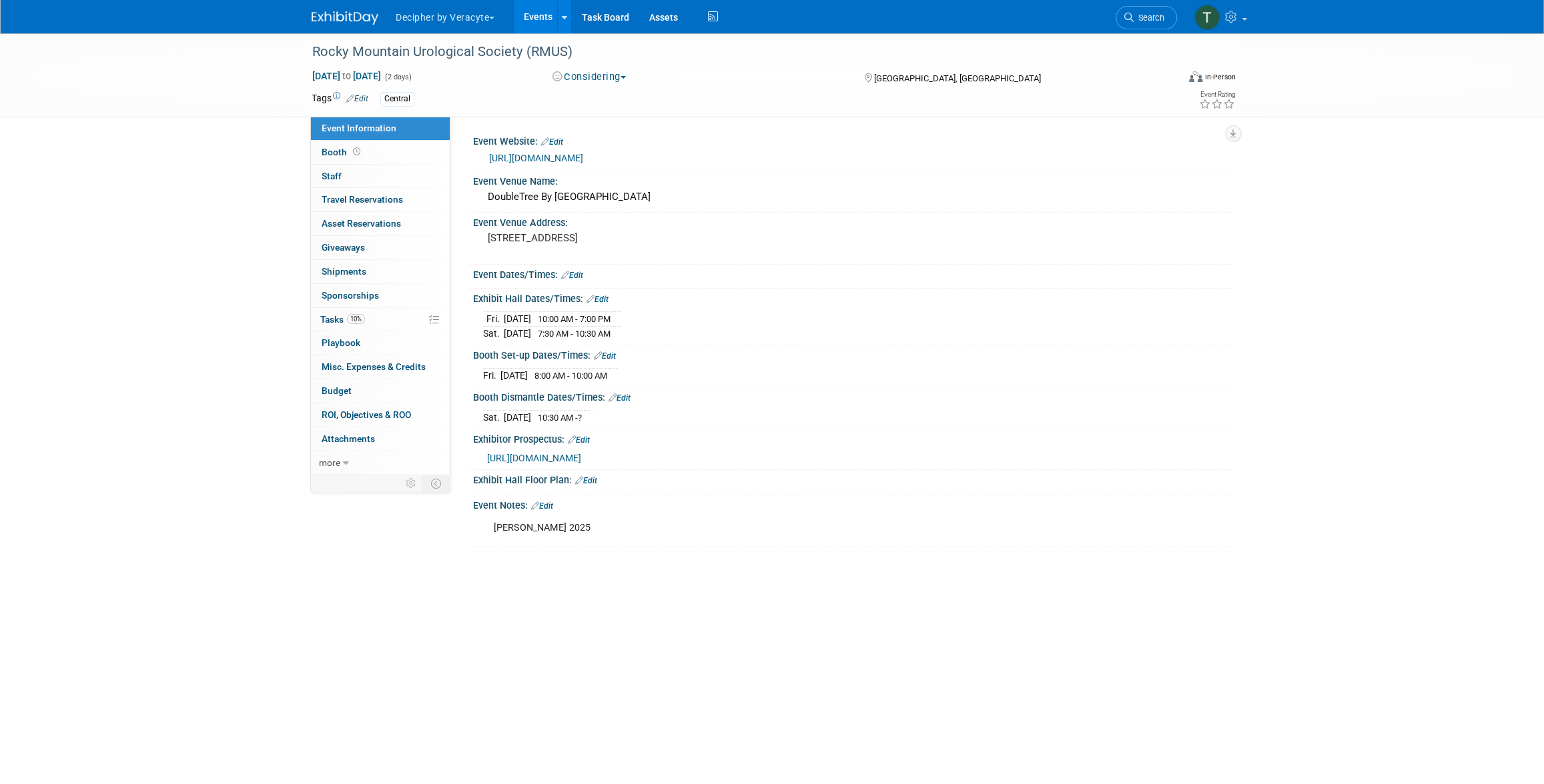
click at [542, 23] on link "Events" at bounding box center [538, 16] width 49 height 33
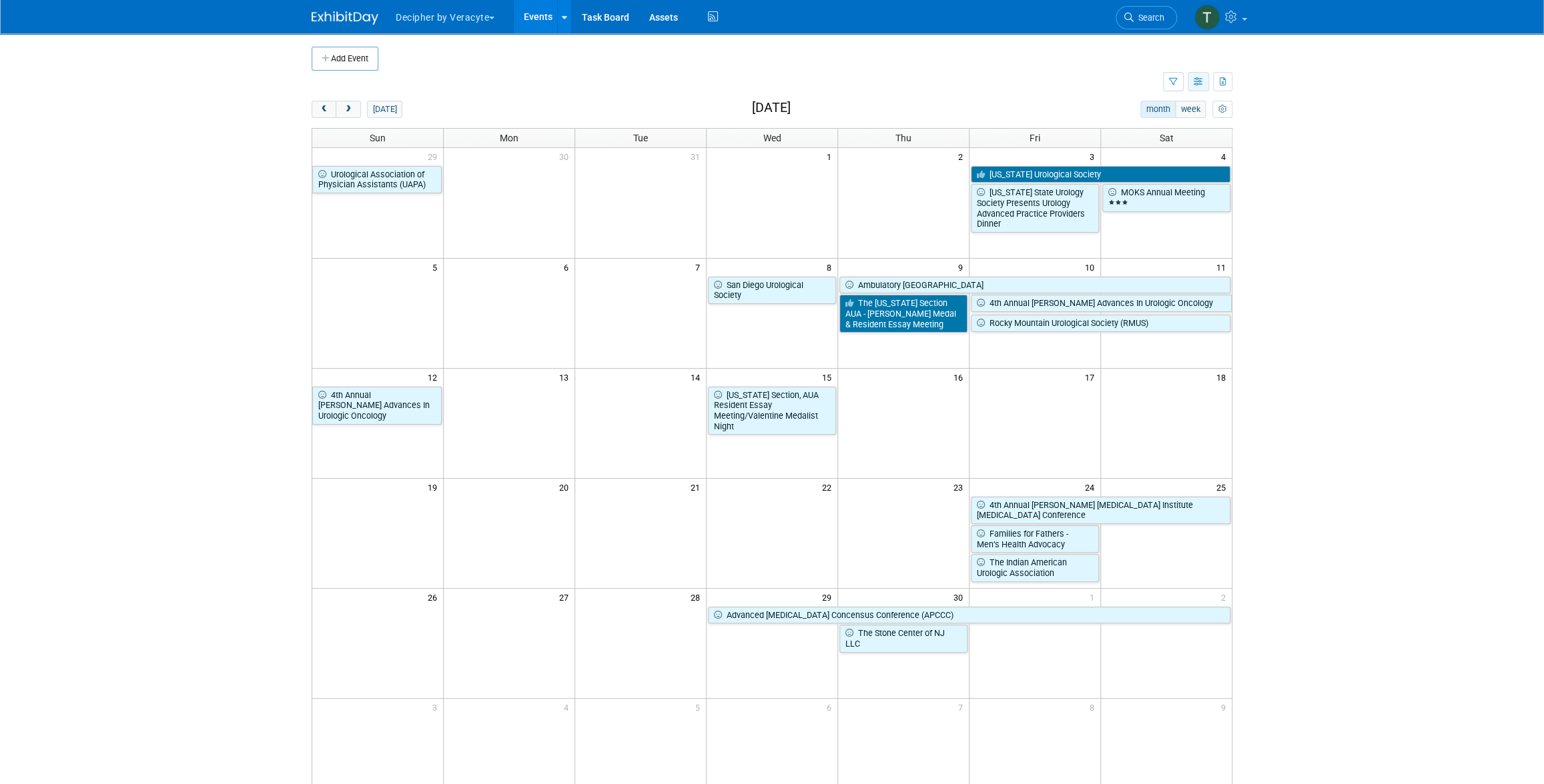
click at [1191, 72] on button "button" at bounding box center [1198, 81] width 21 height 19
click at [1158, 133] on link "List View" at bounding box center [1142, 128] width 112 height 19
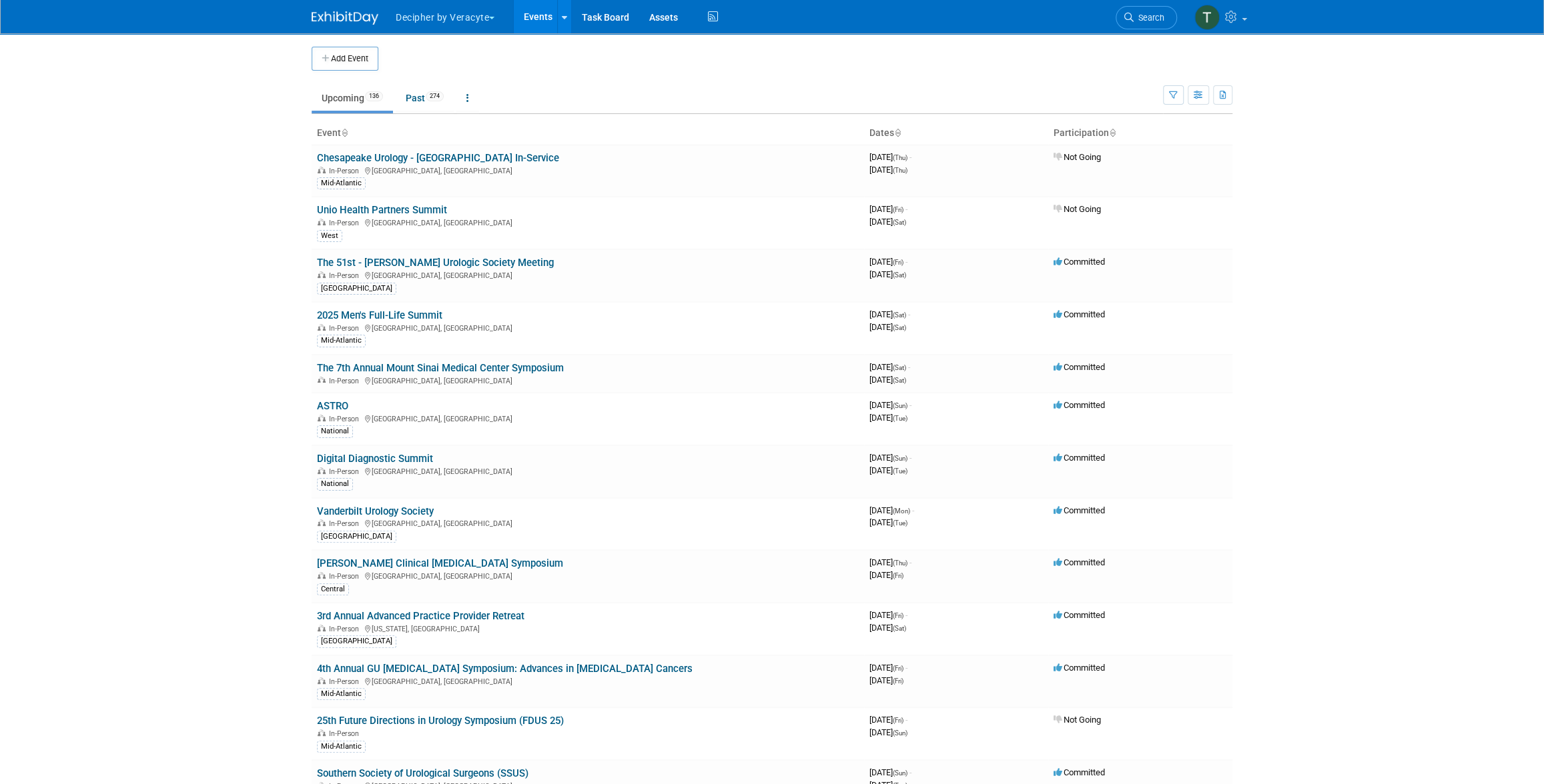
scroll to position [2282, 0]
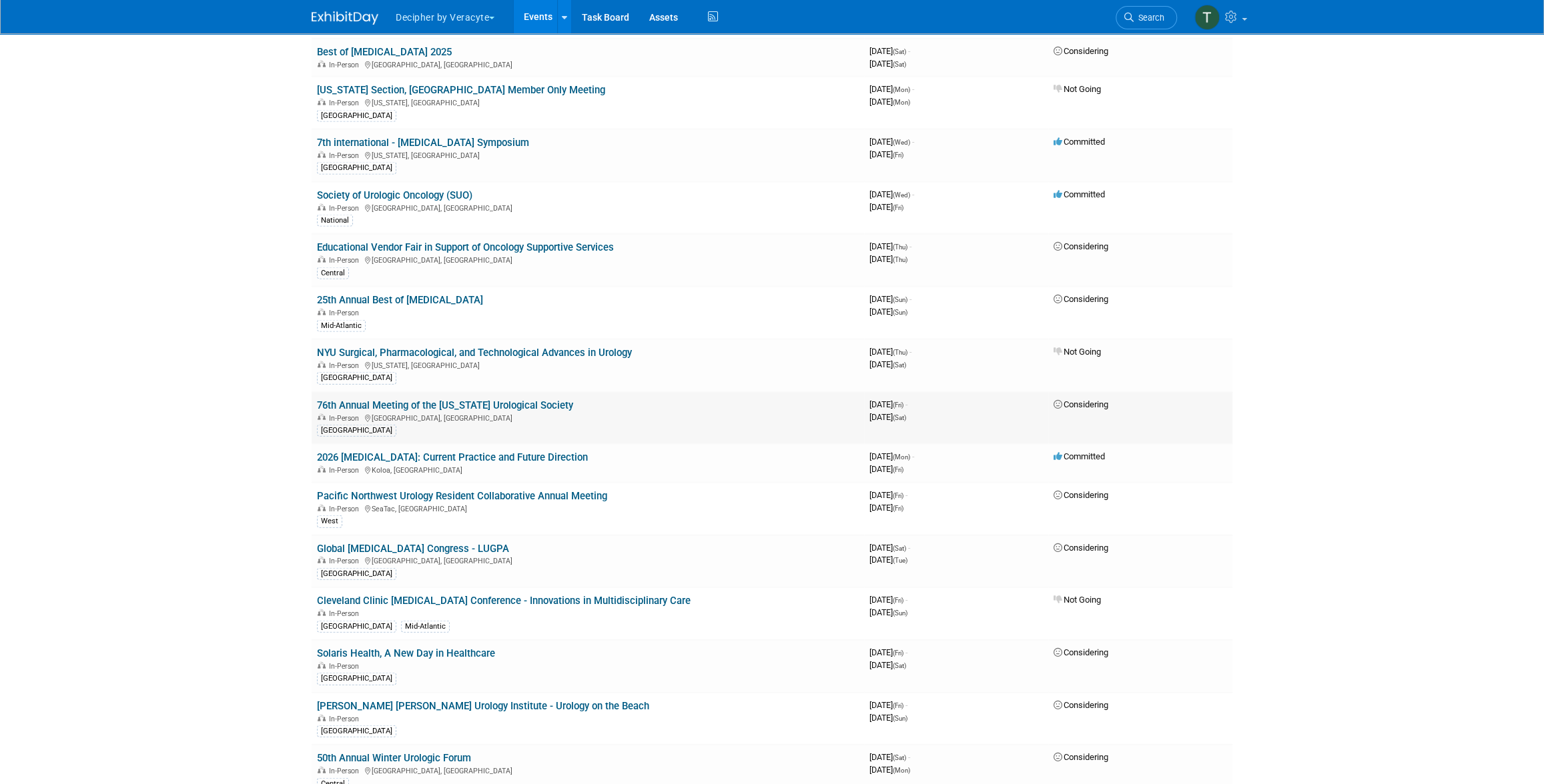
click at [442, 399] on link "76th Annual Meeting of the [US_STATE] Urological Society" at bounding box center [445, 405] width 257 height 12
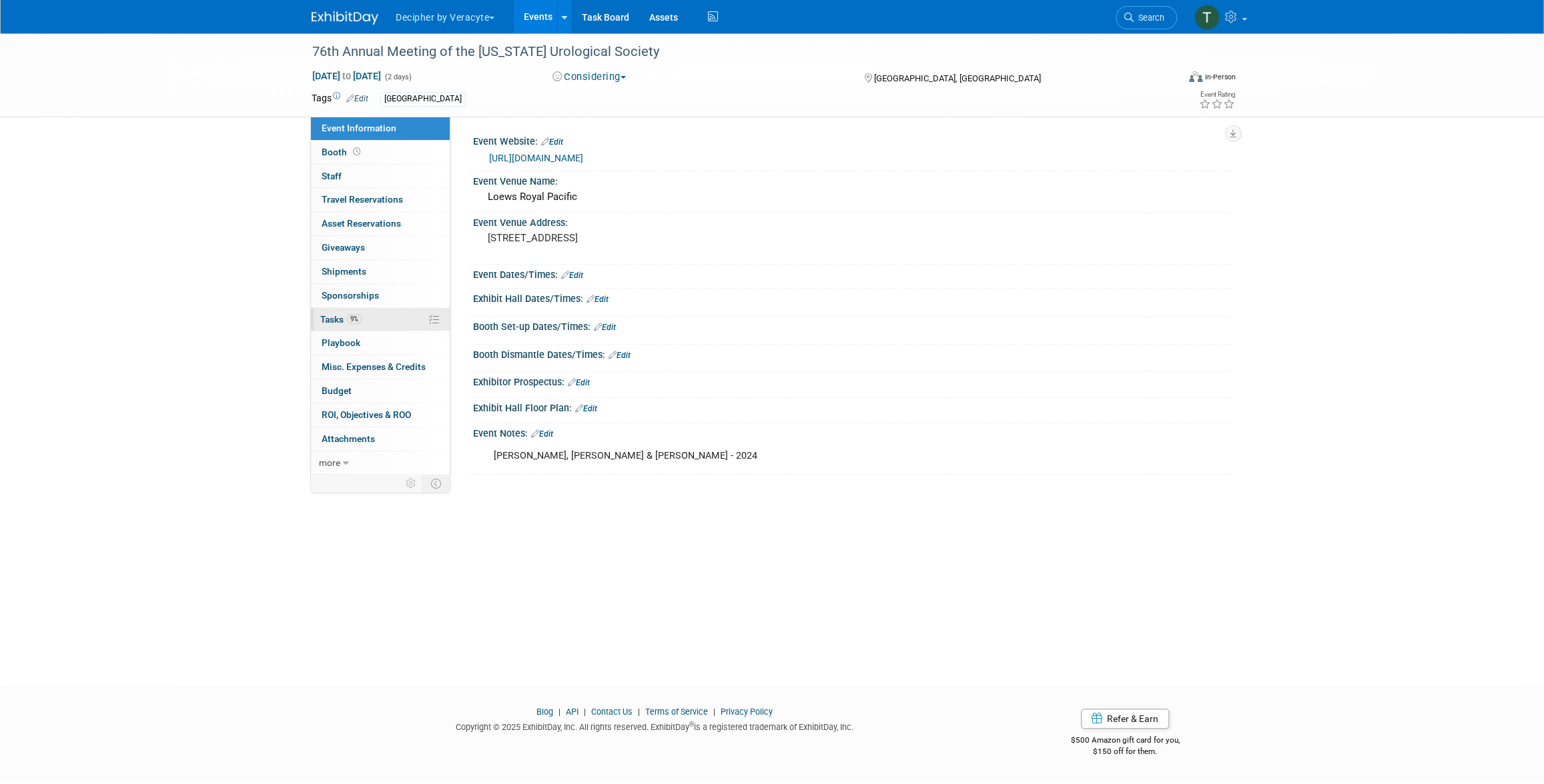
click at [390, 317] on link "9% Tasks 9%" at bounding box center [380, 319] width 139 height 23
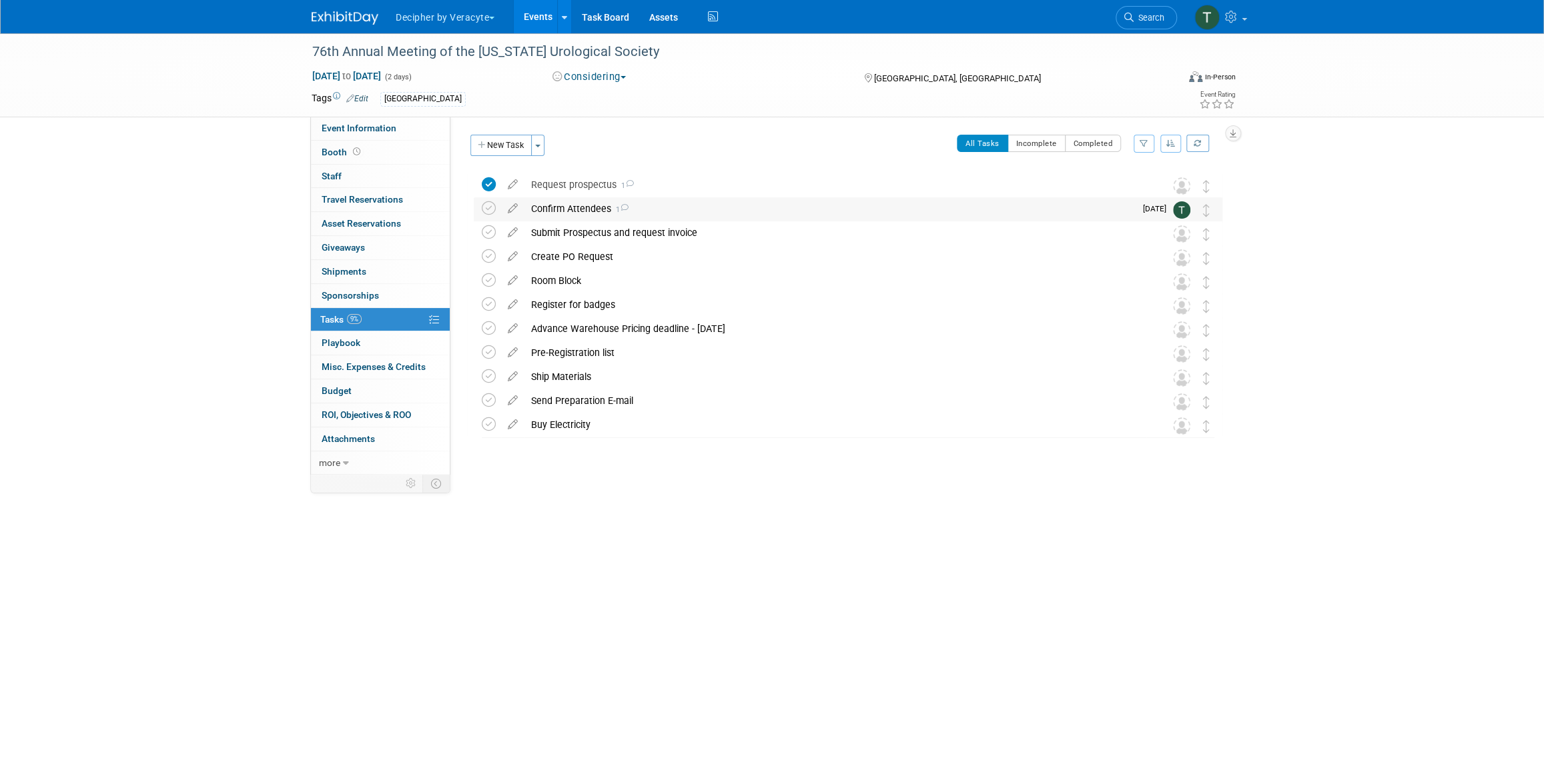
click at [569, 213] on div "Confirm Attendees 1" at bounding box center [829, 209] width 610 height 23
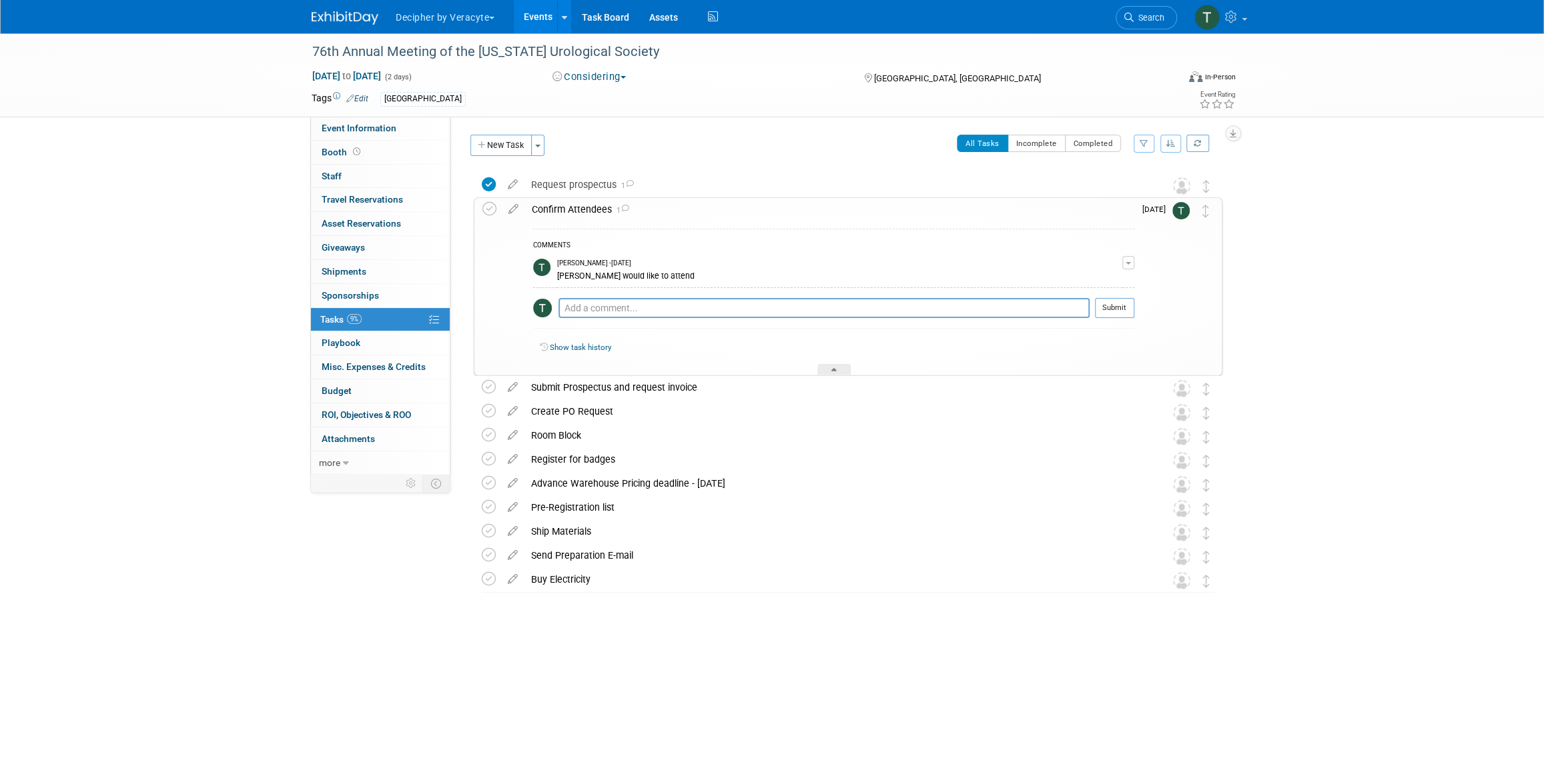
click at [569, 213] on div "Confirm Attendees 1" at bounding box center [829, 209] width 609 height 23
